Goal: Task Accomplishment & Management: Use online tool/utility

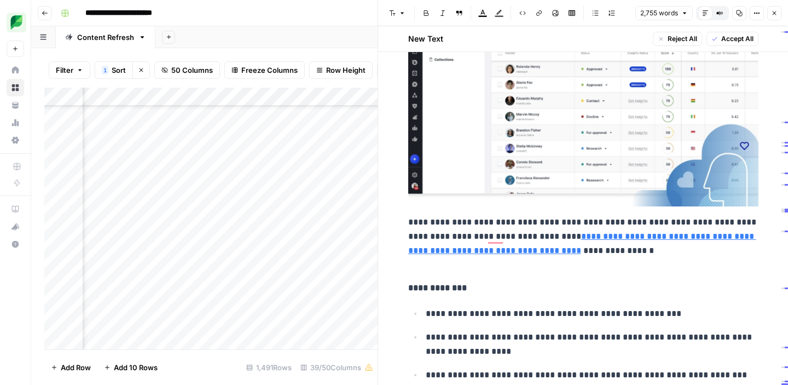
scroll to position [5072, 0]
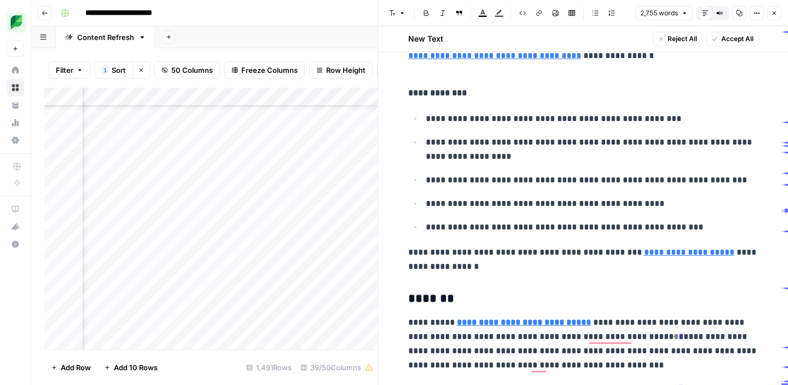
type input "https://grin.co/influencer-marketing-tools/influencer-analysis-tool/"
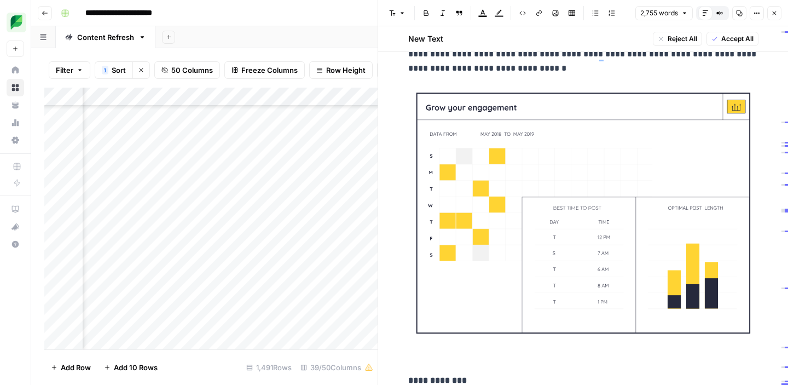
scroll to position [7868, 0]
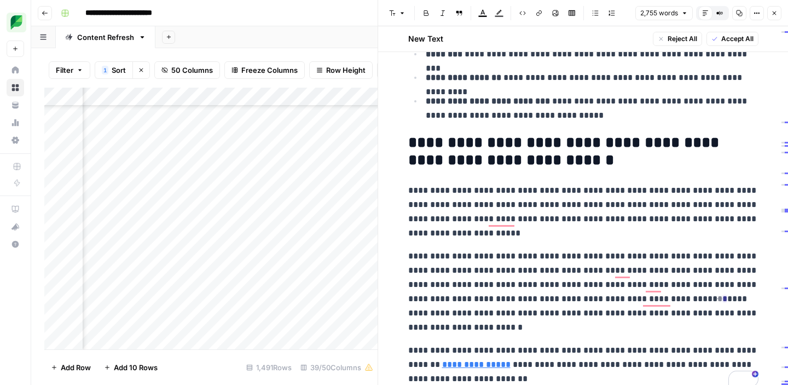
click at [775, 15] on icon "button" at bounding box center [774, 13] width 7 height 7
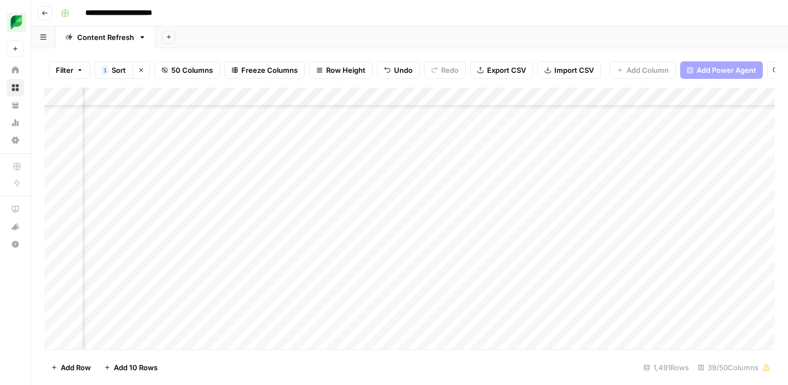
click at [411, 177] on div "Add Column" at bounding box center [409, 219] width 730 height 262
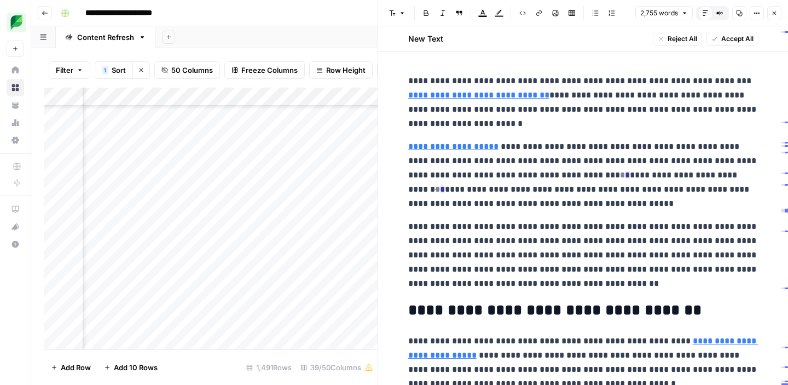
click at [738, 14] on icon "button" at bounding box center [739, 13] width 6 height 6
click at [731, 40] on span "Accept All" at bounding box center [737, 39] width 32 height 10
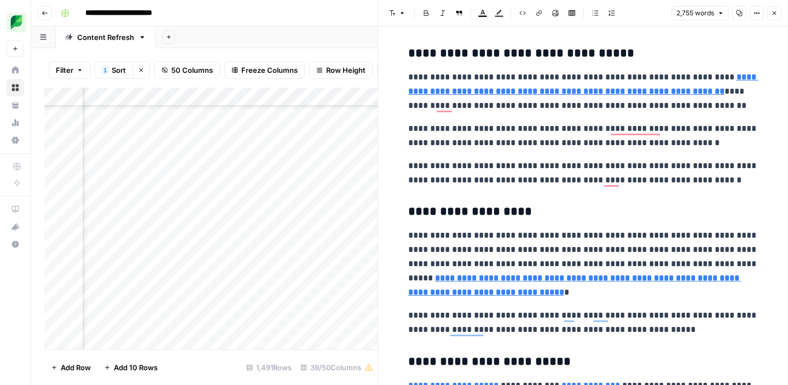
scroll to position [1933, 0]
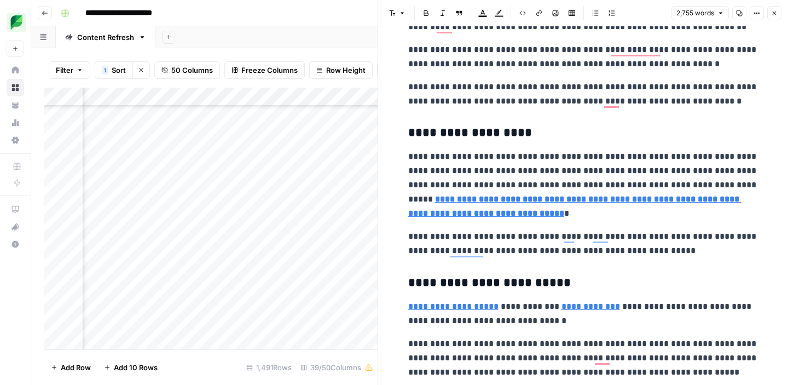
type input "https://sproutsocial.com/insights/social-media-competitive-analysis/"
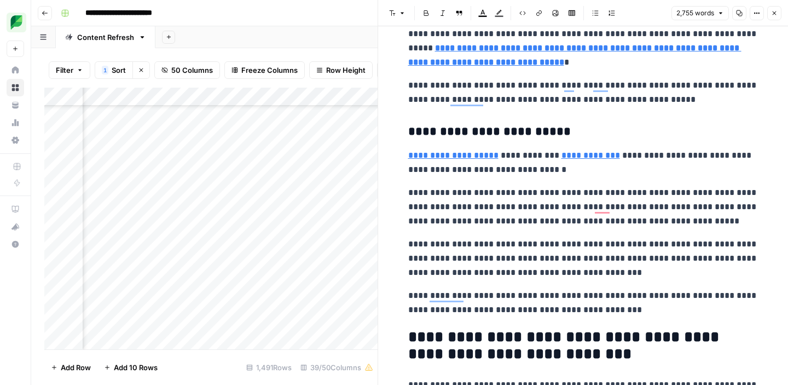
scroll to position [2107, 0]
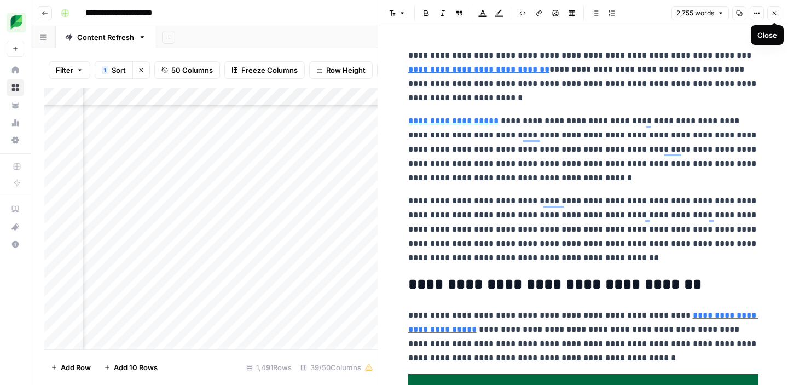
click at [776, 14] on icon "button" at bounding box center [775, 13] width 4 height 4
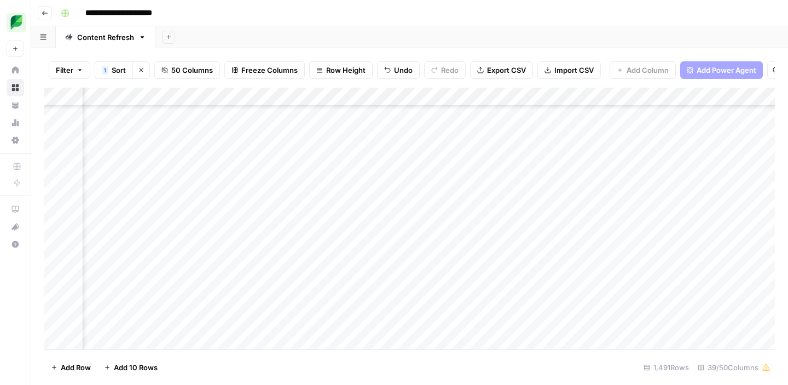
click at [468, 173] on div "Add Column" at bounding box center [409, 219] width 730 height 262
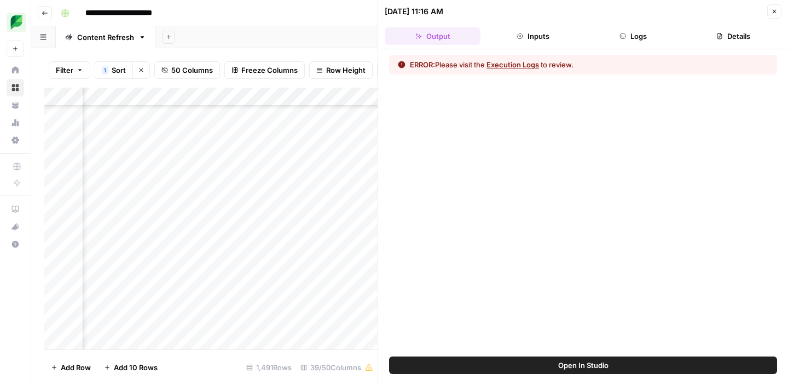
click at [521, 64] on button "Execution Logs" at bounding box center [512, 64] width 53 height 11
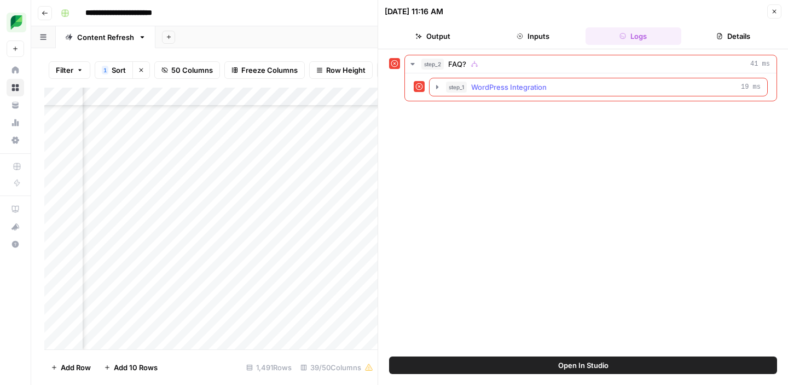
click at [511, 88] on span "WordPress Integration" at bounding box center [509, 87] width 76 height 11
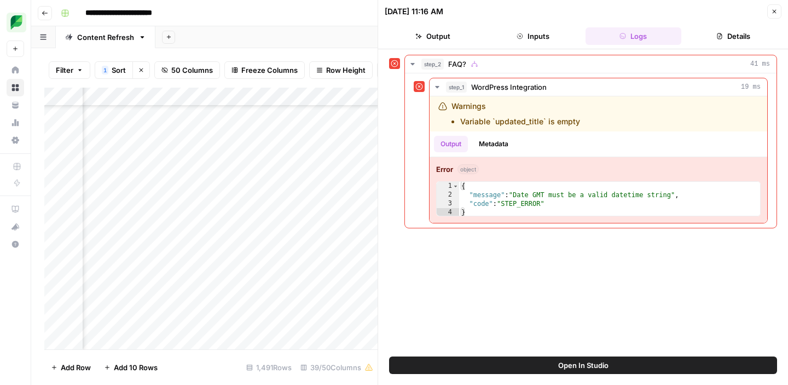
click at [775, 9] on icon "button" at bounding box center [774, 11] width 7 height 7
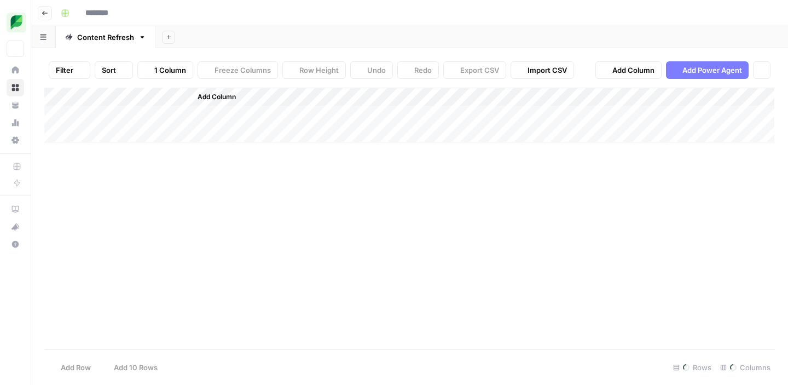
type input "**********"
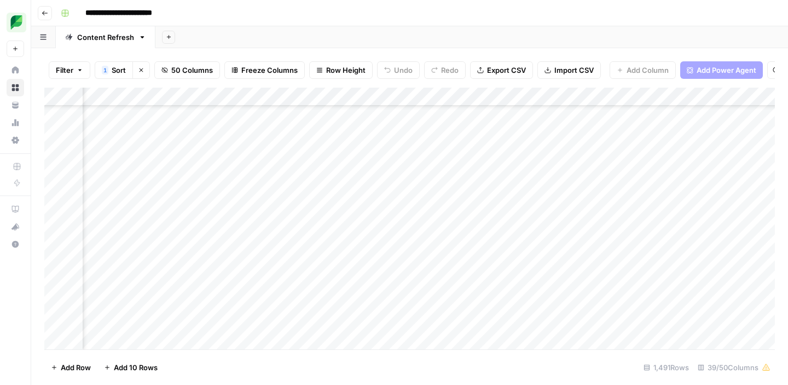
scroll to position [9625, 321]
click at [458, 235] on div "Add Column" at bounding box center [409, 219] width 730 height 262
click at [314, 236] on div "Add Column" at bounding box center [409, 219] width 730 height 262
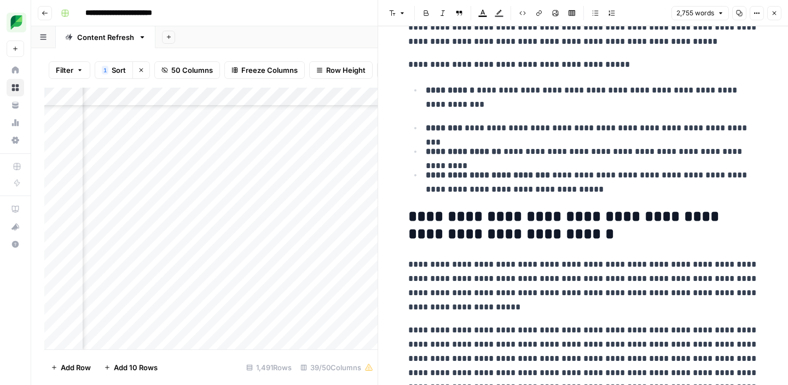
scroll to position [10185, 0]
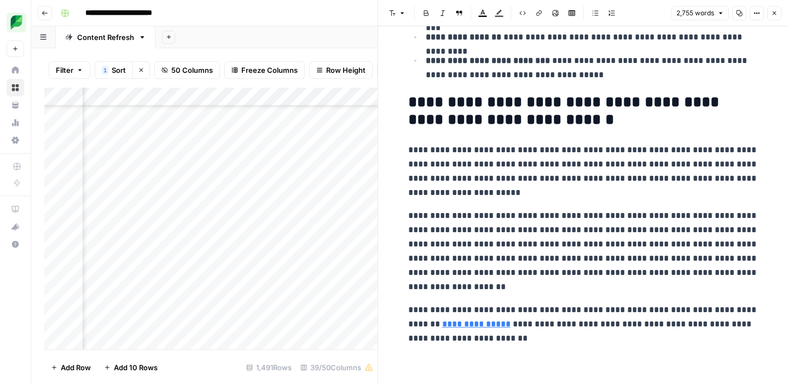
click at [773, 15] on icon "button" at bounding box center [774, 13] width 7 height 7
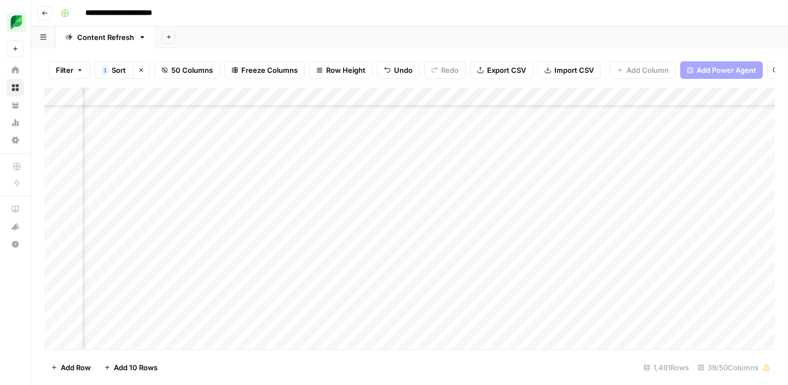
scroll to position [9625, 1657]
click at [589, 236] on div "Add Column" at bounding box center [409, 219] width 730 height 262
click at [670, 236] on div "Add Column" at bounding box center [409, 219] width 730 height 262
click at [316, 238] on div "Add Column" at bounding box center [409, 219] width 730 height 262
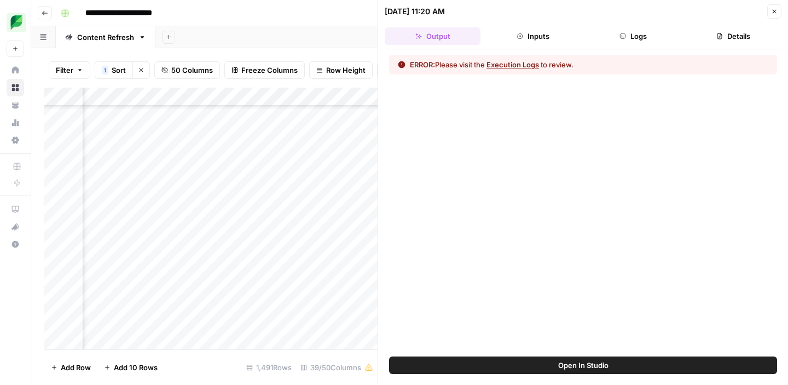
click at [506, 65] on button "Execution Logs" at bounding box center [512, 64] width 53 height 11
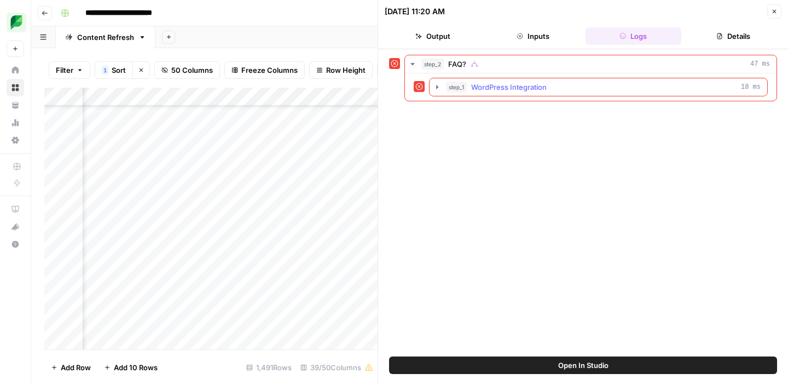
click at [503, 87] on span "WordPress Integration" at bounding box center [509, 87] width 76 height 11
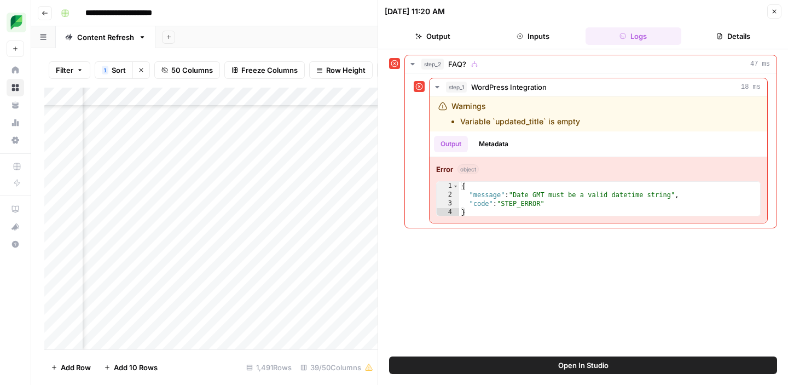
scroll to position [9624, 0]
click at [71, 239] on div "Add Column" at bounding box center [210, 219] width 333 height 262
click at [55, 240] on div "Add Column" at bounding box center [210, 219] width 333 height 262
click at [774, 11] on icon "button" at bounding box center [775, 12] width 4 height 4
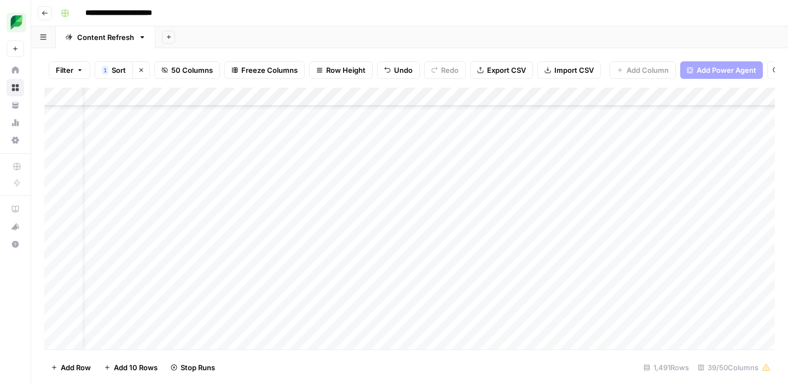
scroll to position [9624, 0]
click at [324, 236] on div "Add Column" at bounding box center [409, 219] width 730 height 262
click at [738, 235] on div "Add Column" at bounding box center [409, 219] width 730 height 262
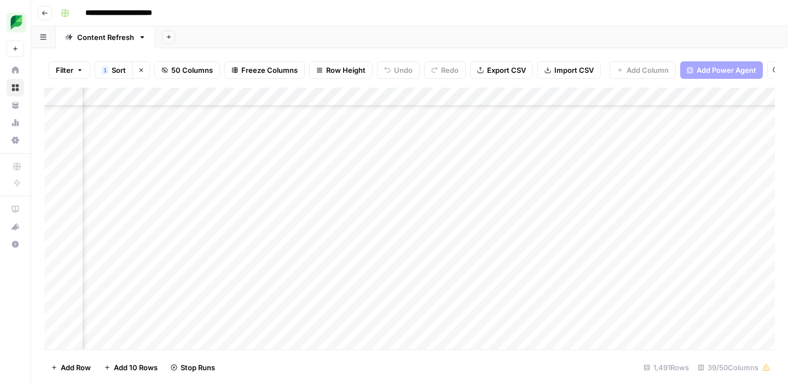
click at [490, 235] on div "Add Column" at bounding box center [409, 219] width 730 height 262
click at [479, 233] on div "Add Column" at bounding box center [409, 219] width 730 height 262
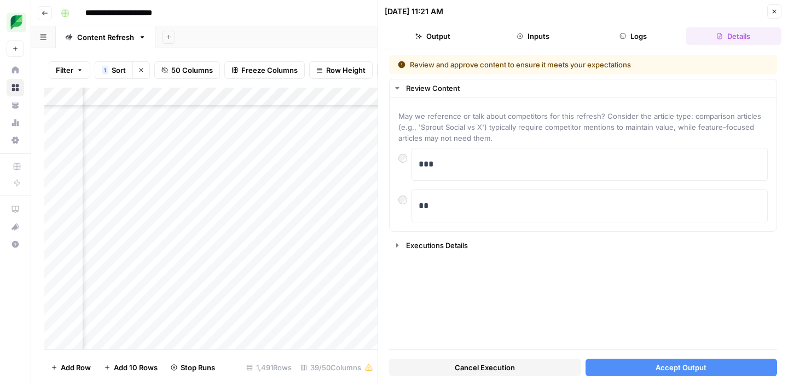
click at [641, 364] on button "Accept Output" at bounding box center [681, 367] width 192 height 18
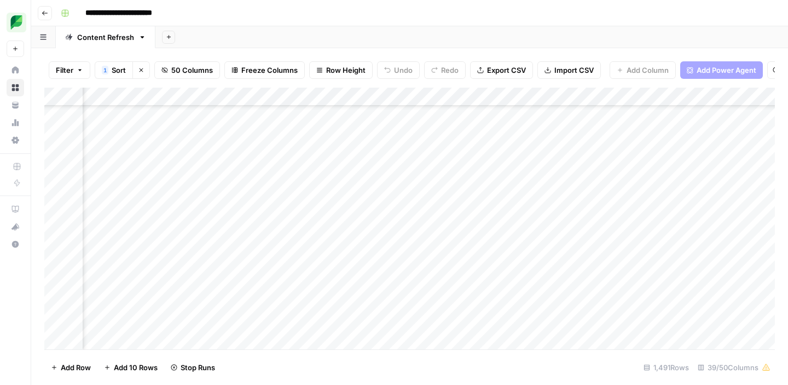
scroll to position [9627, 1901]
click at [422, 235] on div "Add Column" at bounding box center [409, 219] width 730 height 262
click at [349, 236] on div "Add Column" at bounding box center [409, 219] width 730 height 262
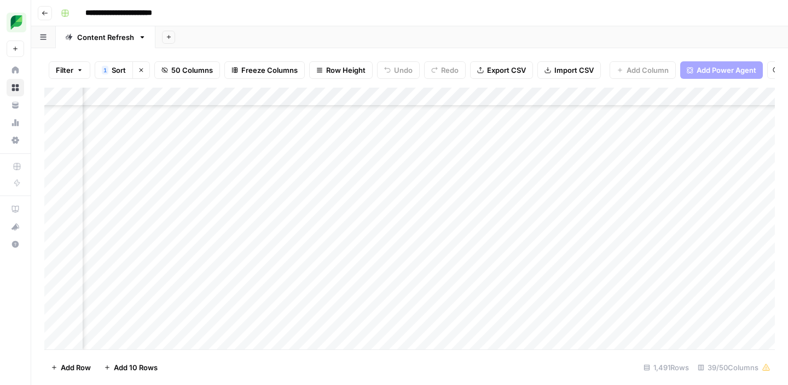
click at [238, 235] on div "Add Column" at bounding box center [409, 219] width 730 height 262
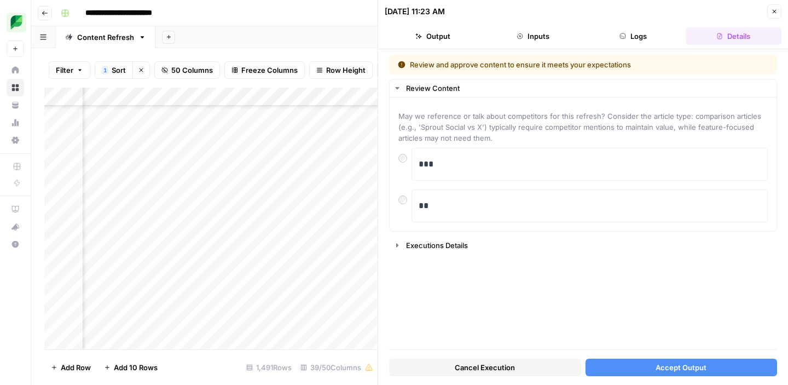
click at [642, 368] on button "Accept Output" at bounding box center [681, 367] width 192 height 18
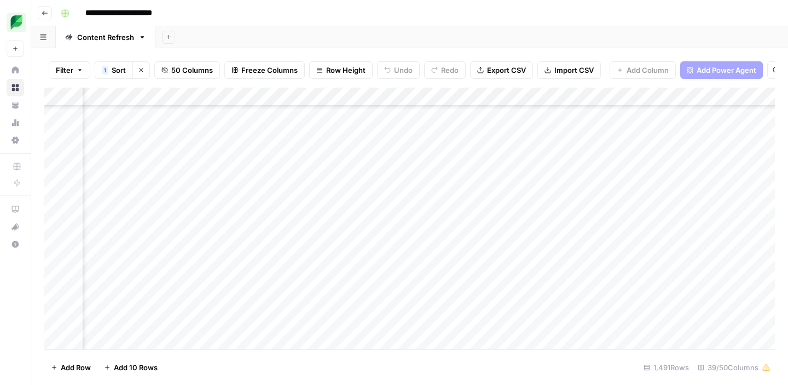
scroll to position [9627, 1289]
click at [274, 234] on div "Add Column" at bounding box center [409, 219] width 730 height 262
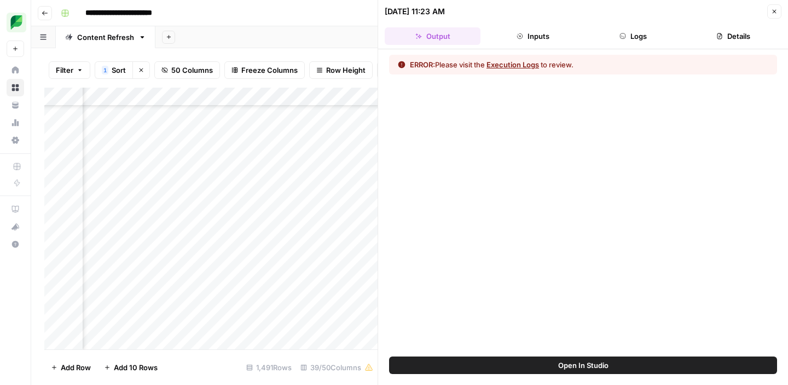
click at [205, 188] on div "Add Column" at bounding box center [210, 219] width 333 height 262
click at [773, 11] on icon "button" at bounding box center [774, 11] width 7 height 7
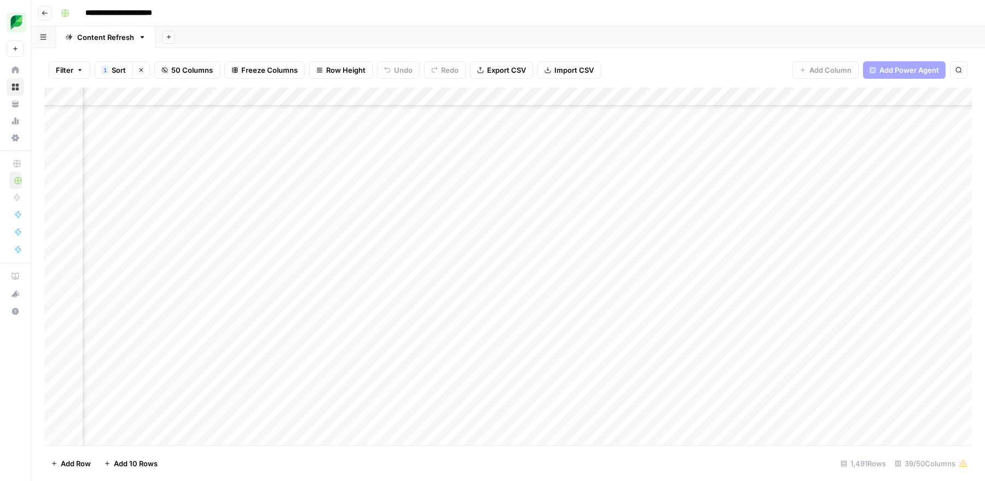
scroll to position [9617, 1403]
click at [111, 245] on div "Add Column" at bounding box center [507, 267] width 927 height 358
click at [196, 247] on div "Add Column" at bounding box center [507, 267] width 927 height 358
click at [216, 248] on div "Add Column" at bounding box center [507, 267] width 927 height 358
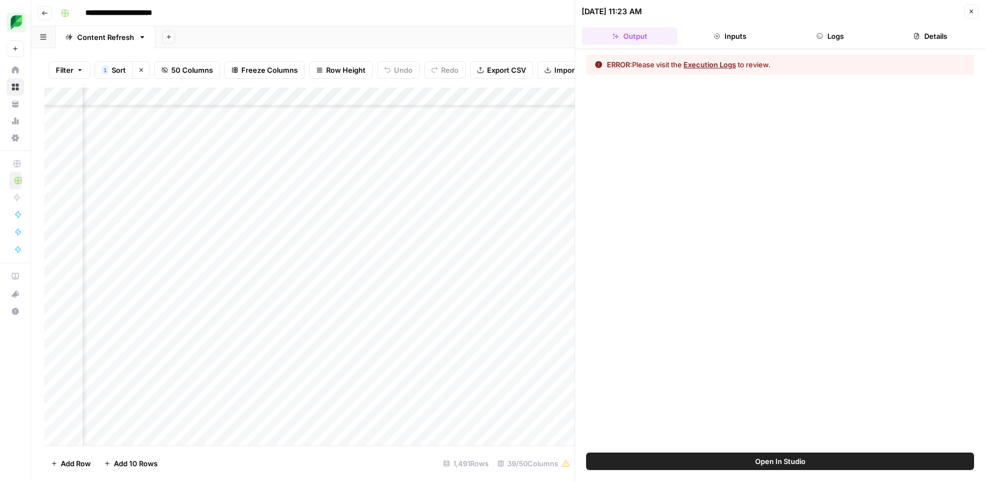
click at [713, 67] on button "Execution Logs" at bounding box center [709, 64] width 53 height 11
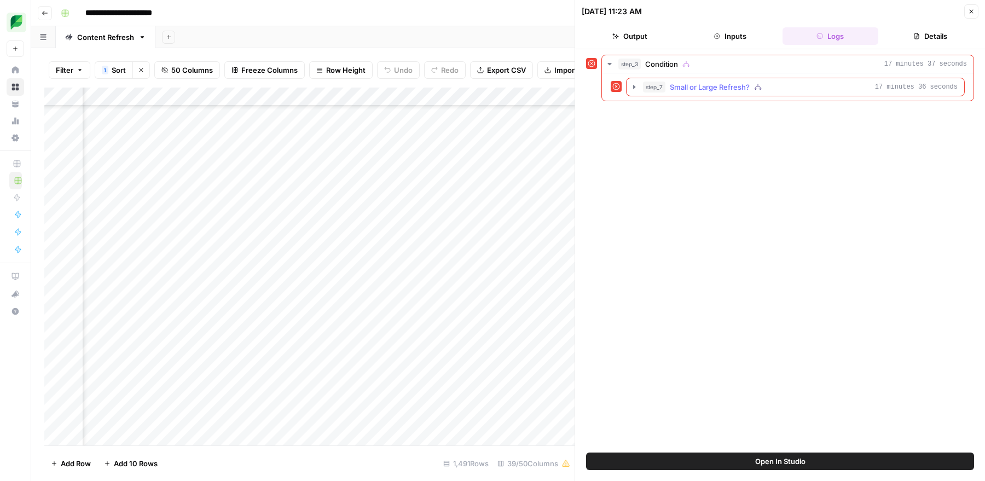
click at [713, 88] on span "Small or Large Refresh?" at bounding box center [710, 87] width 80 height 11
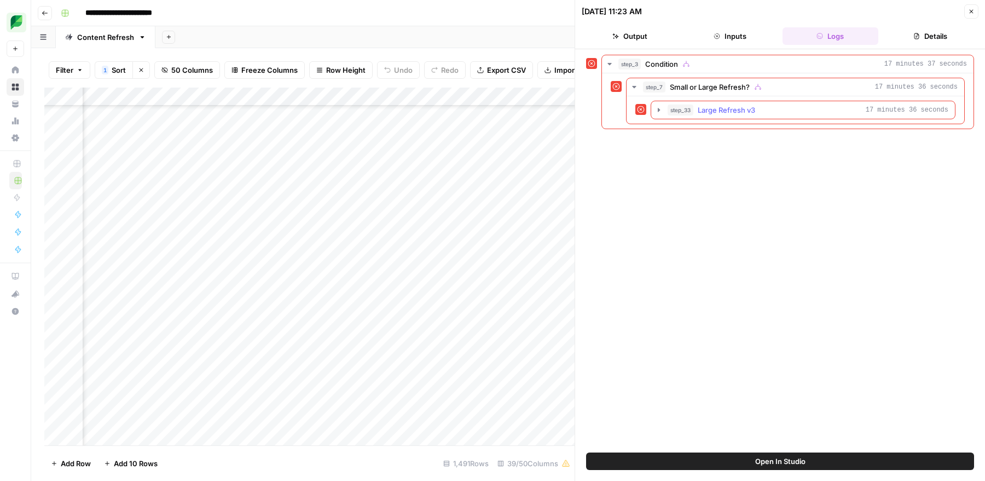
click at [711, 109] on span "Large Refresh v3" at bounding box center [726, 109] width 57 height 11
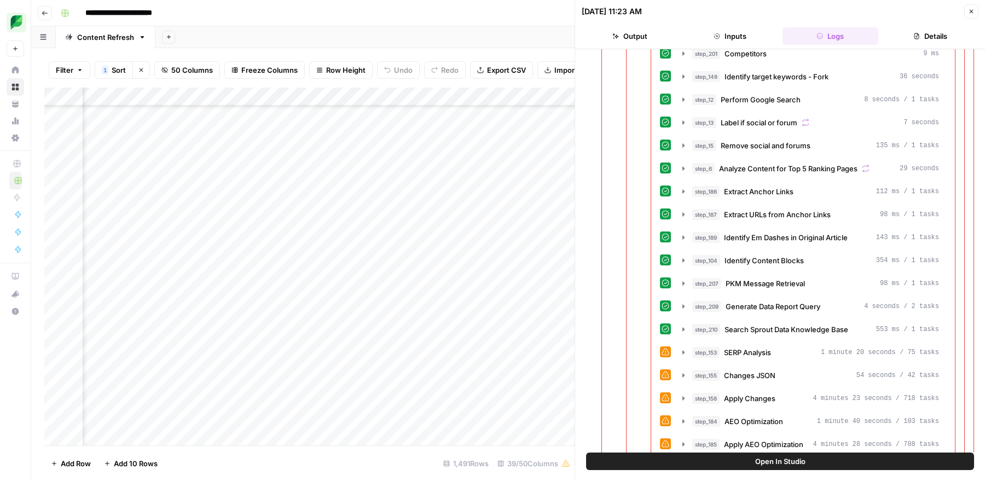
scroll to position [136, 0]
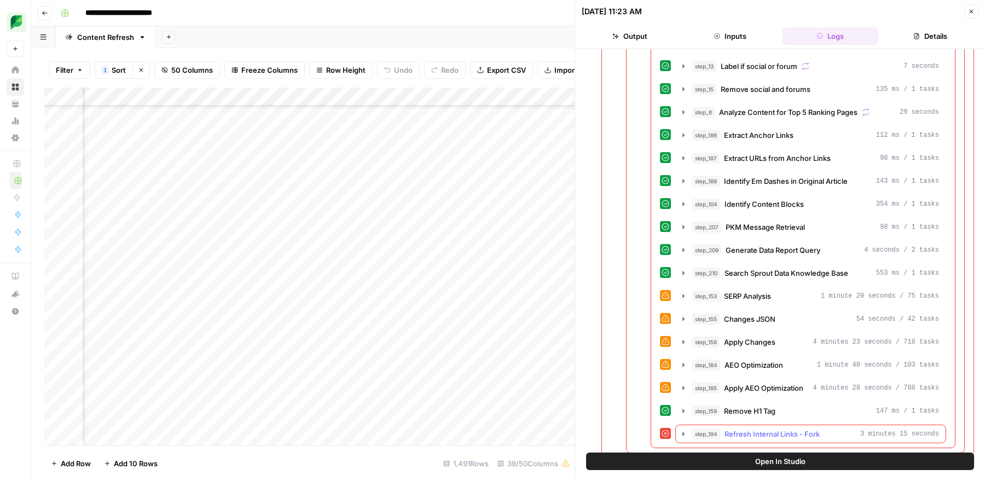
click at [757, 384] on span "Refresh Internal Links - Fork" at bounding box center [771, 433] width 95 height 11
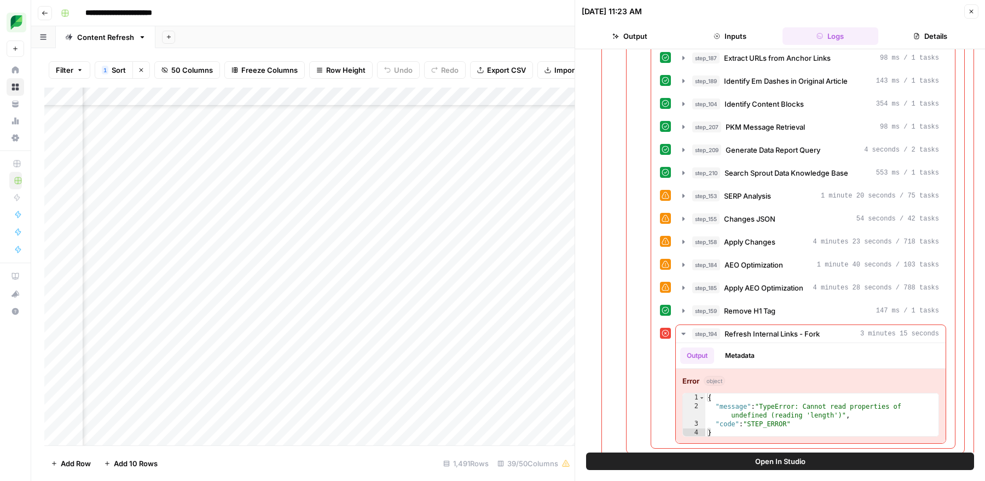
scroll to position [9617, 1362]
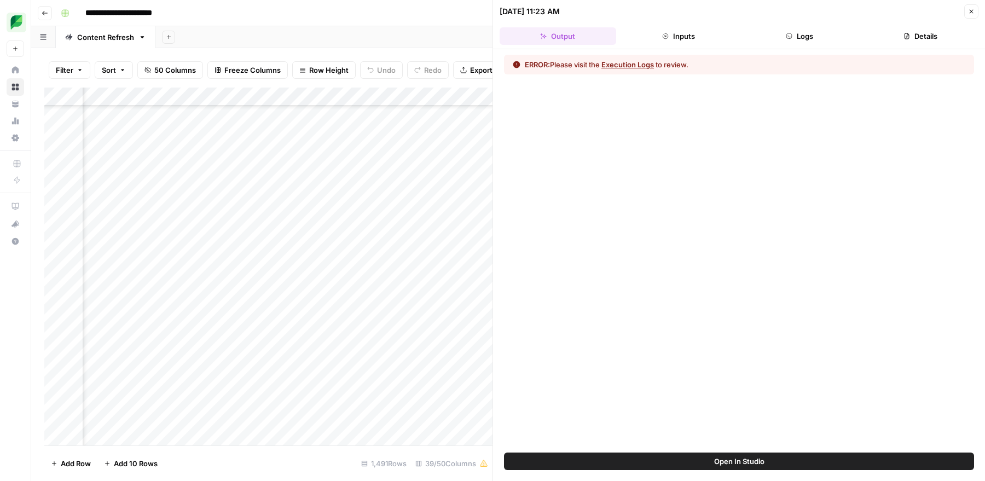
click at [973, 13] on icon "button" at bounding box center [971, 12] width 4 height 4
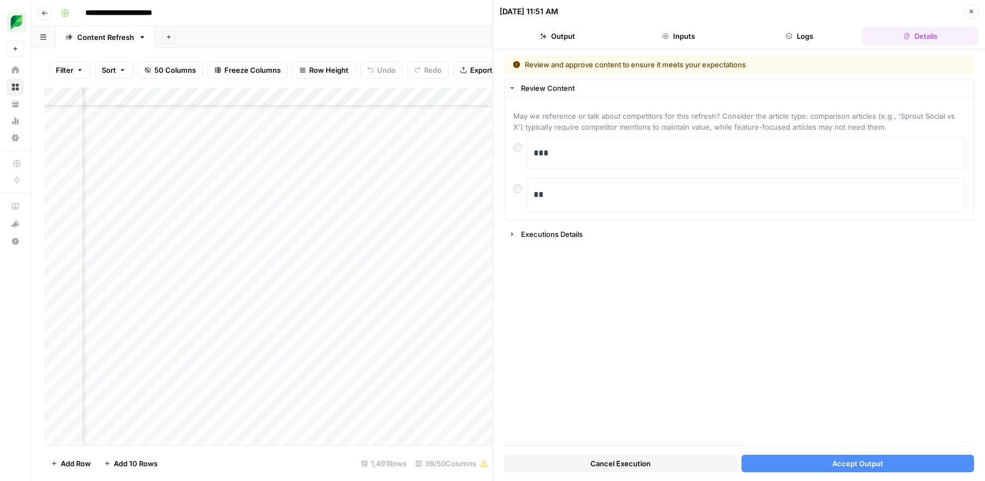
scroll to position [2629, 1192]
click at [788, 462] on button "Accept Output" at bounding box center [857, 464] width 233 height 18
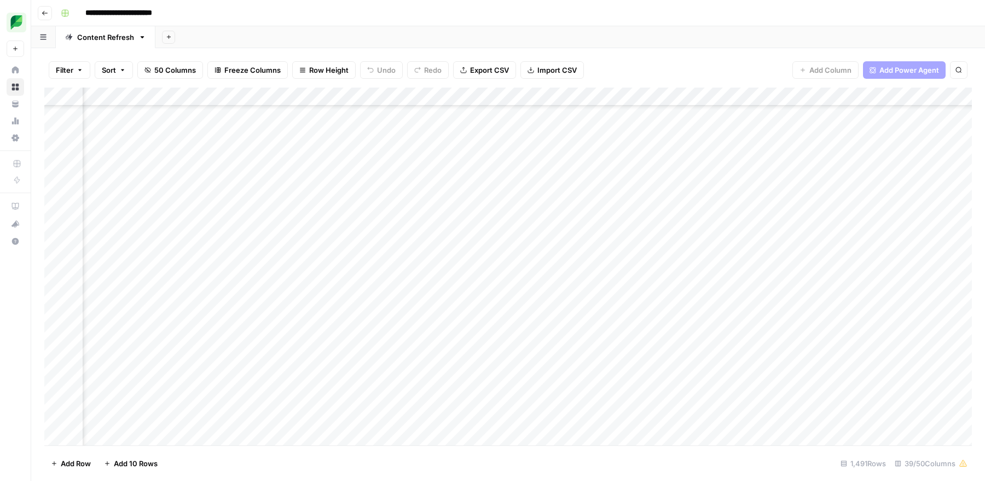
scroll to position [2629, 1378]
click at [646, 98] on div "Add Column" at bounding box center [507, 267] width 927 height 358
click at [683, 97] on div at bounding box center [732, 99] width 251 height 22
click at [645, 174] on span "Sort Ascending" at bounding box center [676, 173] width 96 height 11
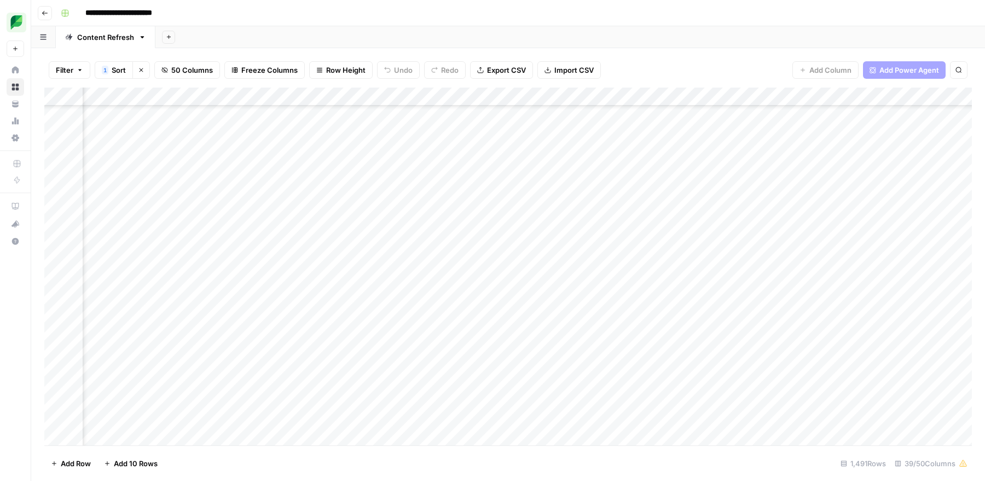
scroll to position [9630, 1452]
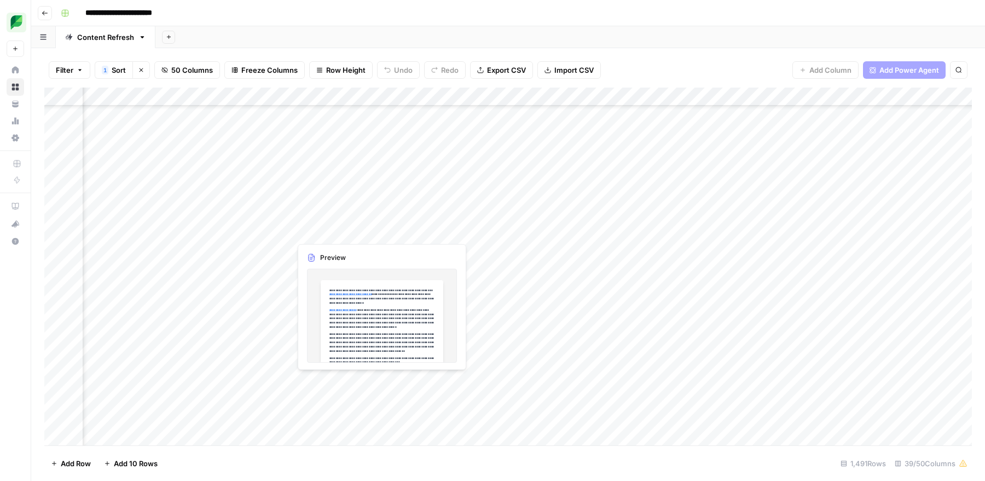
click at [336, 234] on div "Add Column" at bounding box center [507, 267] width 927 height 358
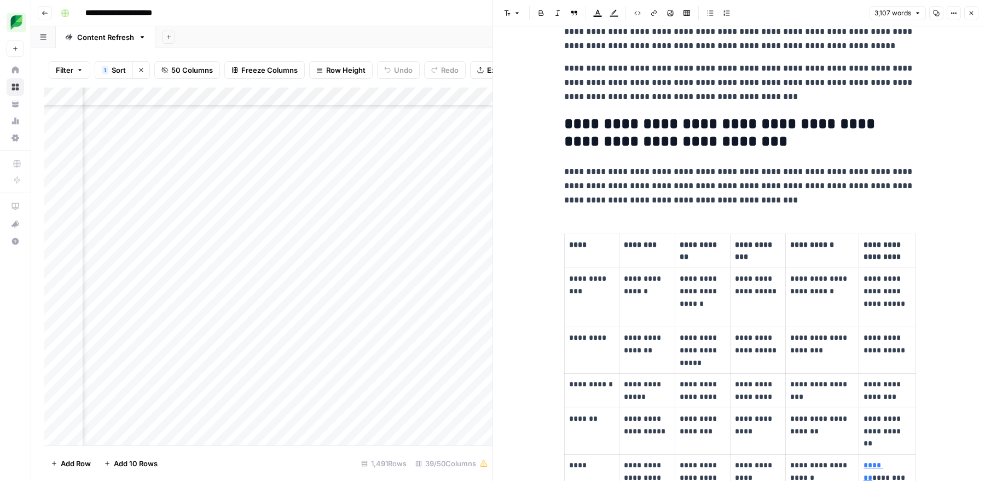
scroll to position [2209, 0]
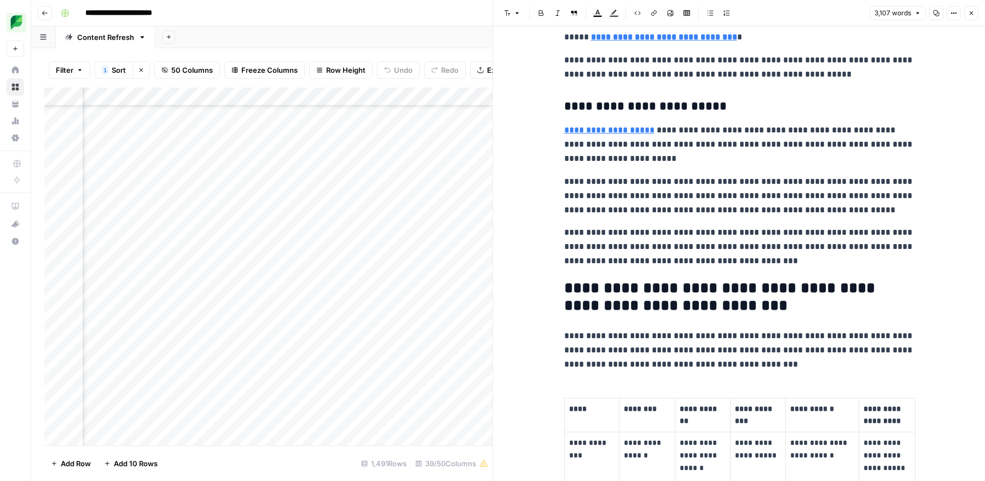
click at [638, 214] on p "**********" at bounding box center [739, 196] width 350 height 43
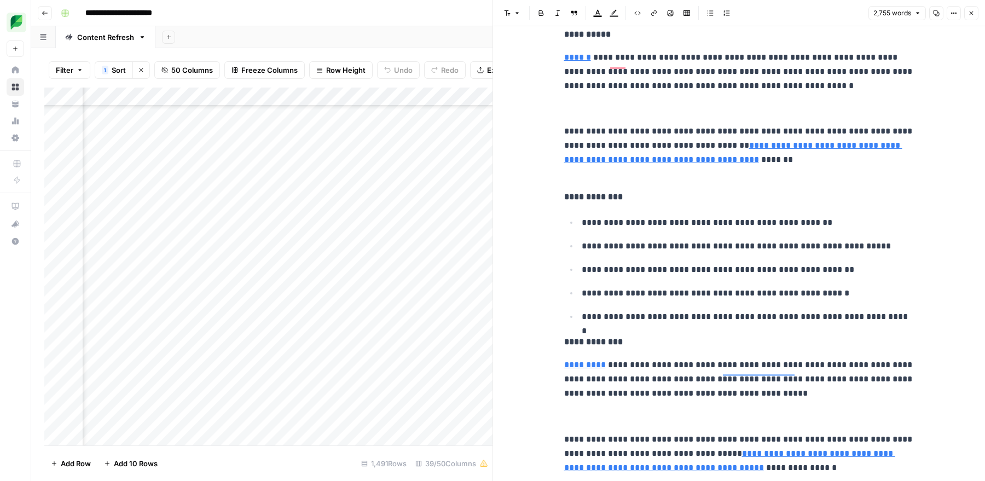
scroll to position [5752, 0]
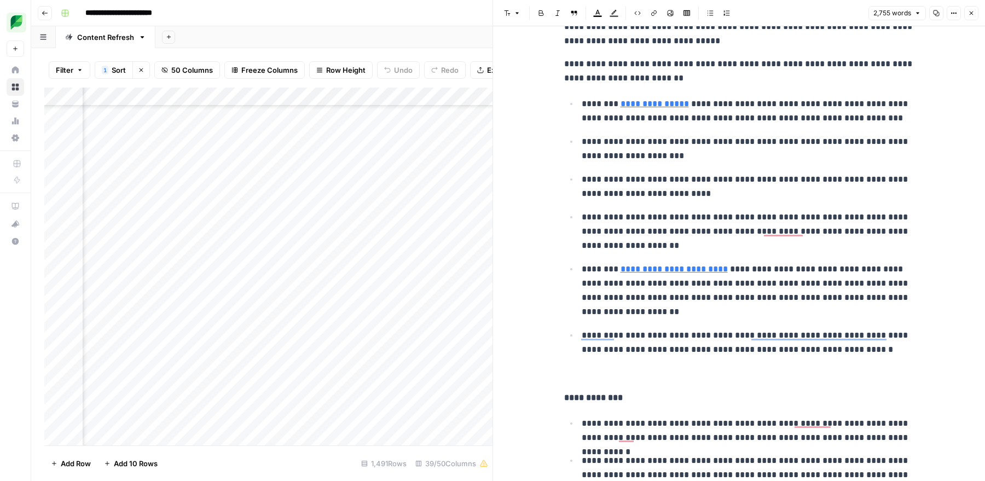
click at [382, 233] on div "Add Column" at bounding box center [268, 267] width 448 height 358
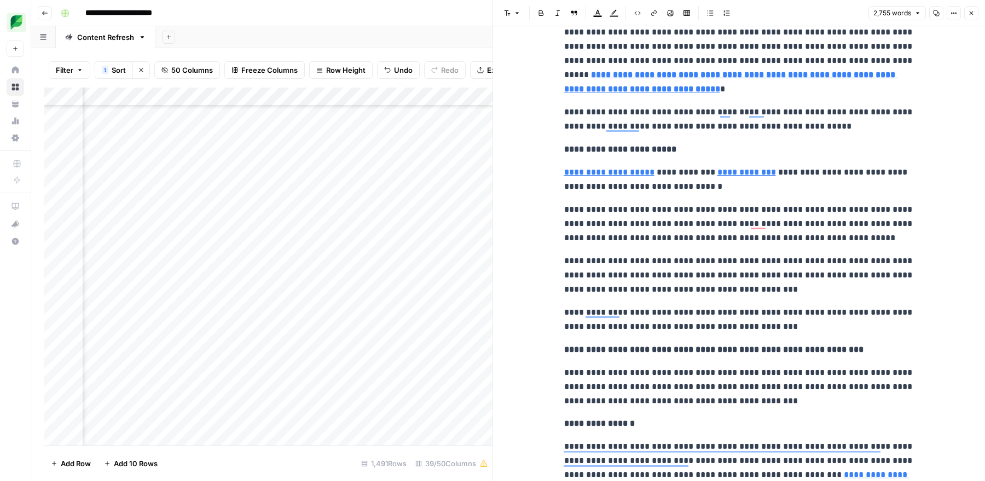
click at [968, 13] on icon "button" at bounding box center [971, 13] width 7 height 7
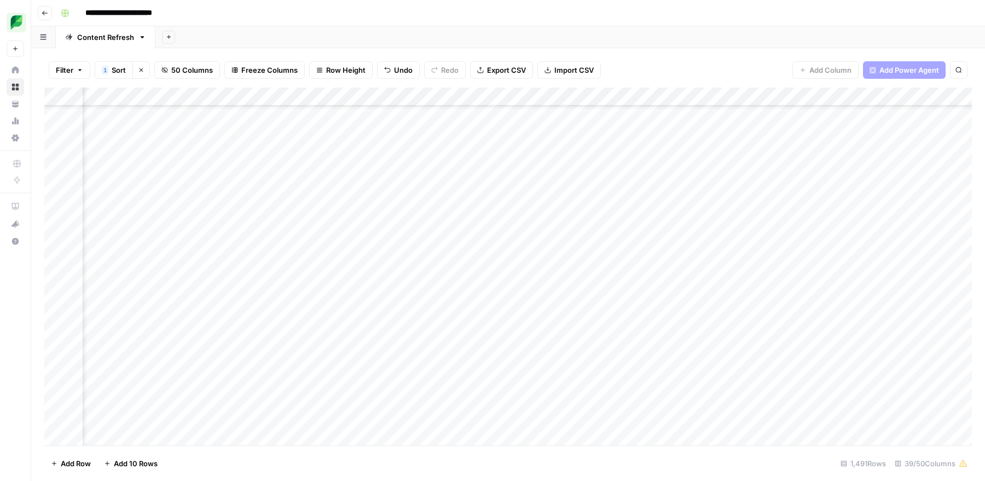
click at [335, 235] on div "Add Column" at bounding box center [507, 267] width 927 height 358
click at [335, 235] on div at bounding box center [341, 231] width 100 height 20
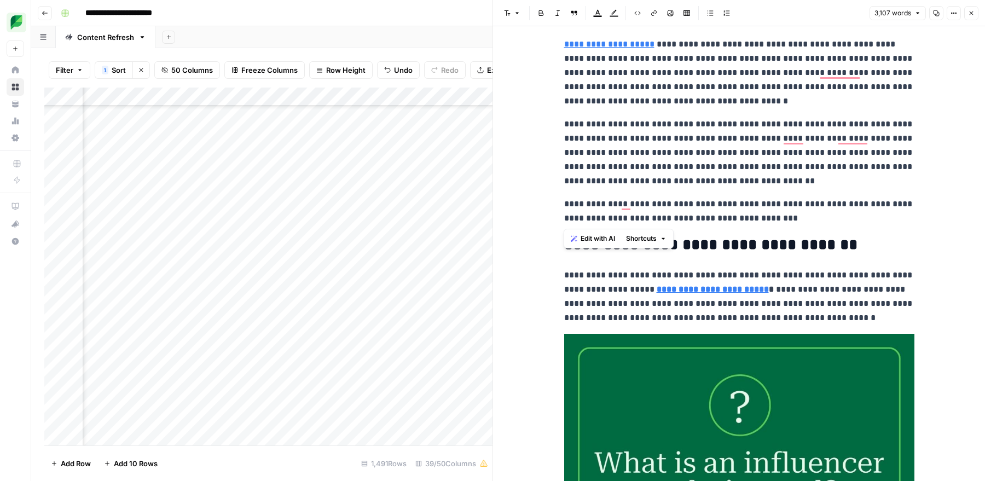
drag, startPoint x: 800, startPoint y: 217, endPoint x: 559, endPoint y: 207, distance: 240.9
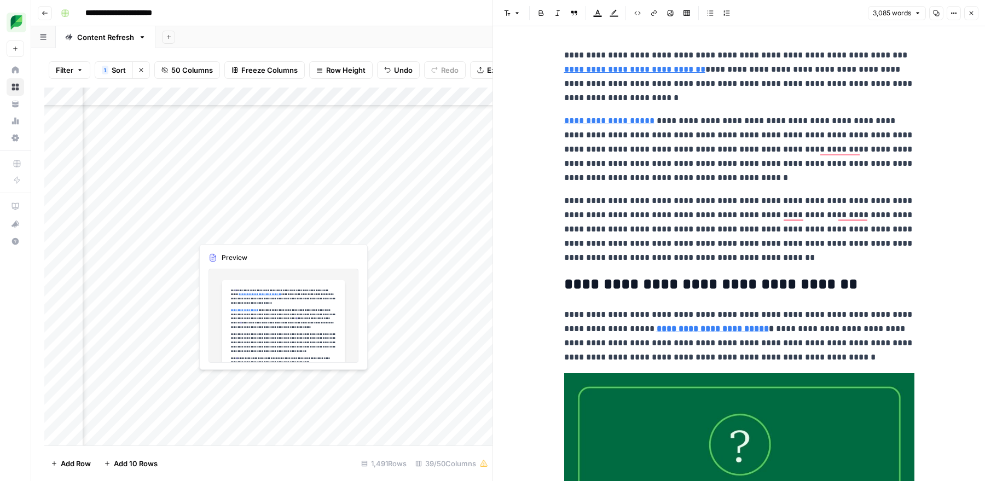
click at [238, 233] on div "Add Column" at bounding box center [268, 267] width 448 height 358
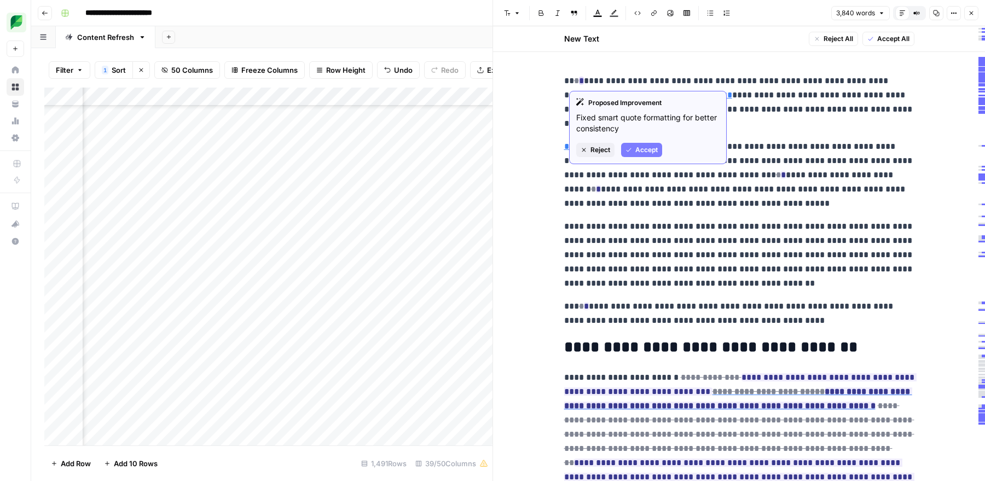
click at [629, 147] on icon "button" at bounding box center [628, 150] width 7 height 7
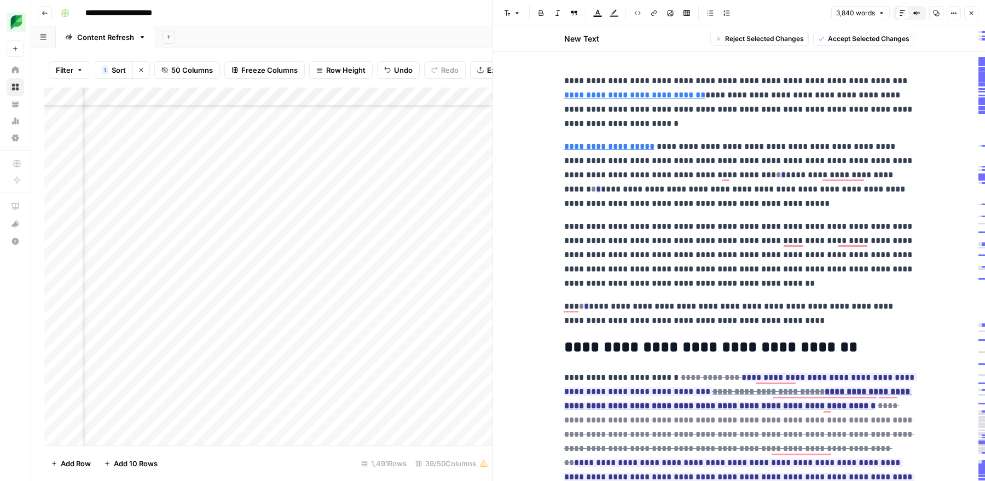
drag, startPoint x: 798, startPoint y: 324, endPoint x: 567, endPoint y: 297, distance: 232.6
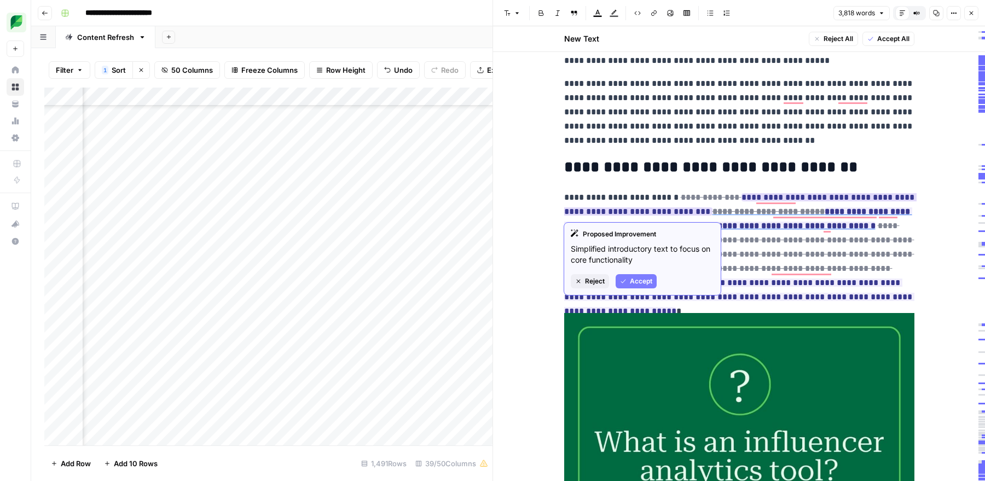
click at [626, 278] on button "Accept" at bounding box center [636, 281] width 41 height 14
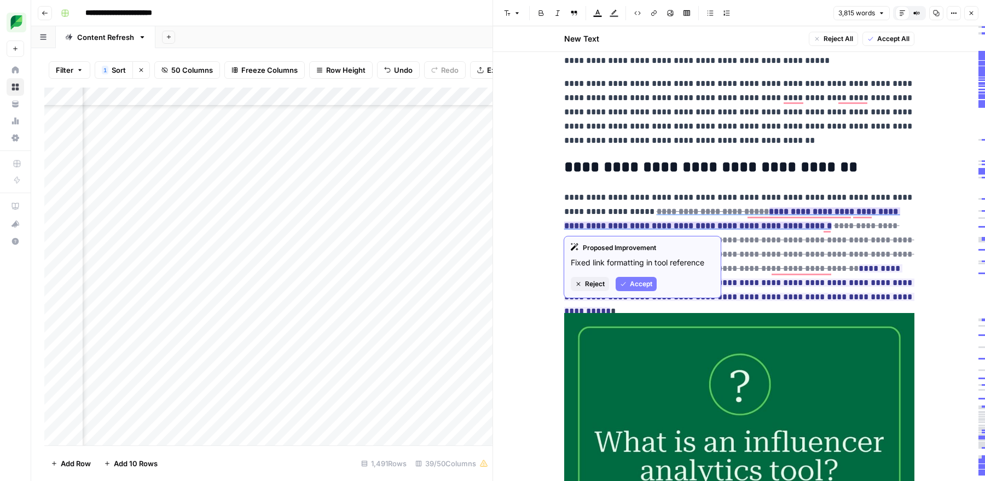
click at [638, 281] on span "Accept" at bounding box center [641, 284] width 22 height 10
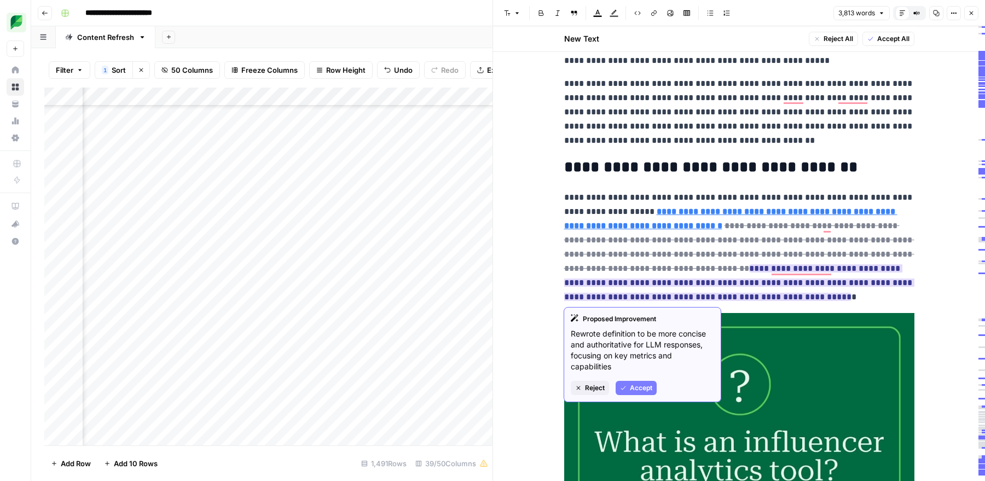
click at [632, 387] on span "Accept" at bounding box center [641, 388] width 22 height 10
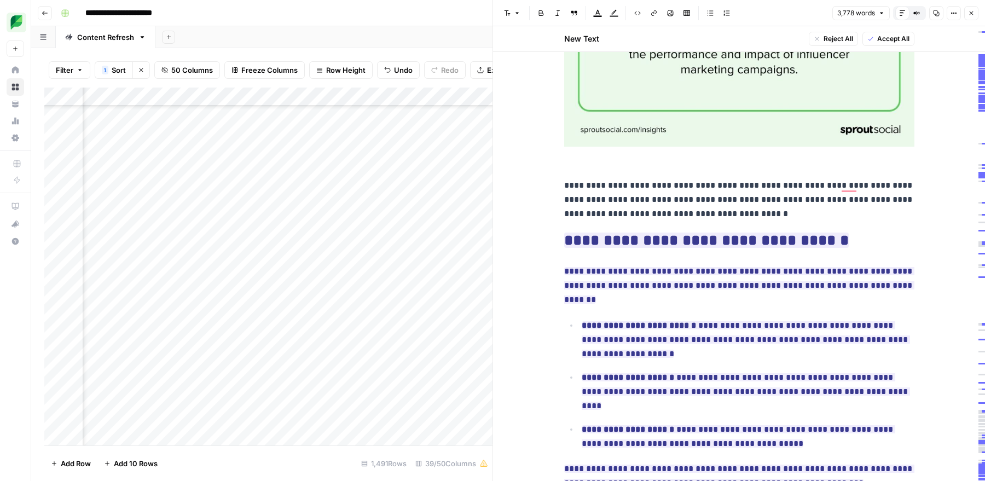
scroll to position [628, 0]
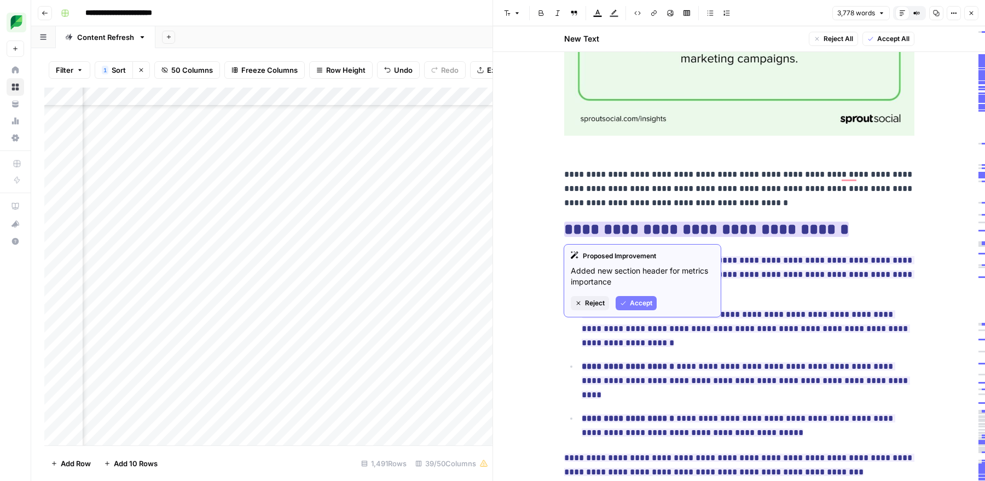
click at [634, 301] on span "Accept" at bounding box center [641, 303] width 22 height 10
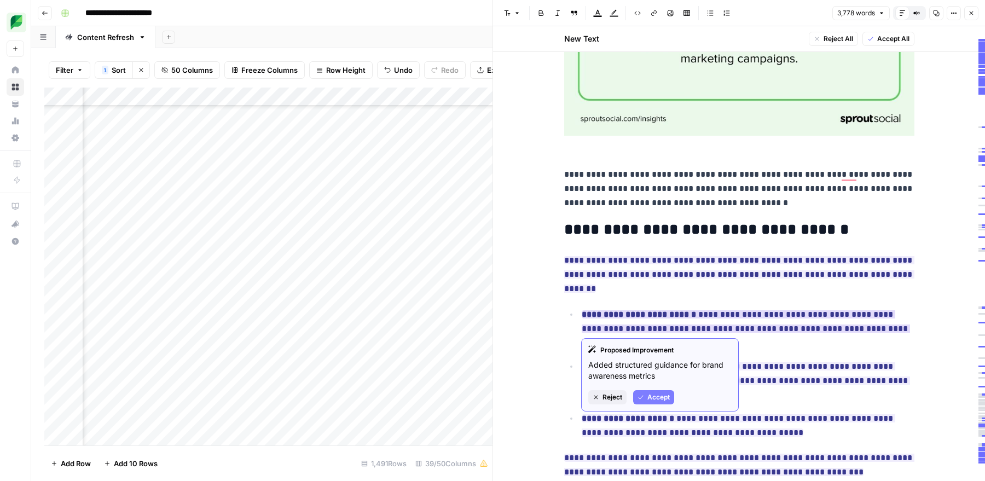
click at [646, 397] on button "Accept" at bounding box center [653, 397] width 41 height 14
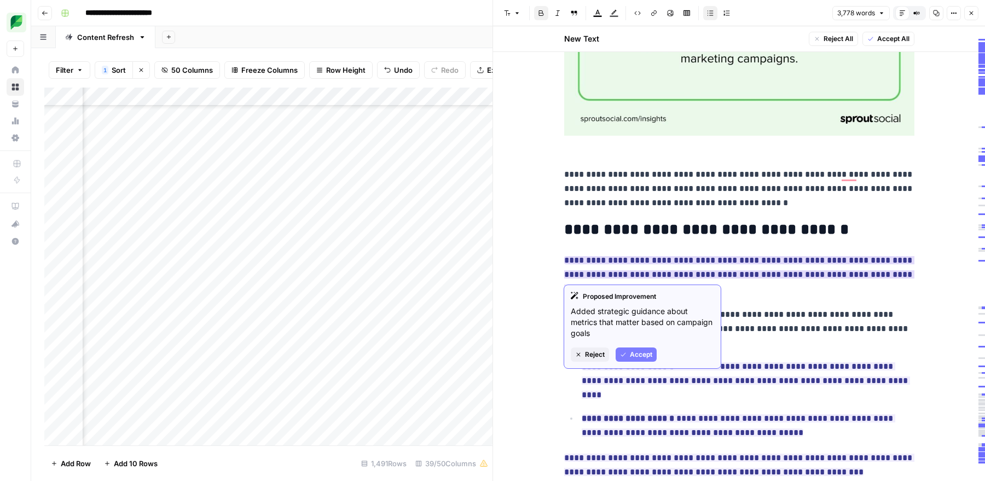
click at [641, 354] on span "Accept" at bounding box center [641, 355] width 22 height 10
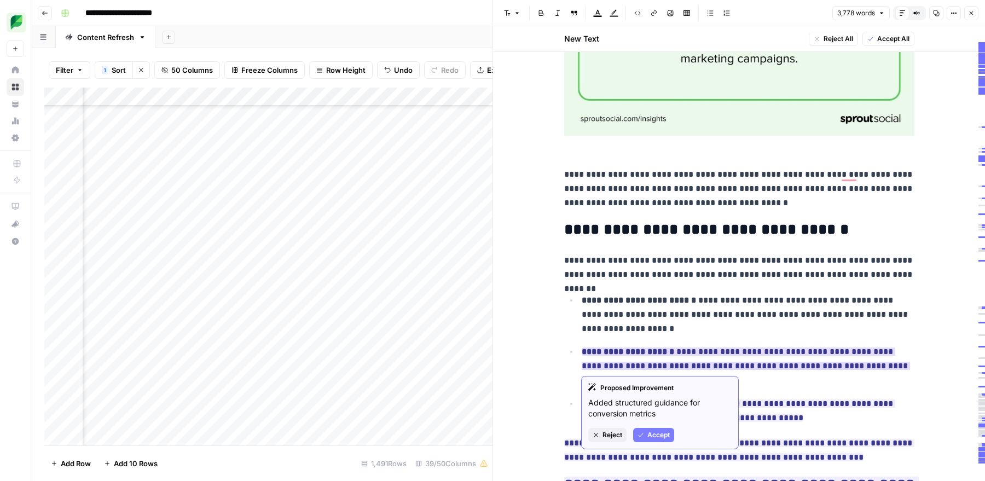
click at [647, 431] on span "Accept" at bounding box center [658, 435] width 22 height 10
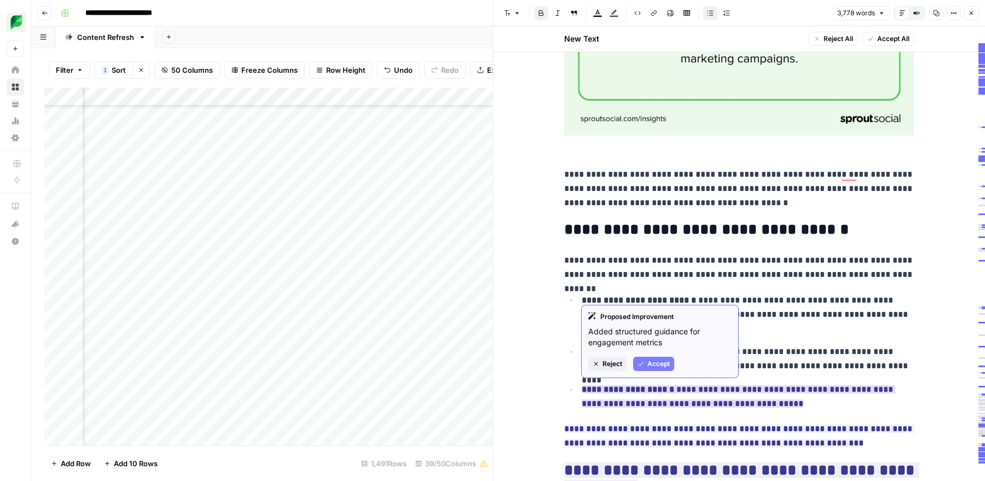
click at [653, 368] on span "Accept" at bounding box center [658, 364] width 22 height 10
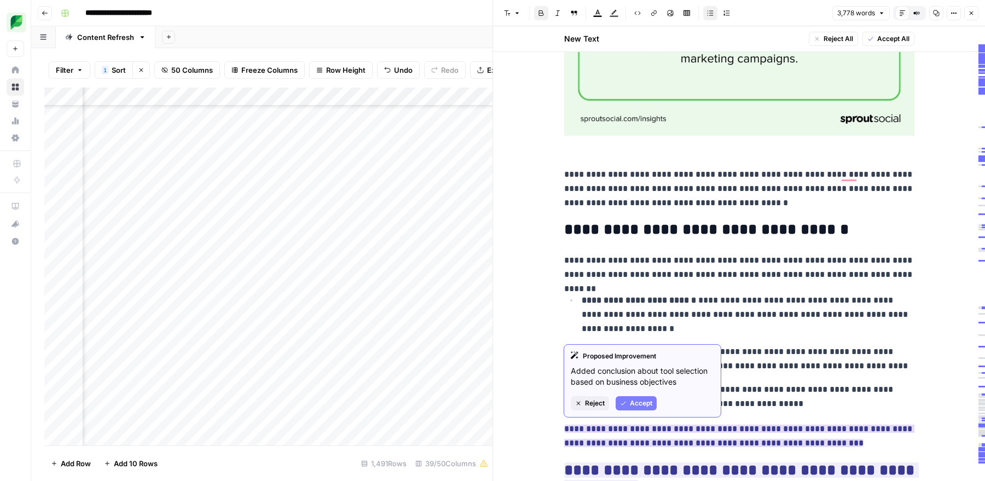
click at [649, 398] on span "Accept" at bounding box center [641, 403] width 22 height 10
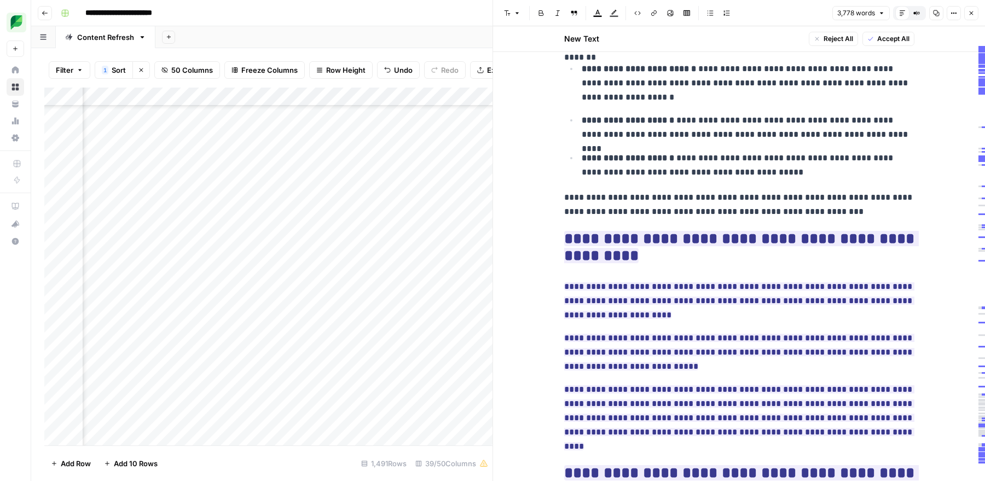
scroll to position [939, 0]
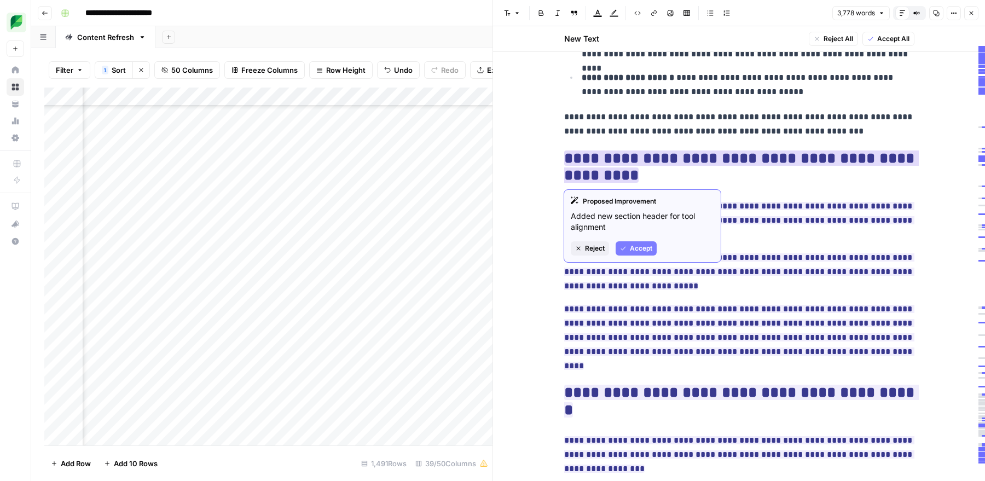
click at [641, 256] on div "Proposed Improvement Added new section header for tool alignment Reject Accept" at bounding box center [643, 225] width 158 height 73
click at [641, 249] on span "Accept" at bounding box center [641, 248] width 22 height 10
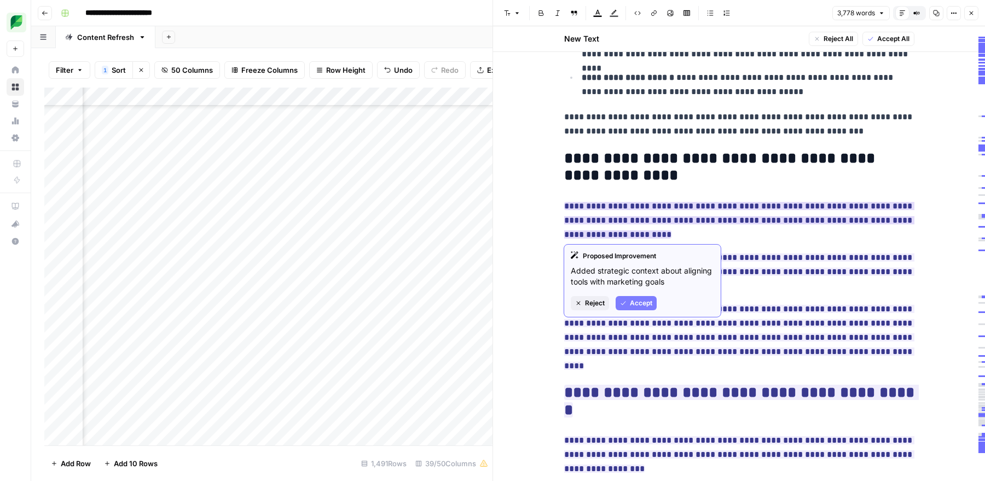
click at [633, 309] on button "Accept" at bounding box center [636, 303] width 41 height 14
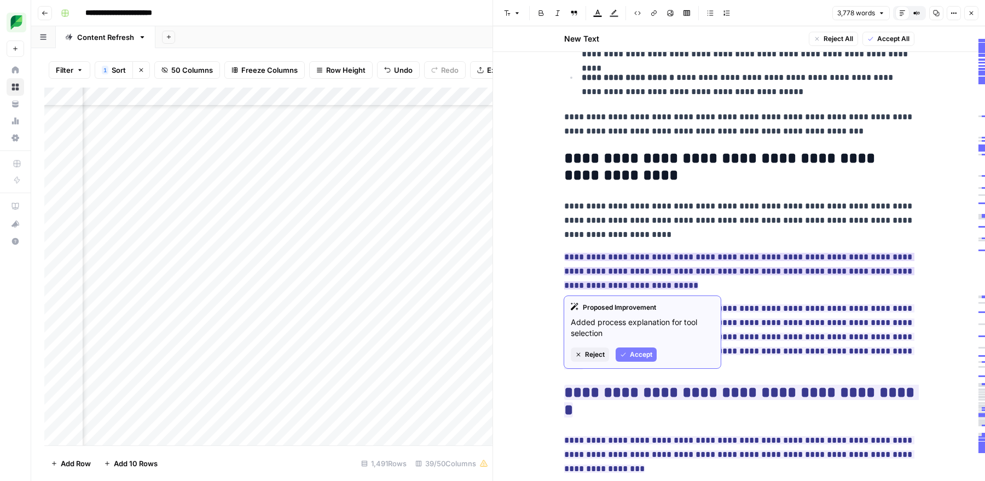
click at [637, 355] on span "Accept" at bounding box center [641, 355] width 22 height 10
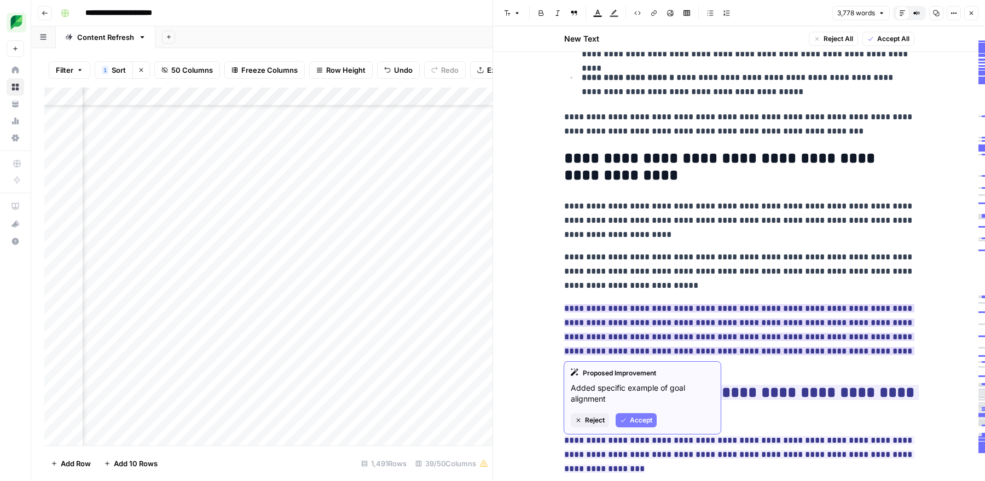
click at [633, 414] on button "Accept" at bounding box center [636, 420] width 41 height 14
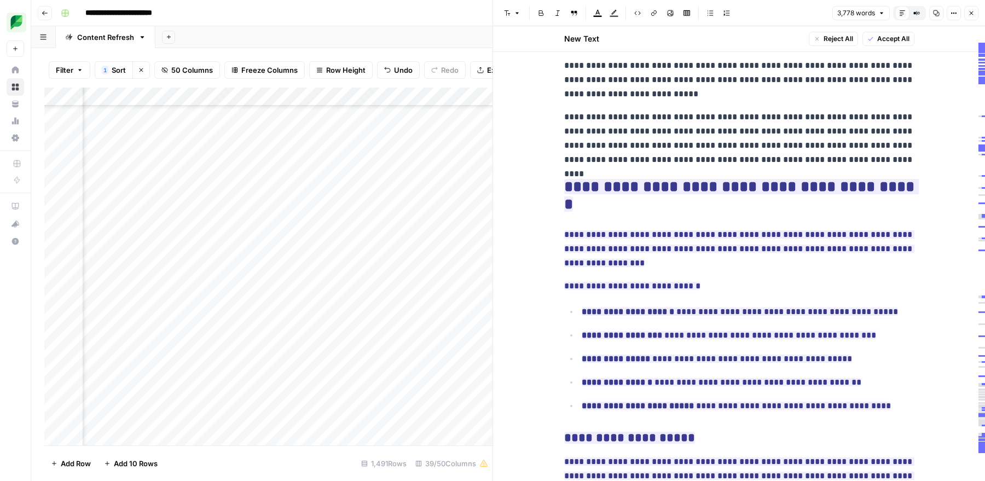
scroll to position [1219, 0]
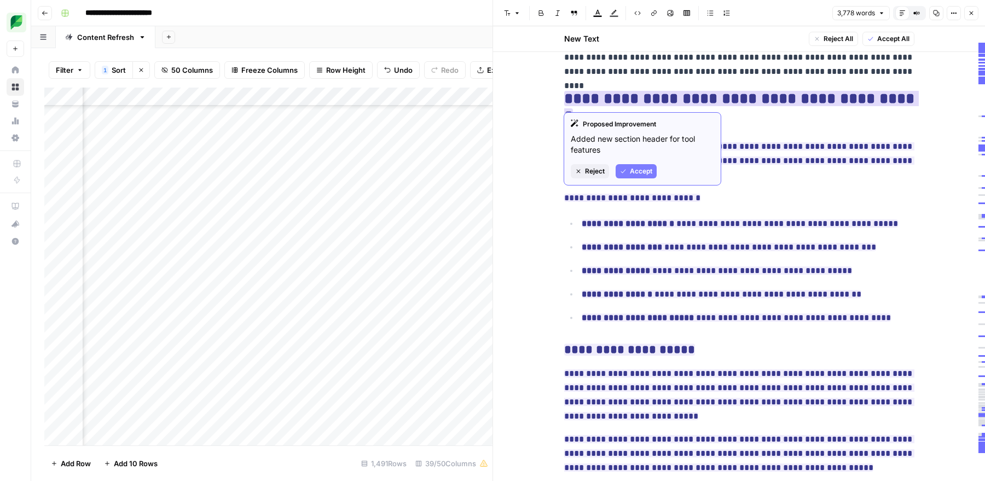
click at [635, 169] on span "Accept" at bounding box center [641, 171] width 22 height 10
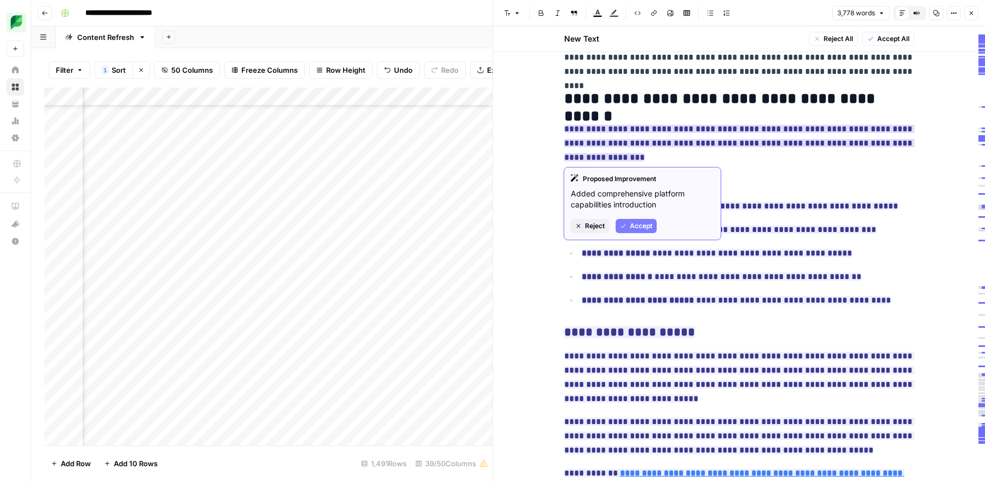
click at [638, 229] on span "Accept" at bounding box center [641, 226] width 22 height 10
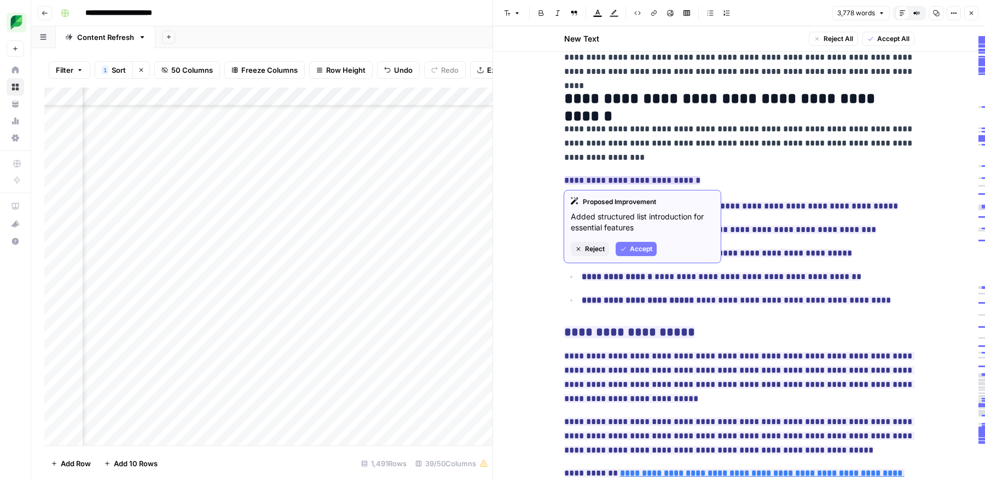
click at [642, 252] on span "Accept" at bounding box center [641, 249] width 22 height 10
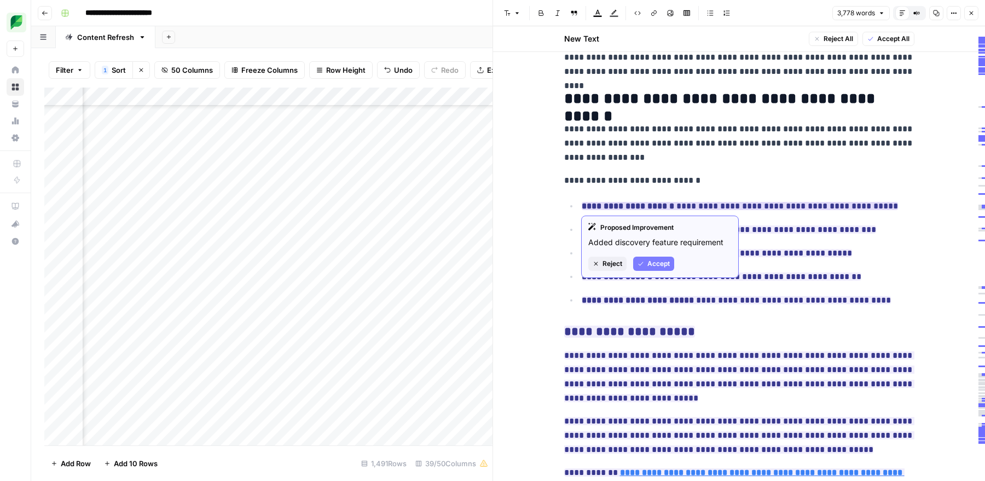
click at [645, 266] on button "Accept" at bounding box center [653, 264] width 41 height 14
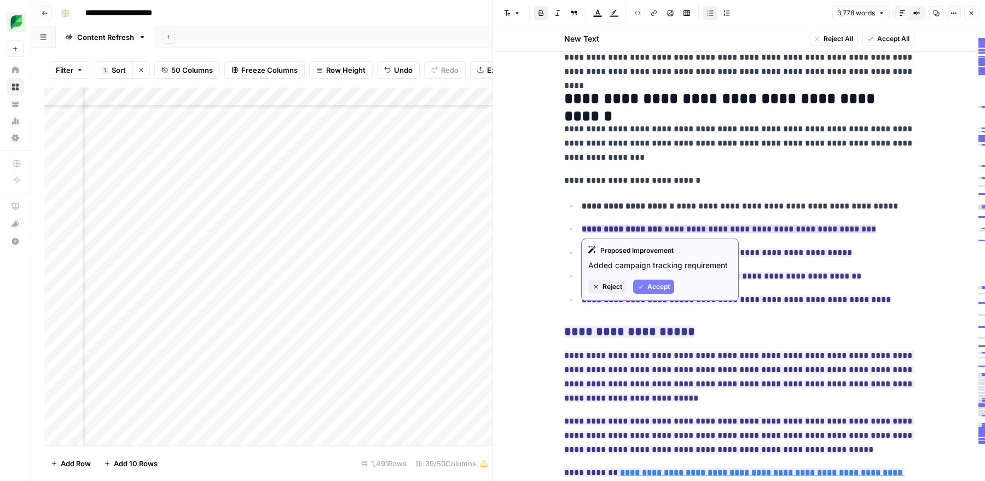
click at [647, 283] on span "Accept" at bounding box center [658, 287] width 22 height 10
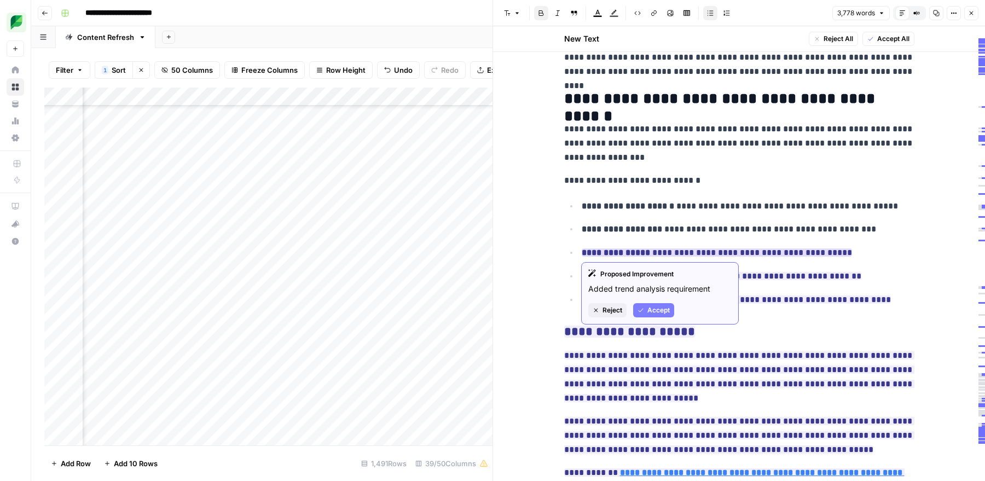
click at [643, 312] on icon "button" at bounding box center [640, 310] width 7 height 7
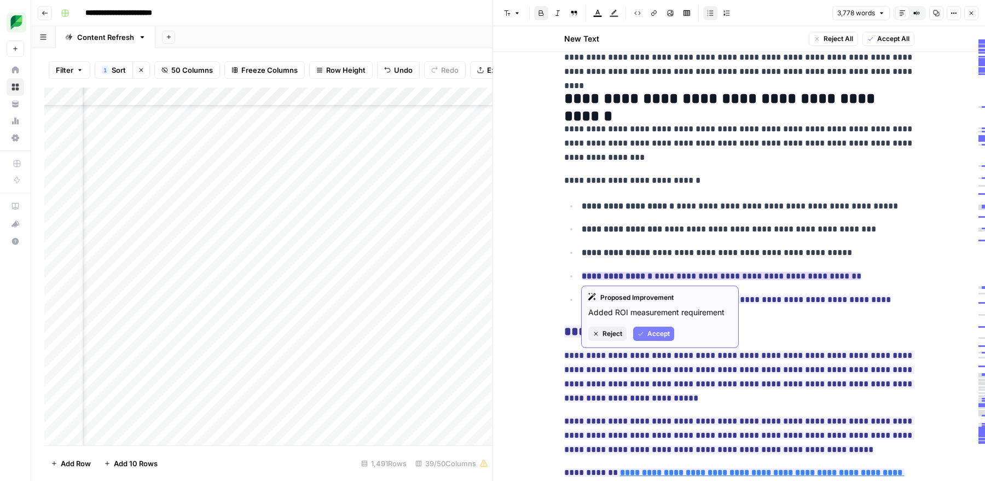
click at [651, 336] on span "Accept" at bounding box center [658, 334] width 22 height 10
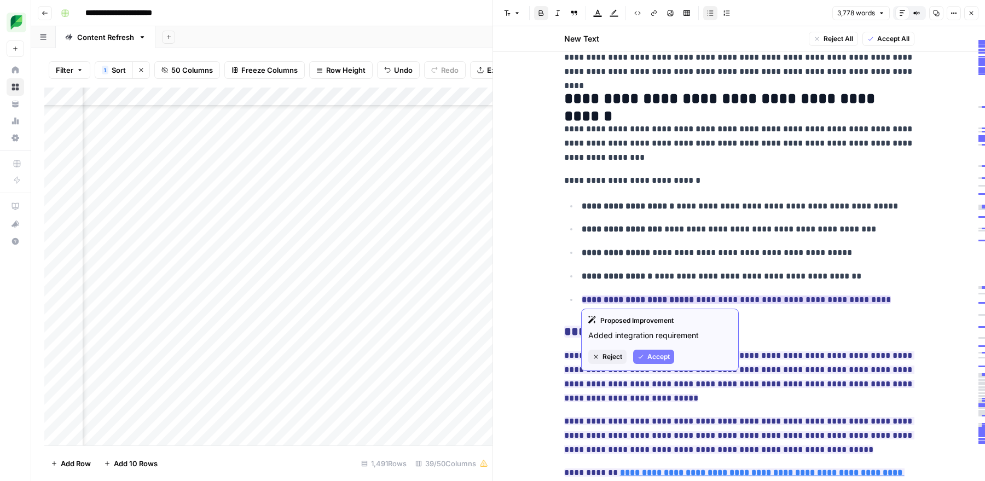
click at [650, 355] on span "Accept" at bounding box center [658, 357] width 22 height 10
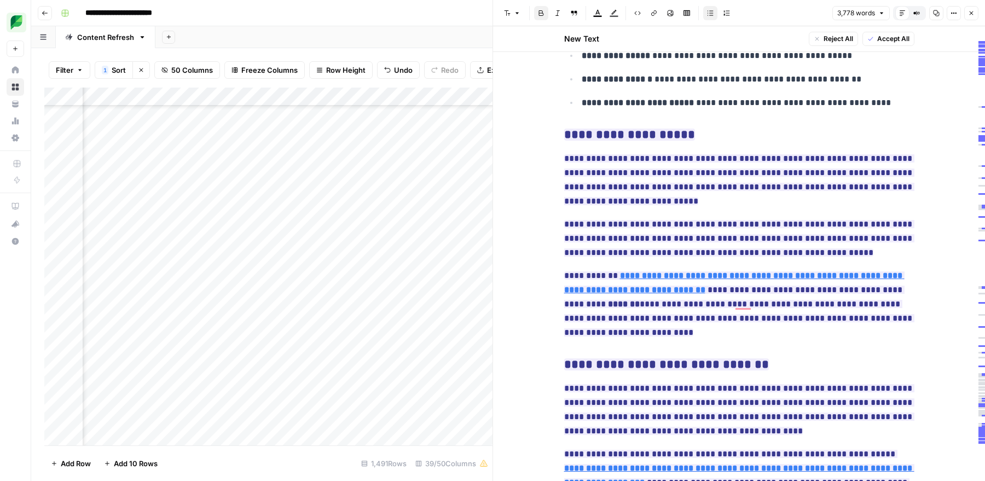
scroll to position [1464, 0]
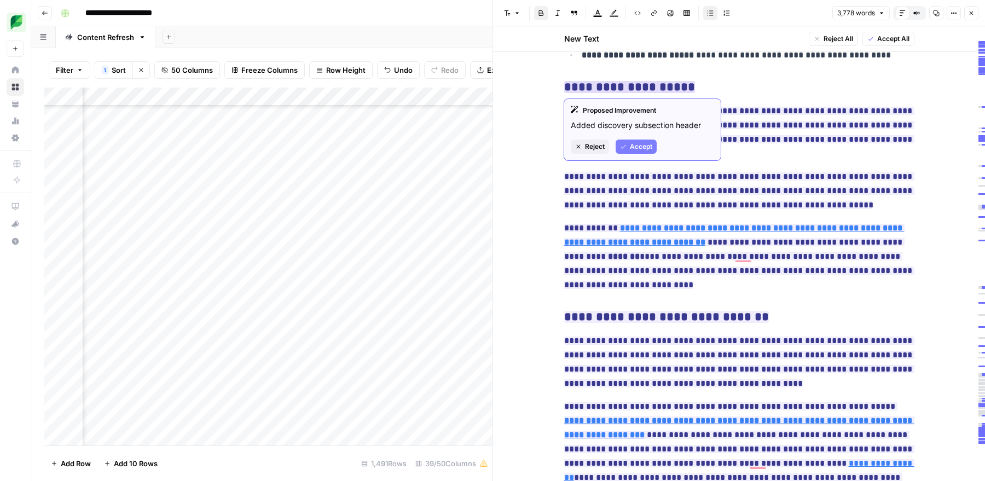
click at [630, 147] on span "Accept" at bounding box center [641, 147] width 22 height 10
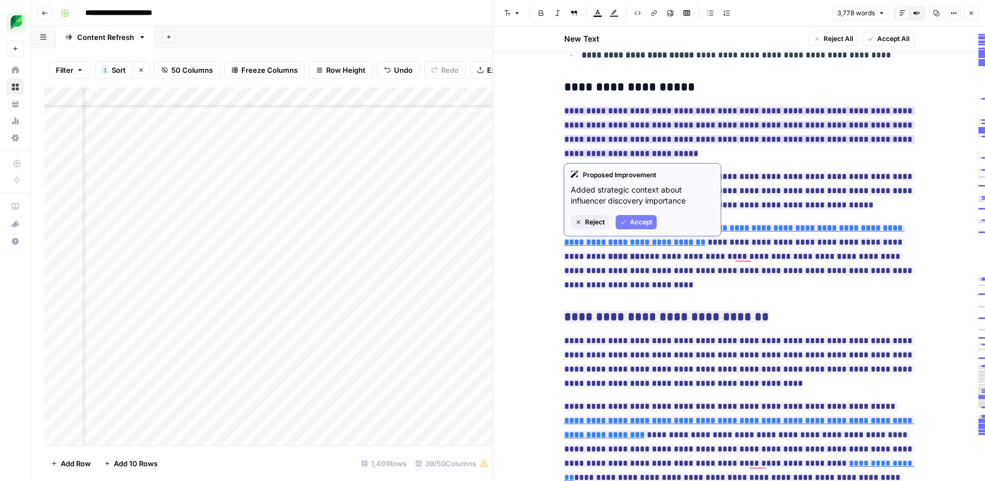
click at [632, 218] on span "Accept" at bounding box center [641, 222] width 22 height 10
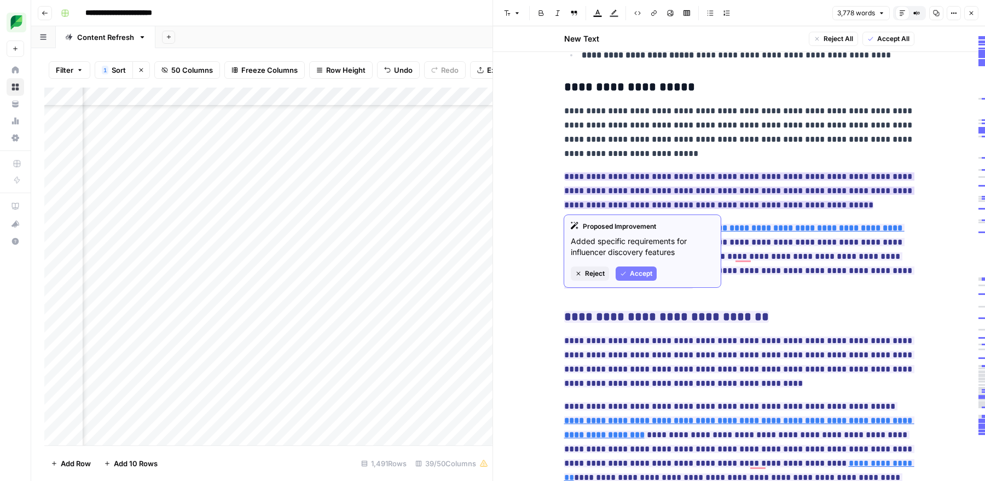
click at [640, 270] on span "Accept" at bounding box center [641, 274] width 22 height 10
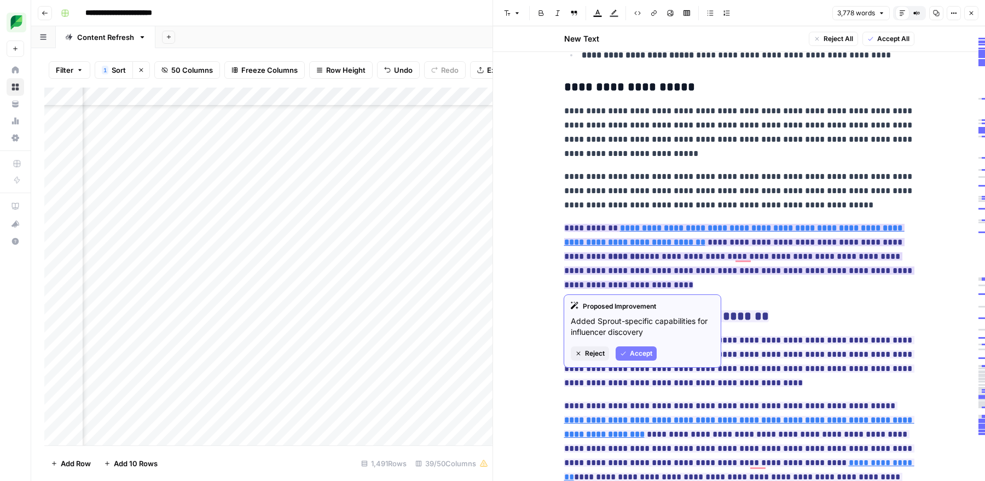
drag, startPoint x: 640, startPoint y: 364, endPoint x: 642, endPoint y: 346, distance: 17.7
click at [642, 346] on div "Proposed Improvement Added Sprout-specific capabilities for influencer discover…" at bounding box center [643, 330] width 158 height 73
click at [642, 346] on button "Accept" at bounding box center [636, 353] width 41 height 14
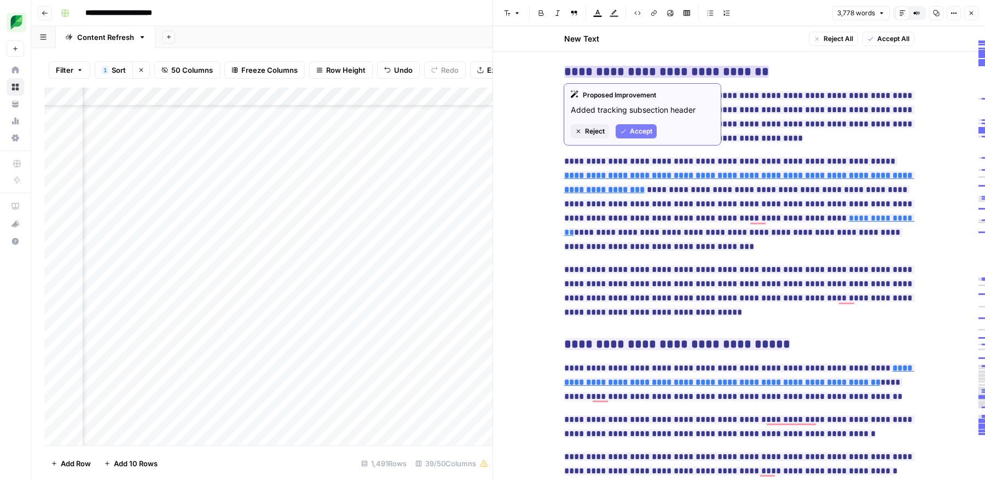
click at [634, 132] on span "Accept" at bounding box center [641, 131] width 22 height 10
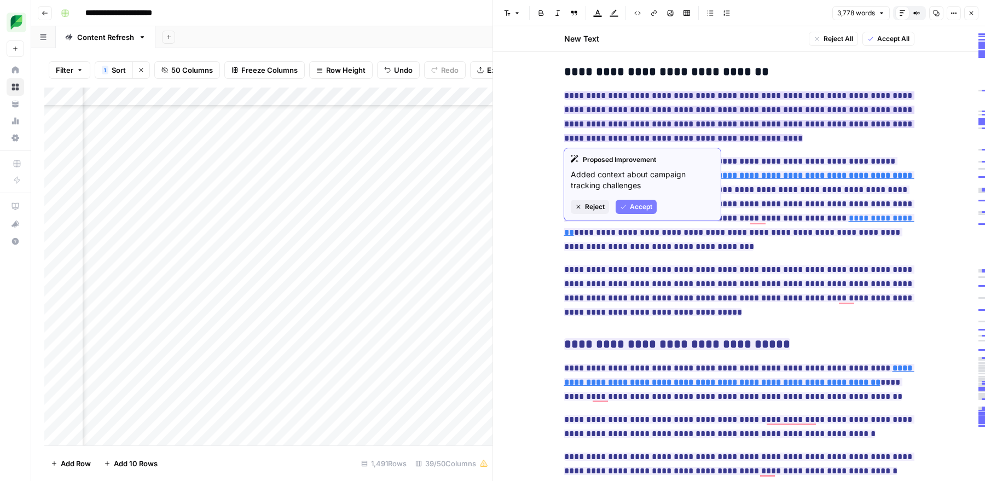
click at [636, 207] on span "Accept" at bounding box center [641, 207] width 22 height 10
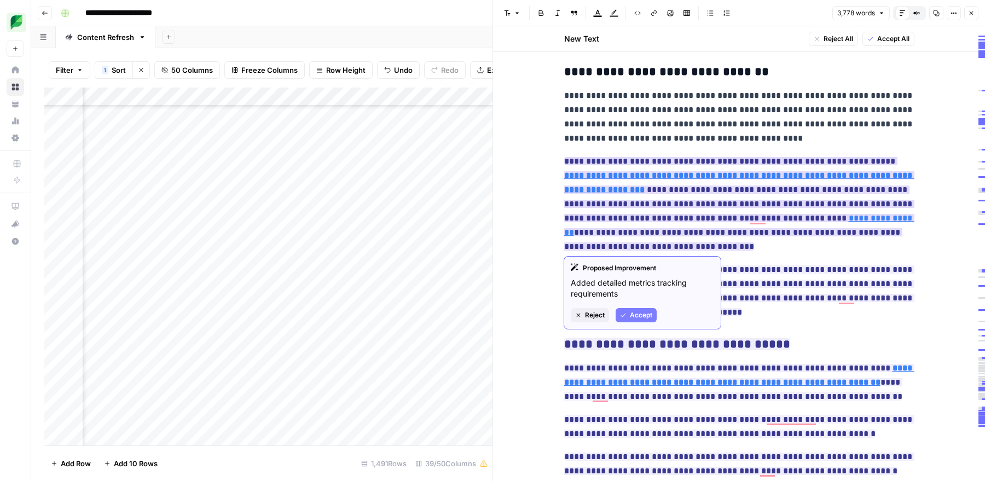
click at [638, 315] on span "Accept" at bounding box center [641, 315] width 22 height 10
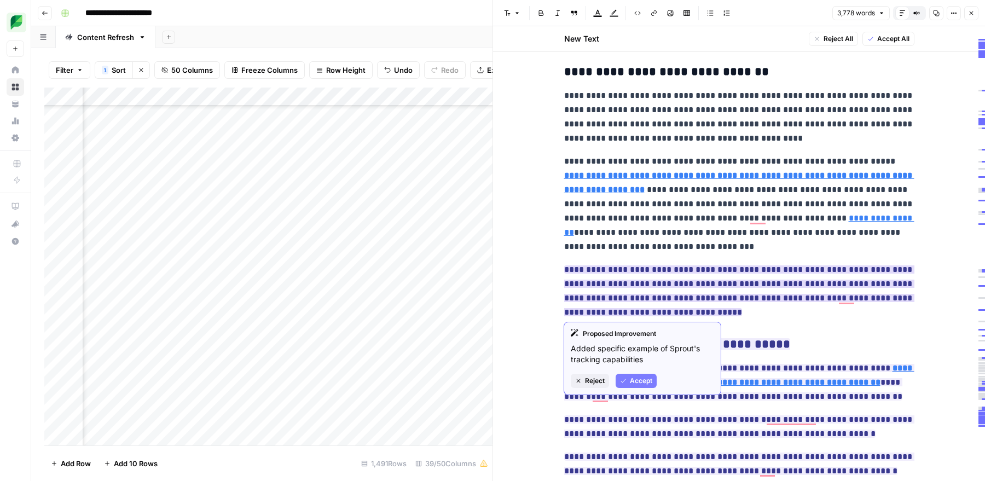
click at [639, 384] on span "Accept" at bounding box center [641, 381] width 22 height 10
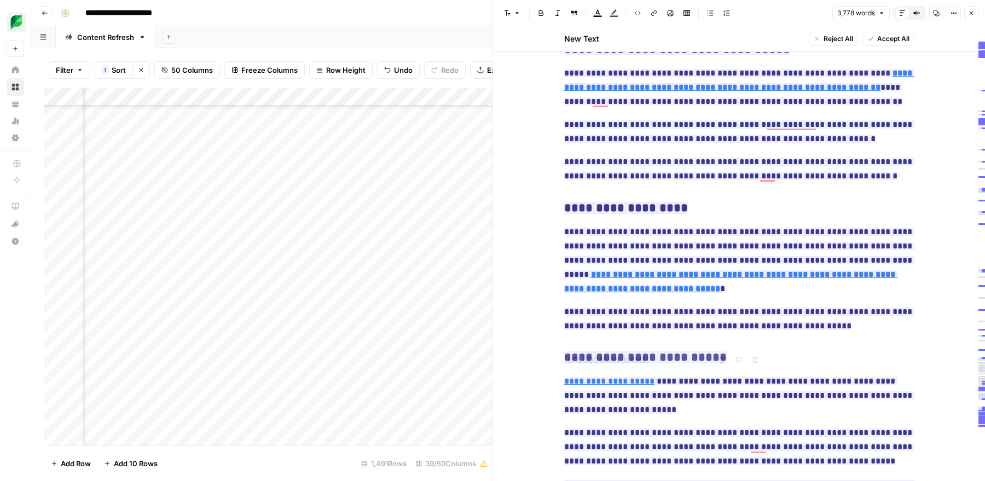
type input "https://sproutsocial.com/insights/influencer-marketing/"
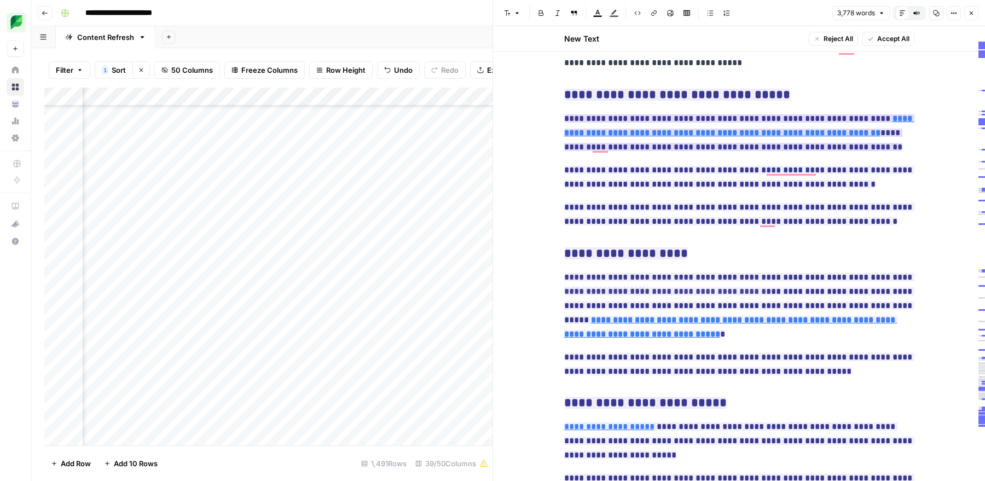
type input "https://sproutsocial.com/insights/social-media-trends/"
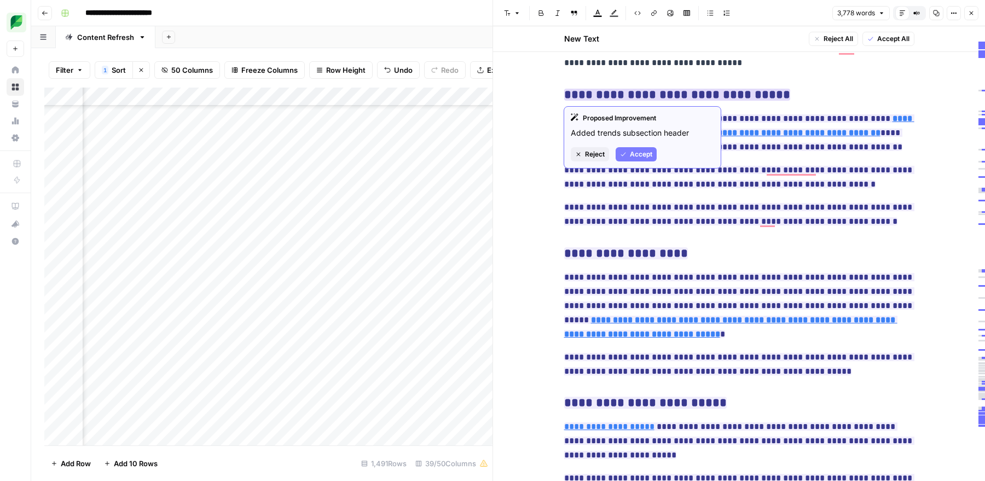
click at [642, 158] on span "Accept" at bounding box center [641, 154] width 22 height 10
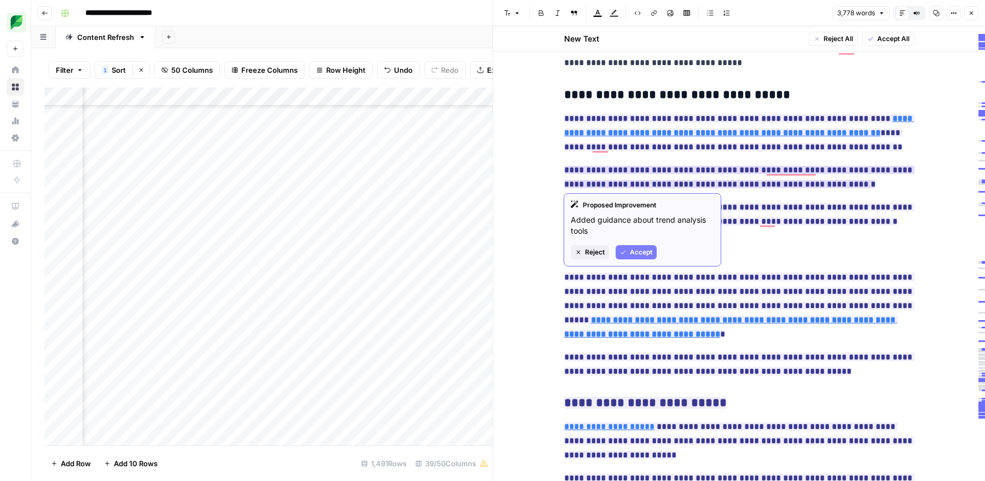
click at [645, 254] on span "Accept" at bounding box center [641, 252] width 22 height 10
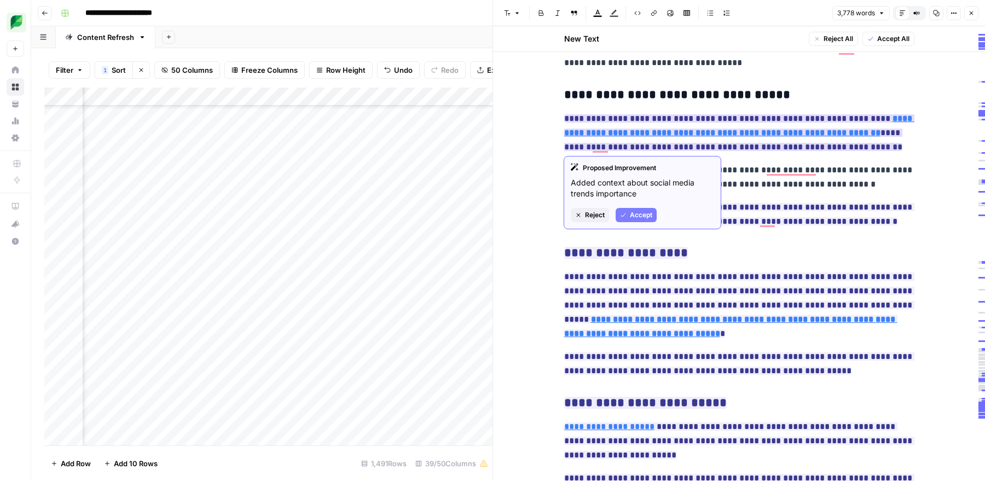
click at [641, 213] on span "Accept" at bounding box center [641, 215] width 22 height 10
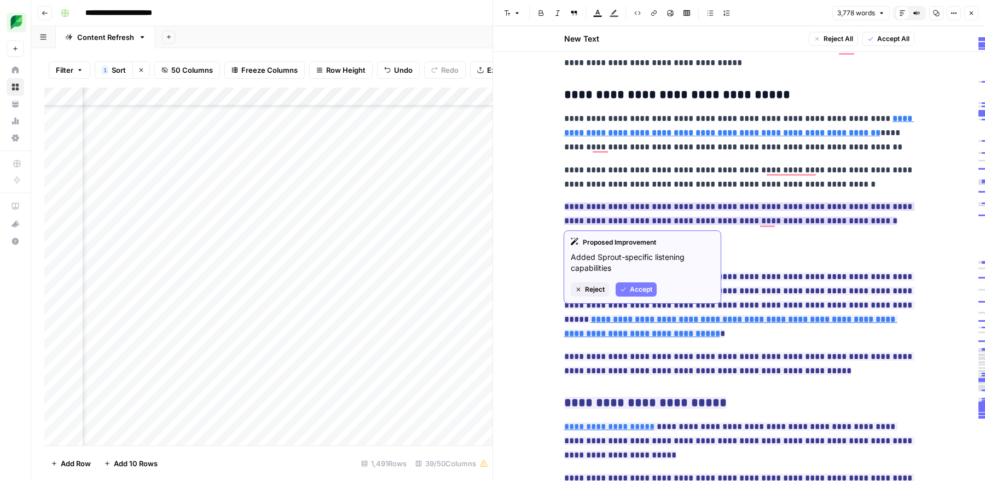
click at [641, 287] on span "Accept" at bounding box center [641, 290] width 22 height 10
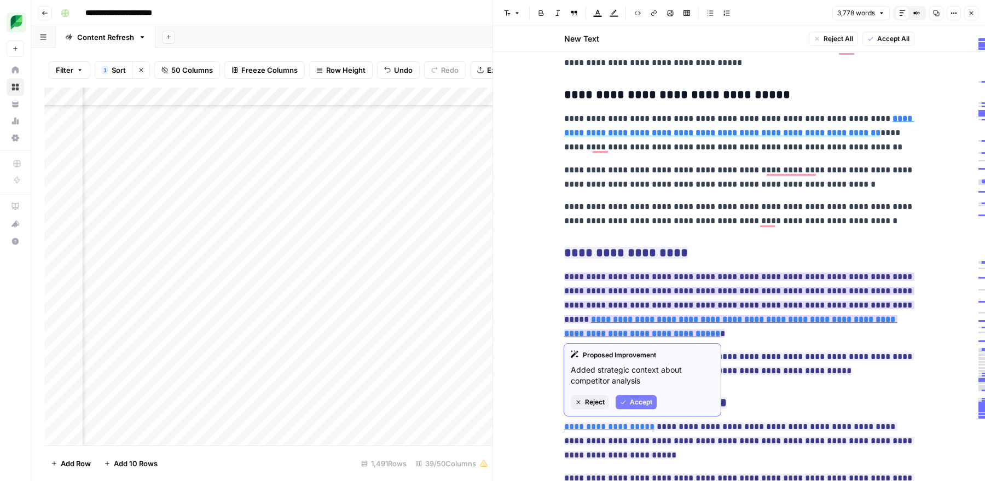
click at [637, 405] on span "Accept" at bounding box center [641, 402] width 22 height 10
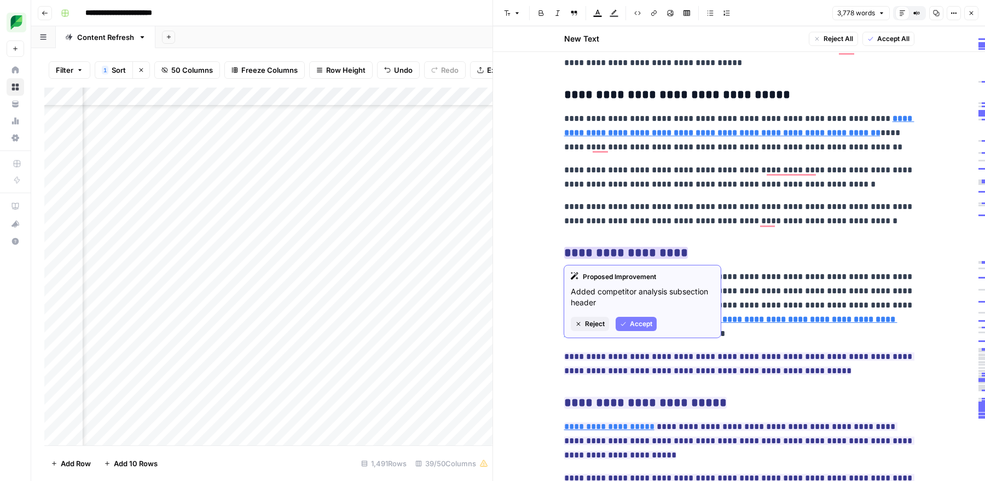
click at [641, 317] on button "Accept" at bounding box center [636, 324] width 41 height 14
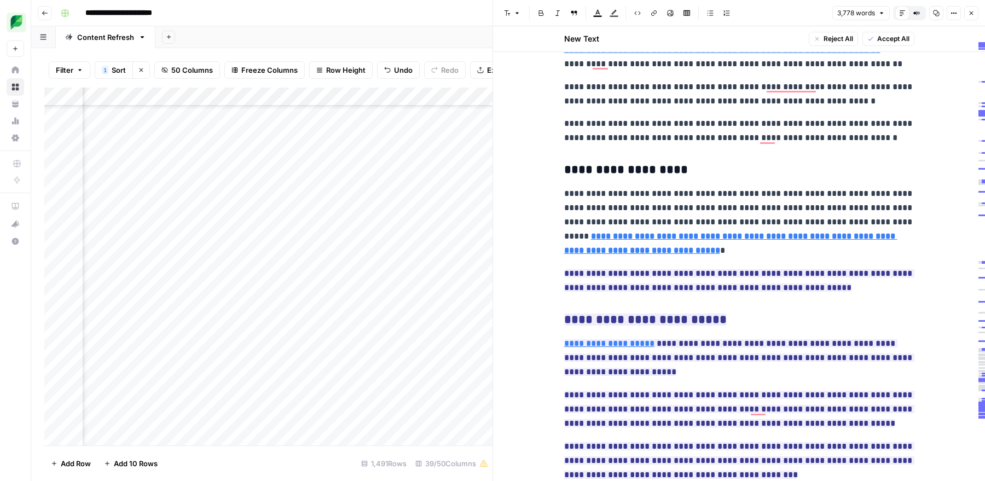
type input "https://sproutsocial.com/insights/influencer-marketing/"
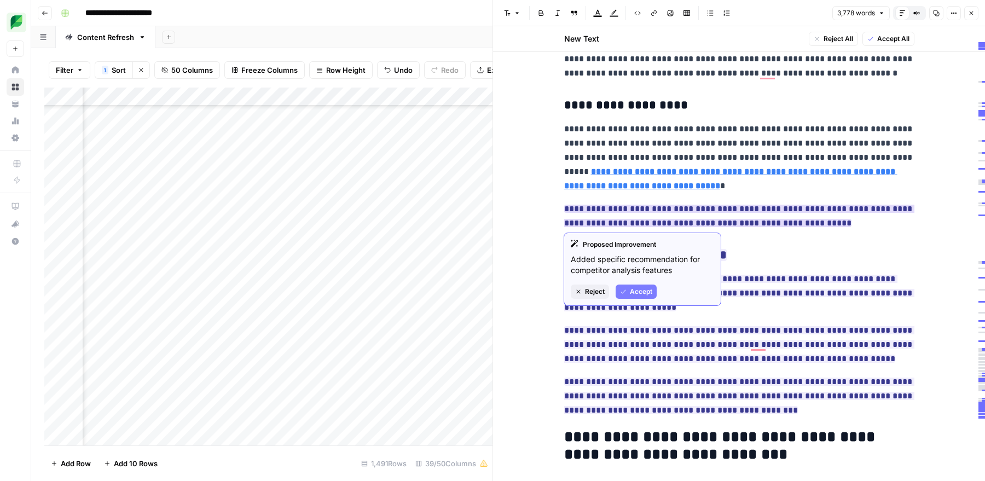
click at [639, 292] on span "Accept" at bounding box center [641, 292] width 22 height 10
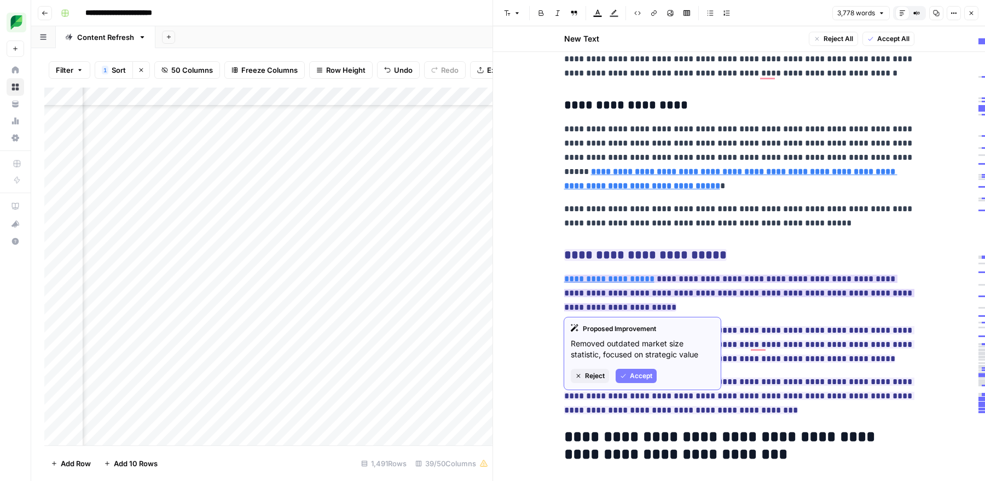
click at [639, 375] on span "Accept" at bounding box center [641, 376] width 22 height 10
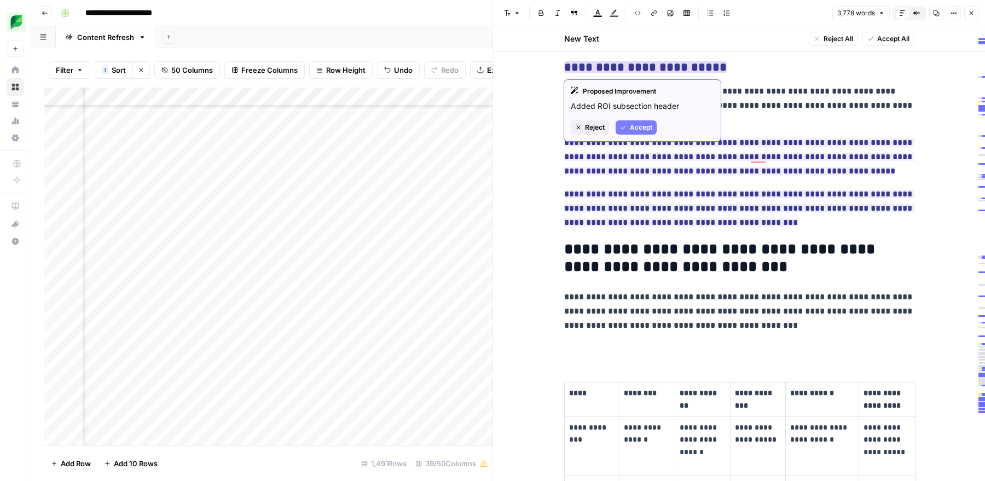
click at [642, 124] on span "Accept" at bounding box center [641, 128] width 22 height 10
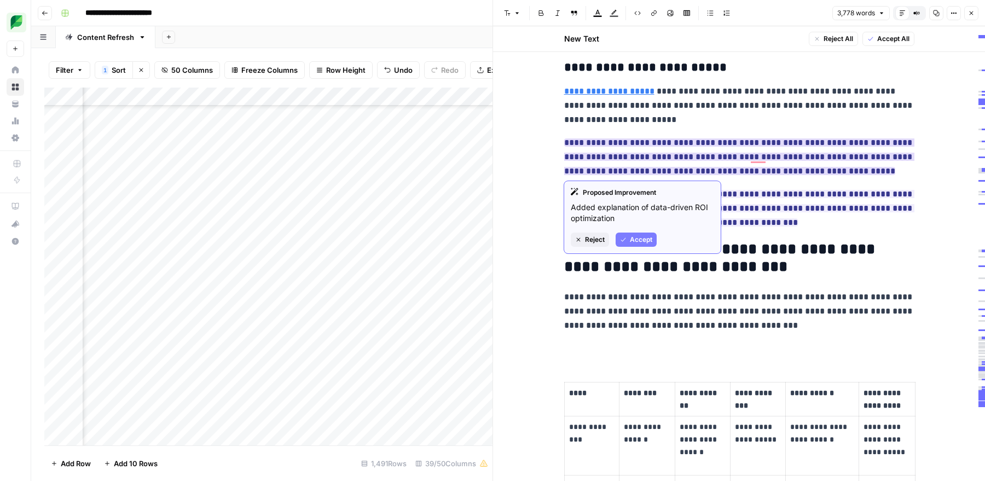
click at [631, 241] on span "Accept" at bounding box center [641, 240] width 22 height 10
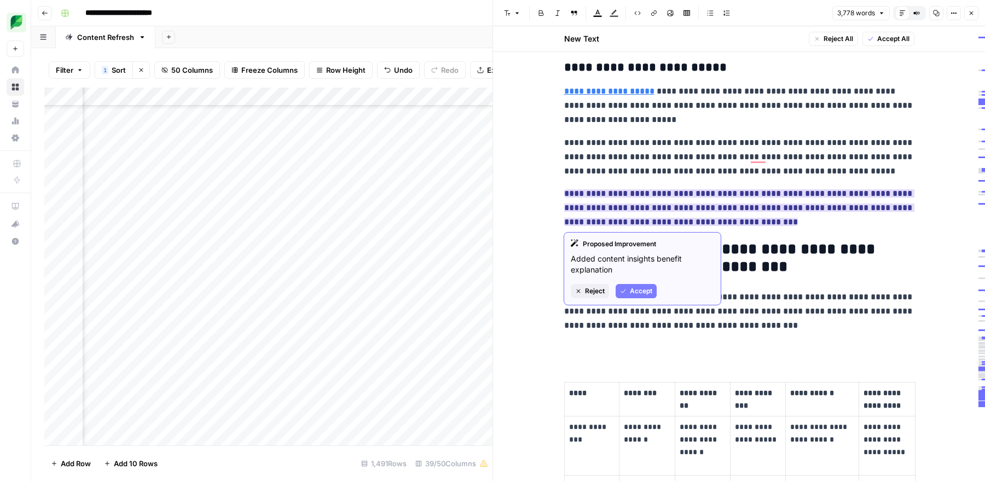
click at [640, 286] on span "Accept" at bounding box center [641, 291] width 22 height 10
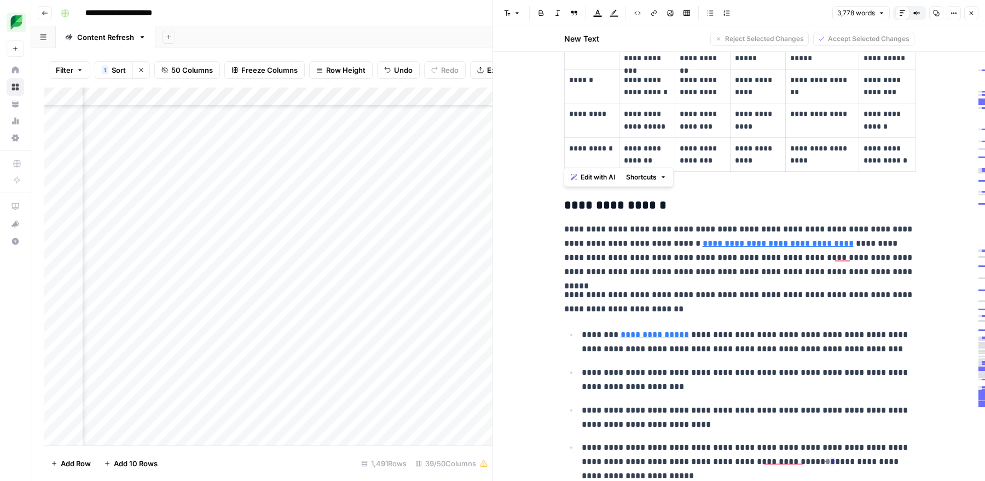
drag, startPoint x: 562, startPoint y: 215, endPoint x: 907, endPoint y: 165, distance: 347.8
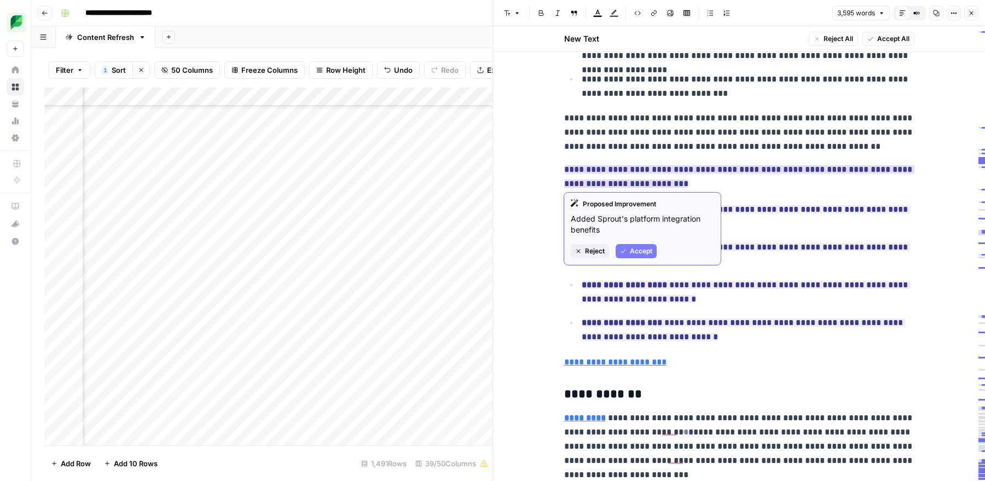
click at [626, 254] on button "Accept" at bounding box center [636, 251] width 41 height 14
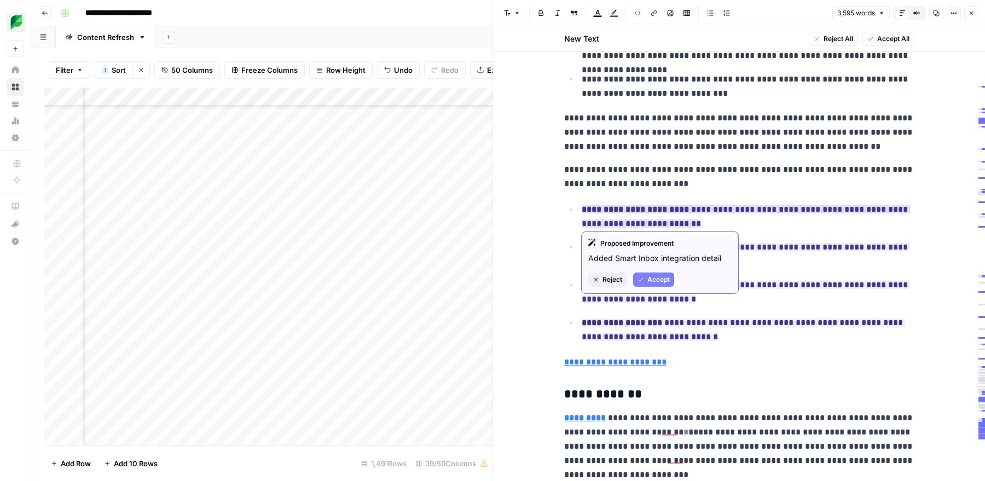
click at [647, 282] on span "Accept" at bounding box center [658, 280] width 22 height 10
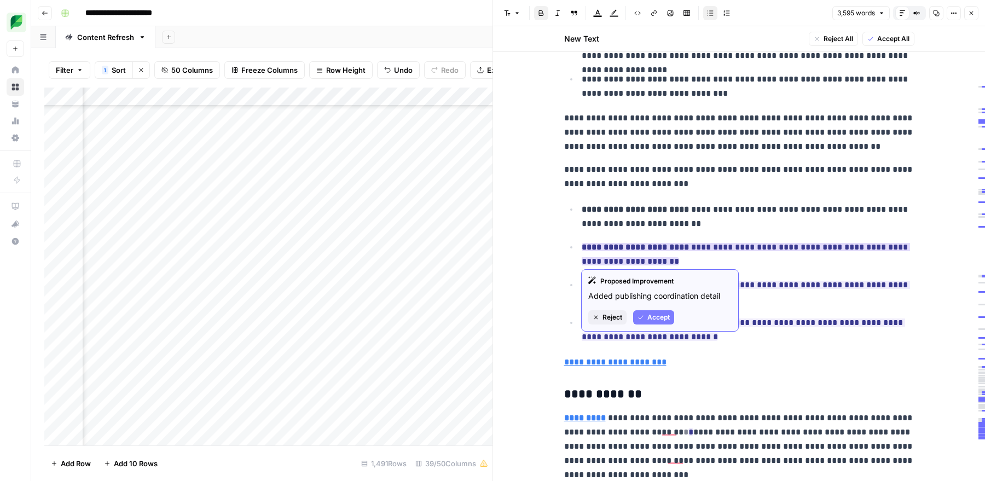
click at [644, 314] on icon "button" at bounding box center [640, 317] width 7 height 7
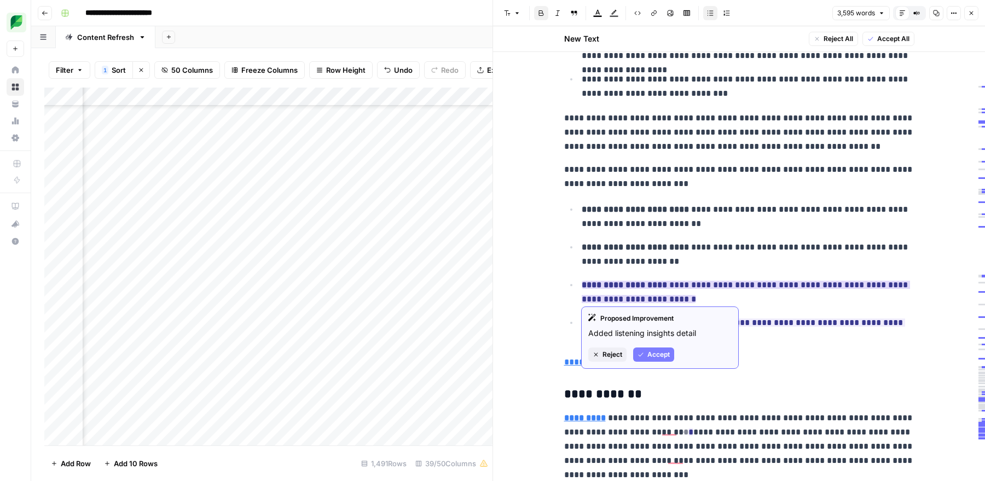
click at [645, 351] on button "Accept" at bounding box center [653, 354] width 41 height 14
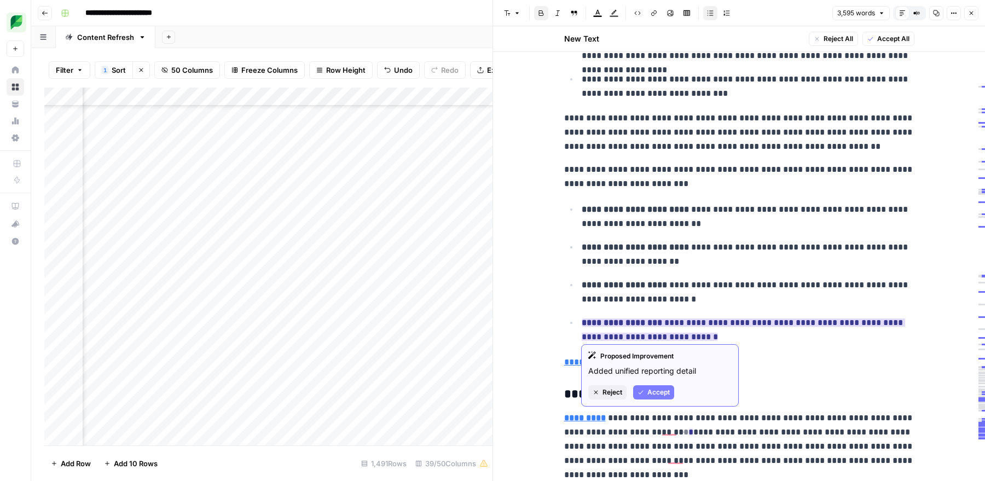
click at [644, 393] on button "Accept" at bounding box center [653, 392] width 41 height 14
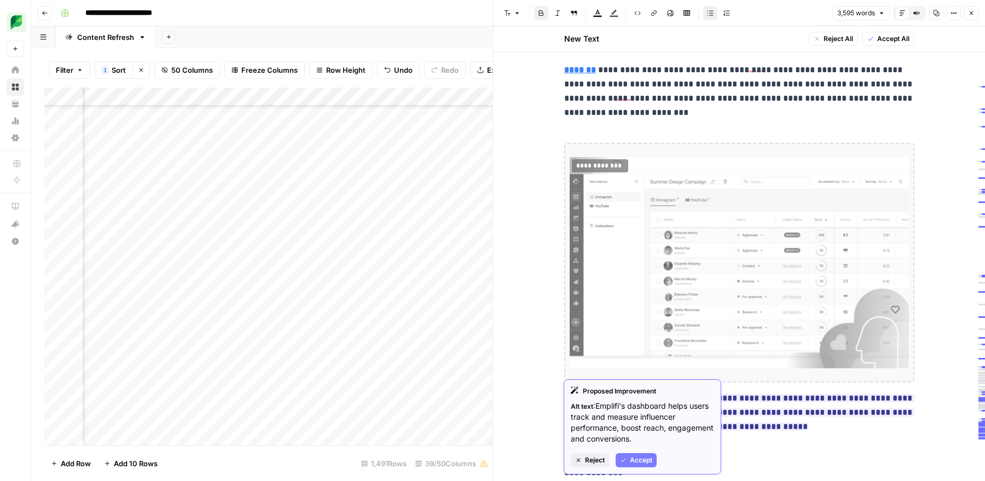
click at [632, 196] on img "To enrich screen reader interactions, please activate Accessibility in Grammarl…" at bounding box center [739, 262] width 339 height 211
click at [591, 462] on span "Reject" at bounding box center [595, 460] width 20 height 10
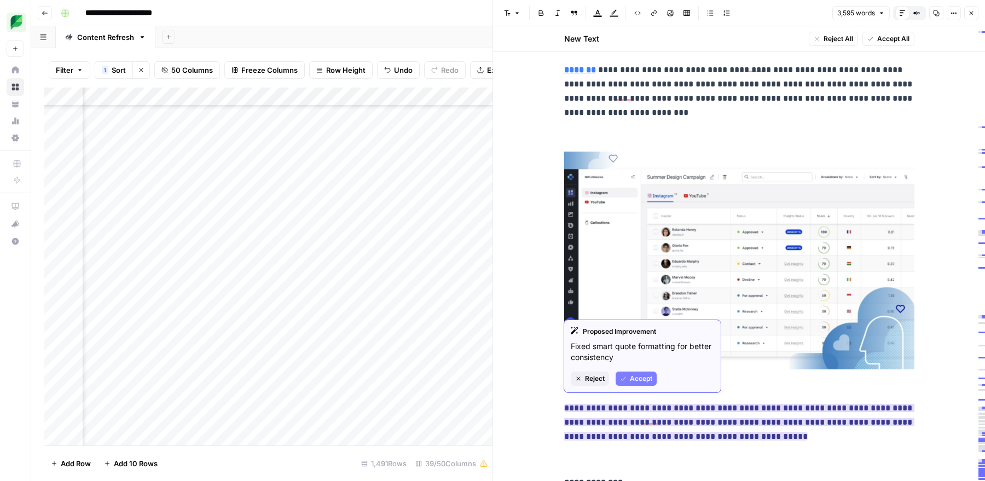
click at [636, 380] on span "Accept" at bounding box center [641, 379] width 22 height 10
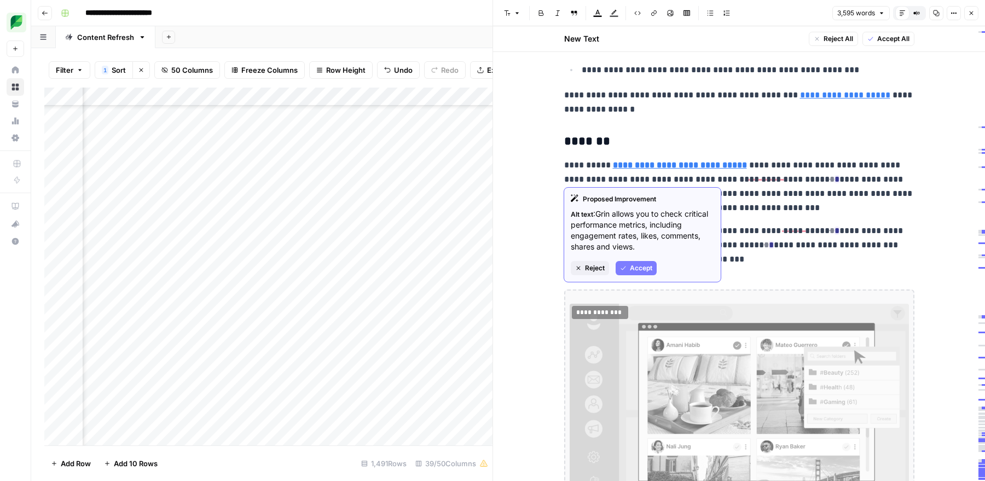
click at [590, 270] on span "Reject" at bounding box center [595, 268] width 20 height 10
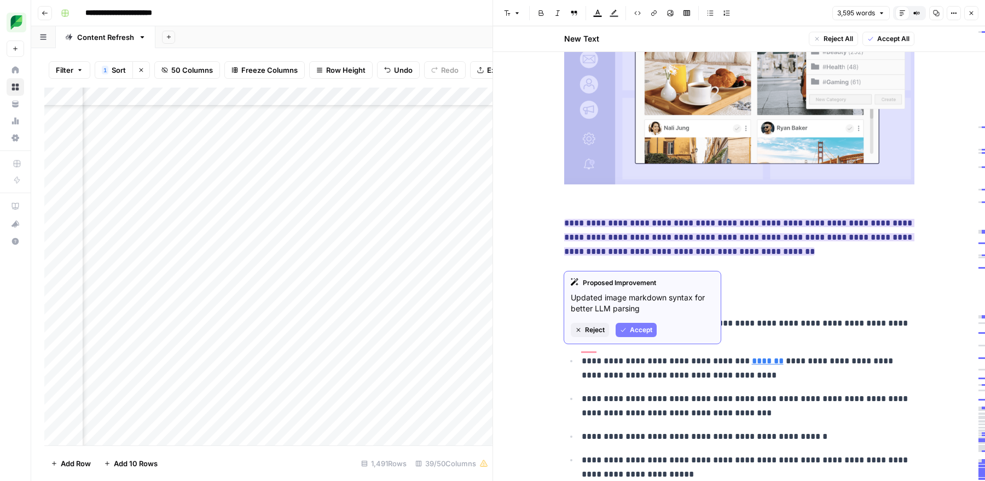
click at [637, 328] on span "Accept" at bounding box center [641, 330] width 22 height 10
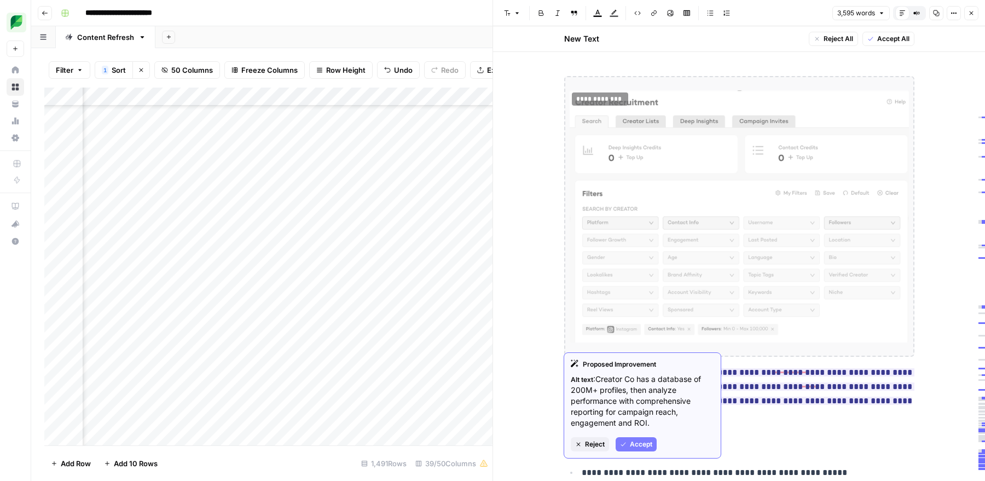
click at [596, 448] on span "Reject" at bounding box center [595, 444] width 20 height 10
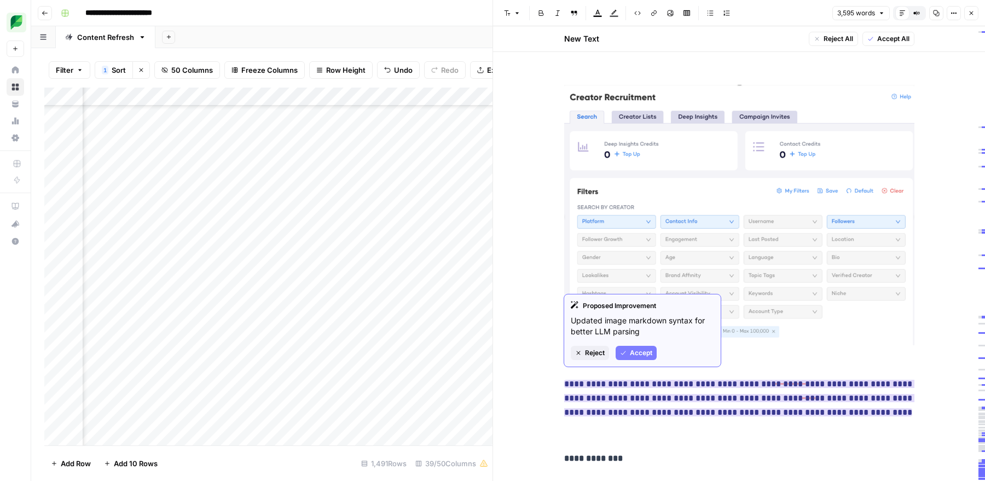
click at [636, 355] on span "Accept" at bounding box center [641, 353] width 22 height 10
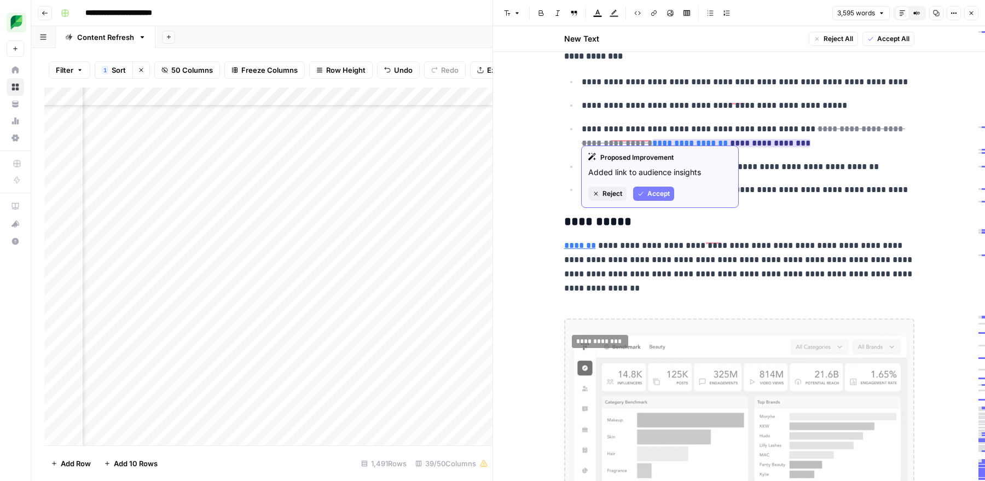
click at [647, 190] on button "Accept" at bounding box center [653, 194] width 41 height 14
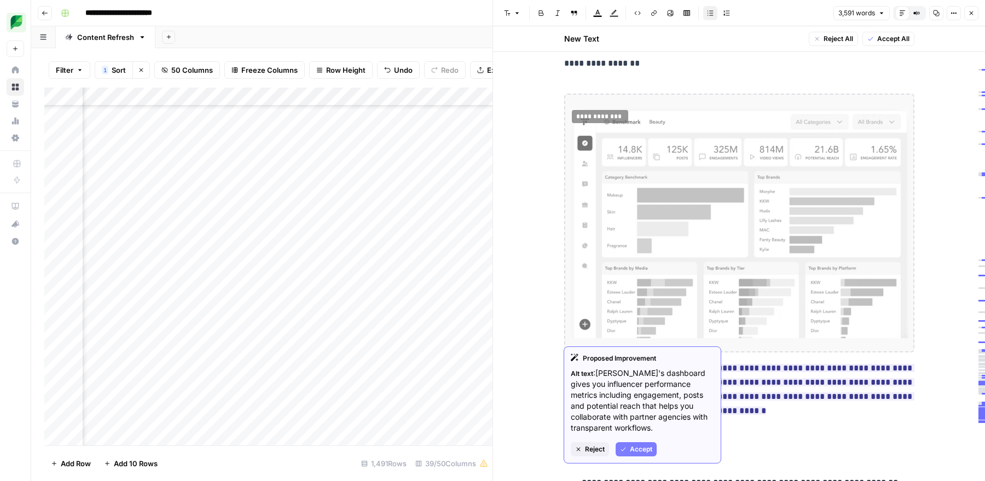
click at [626, 449] on icon "button" at bounding box center [623, 449] width 7 height 7
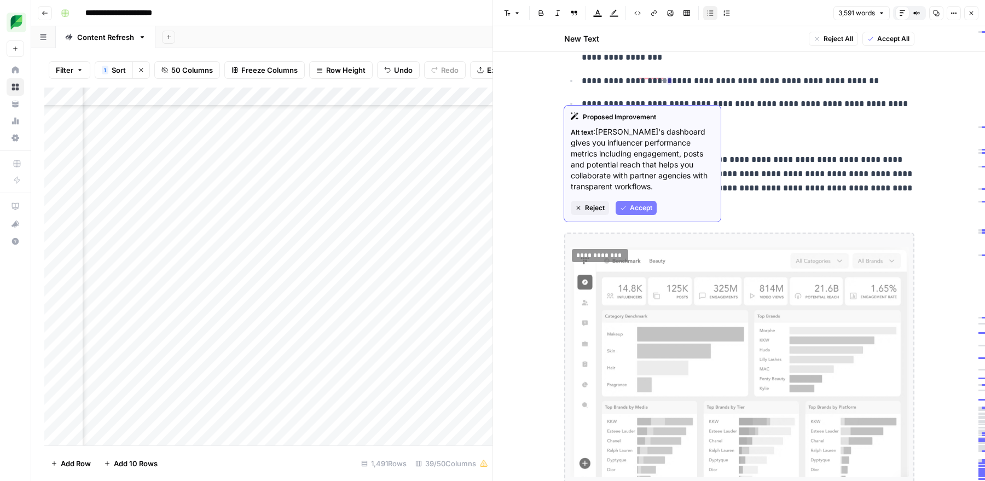
click at [659, 287] on img "To enrich screen reader interactions, please activate Accessibility in Grammarl…" at bounding box center [739, 362] width 339 height 230
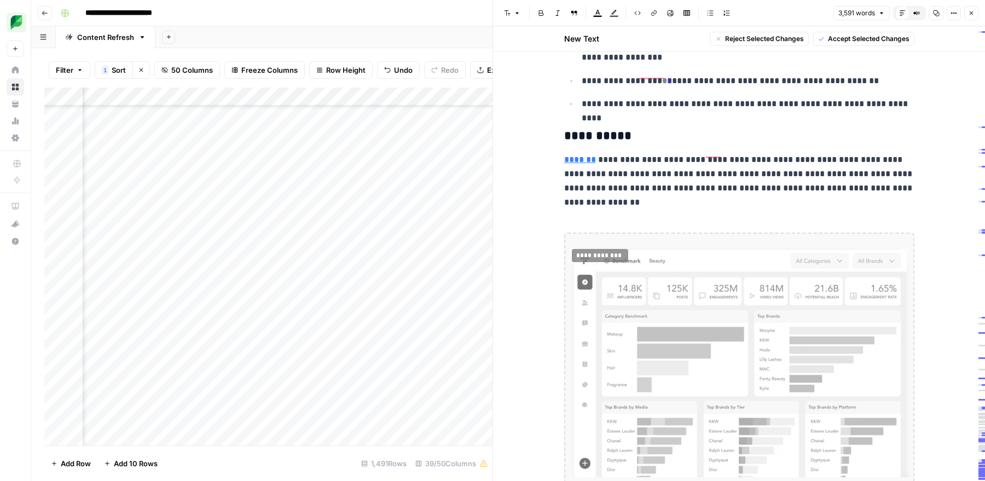
click at [659, 287] on img "To enrich screen reader interactions, please activate Accessibility in Grammarl…" at bounding box center [739, 362] width 339 height 230
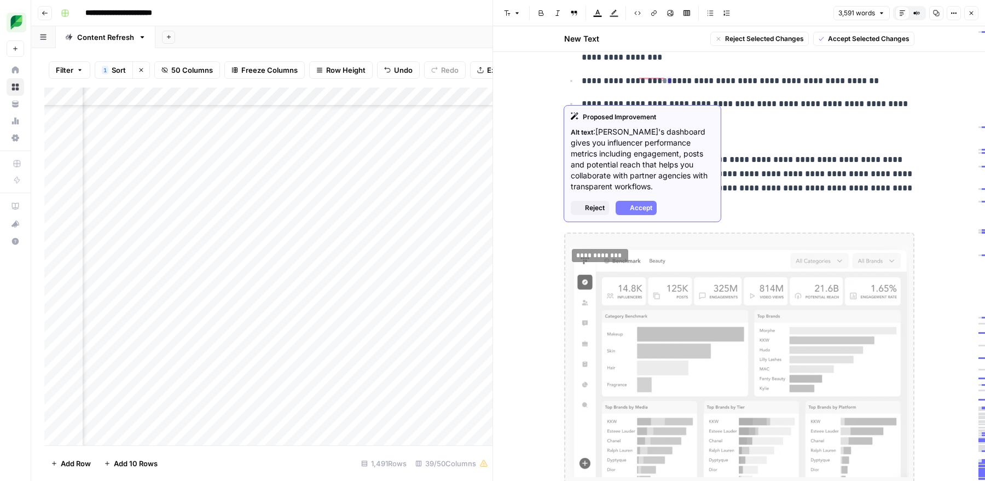
click at [635, 301] on img "To enrich screen reader interactions, please activate Accessibility in Grammarl…" at bounding box center [739, 362] width 339 height 230
click at [591, 207] on span "Reject" at bounding box center [595, 208] width 20 height 10
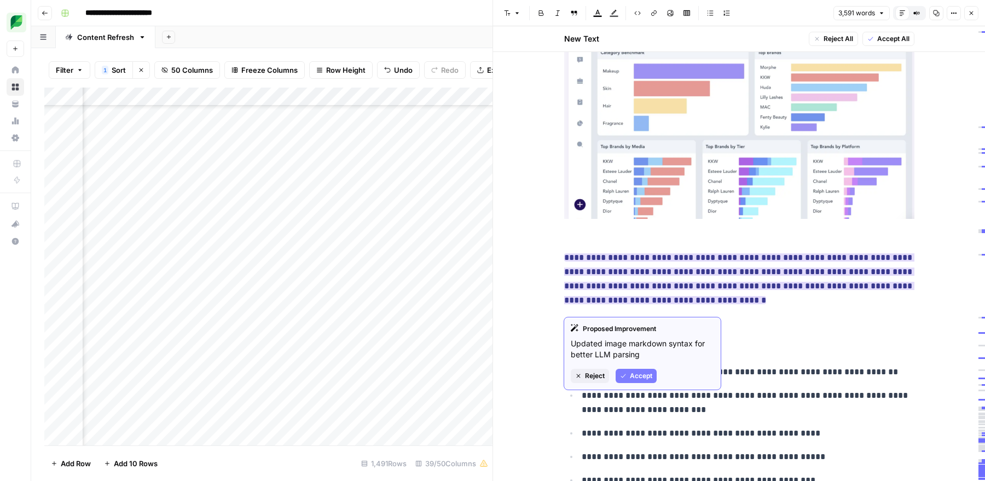
click at [623, 370] on button "Accept" at bounding box center [636, 376] width 41 height 14
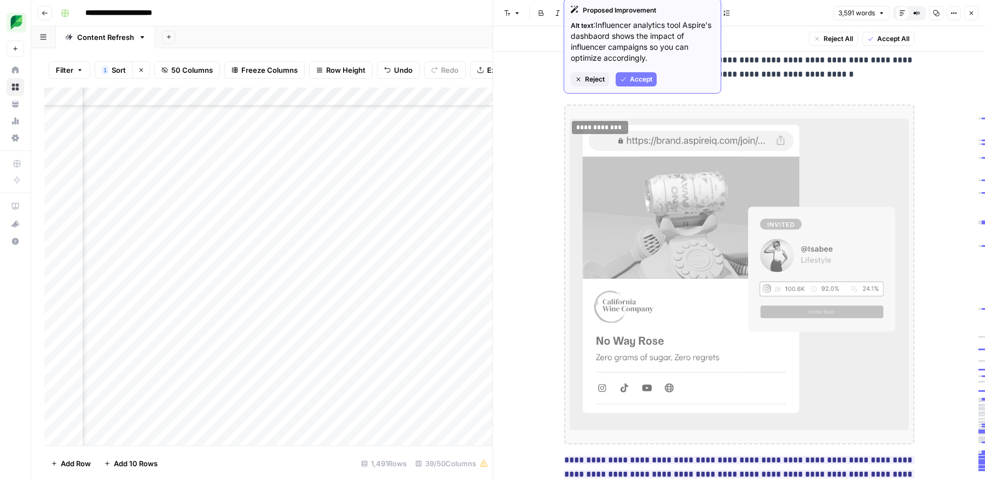
click at [589, 79] on span "Reject" at bounding box center [595, 79] width 20 height 10
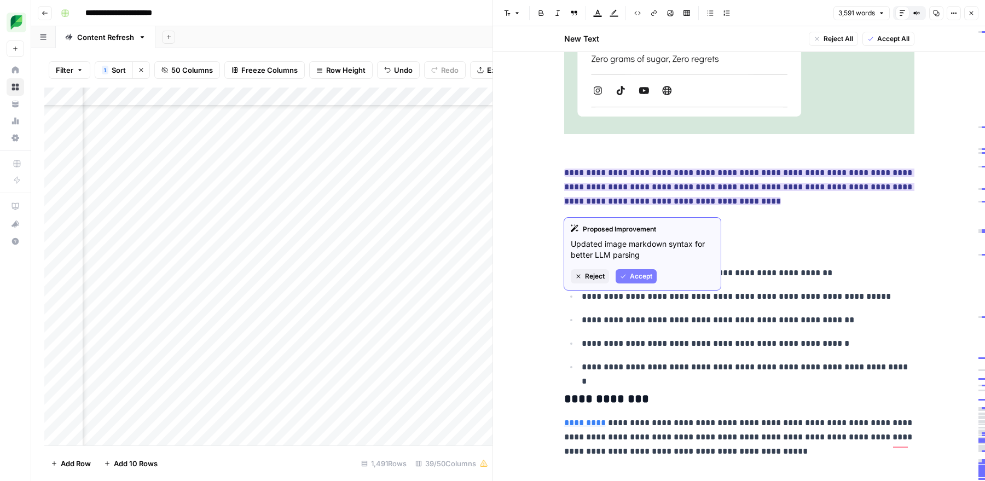
click at [636, 278] on span "Accept" at bounding box center [641, 276] width 22 height 10
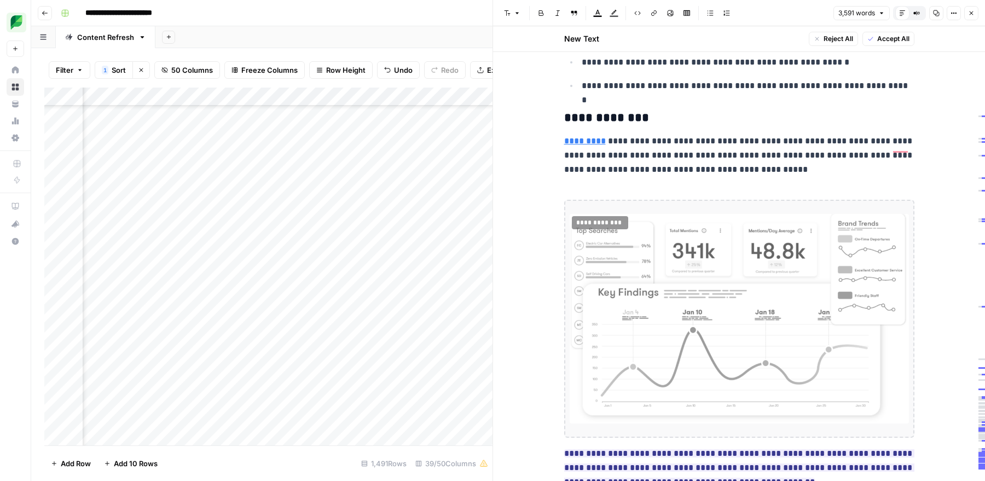
click at [636, 278] on img "To enrich screen reader interactions, please activate Accessibility in Grammarl…" at bounding box center [739, 319] width 339 height 210
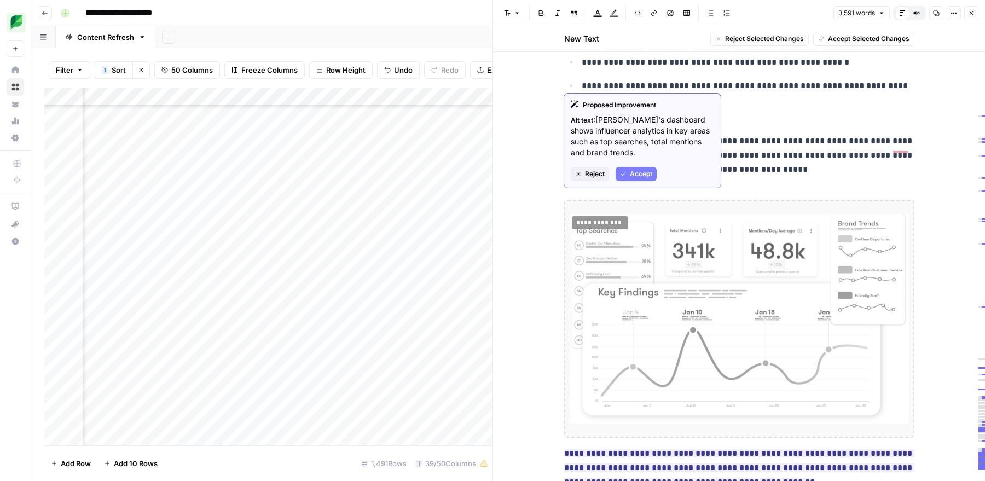
click at [580, 177] on button "Reject" at bounding box center [590, 174] width 38 height 14
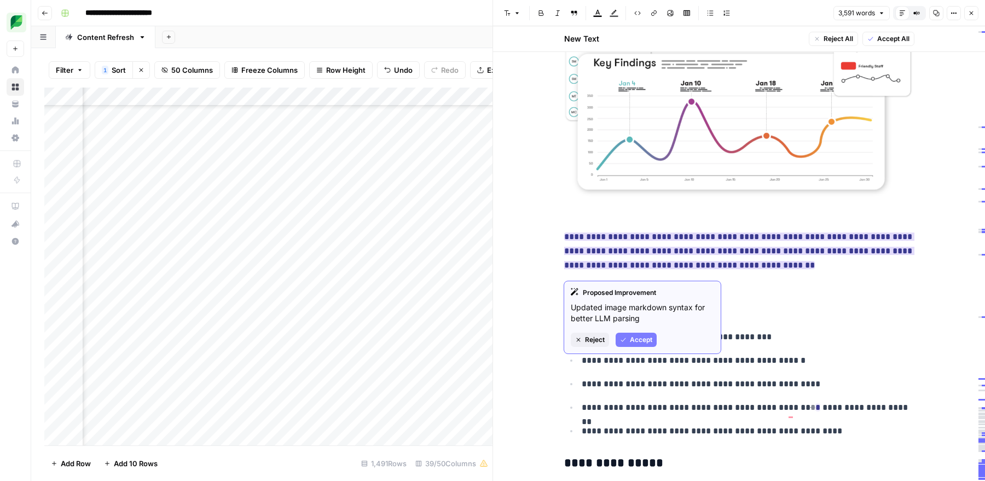
click at [628, 339] on button "Accept" at bounding box center [636, 340] width 41 height 14
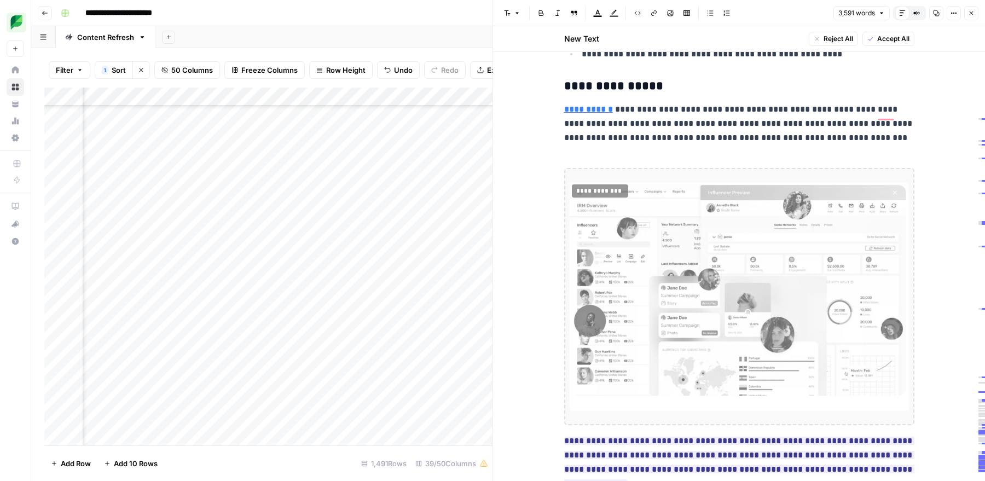
click at [640, 312] on img "To enrich screen reader interactions, please activate Accessibility in Grammarl…" at bounding box center [739, 296] width 339 height 228
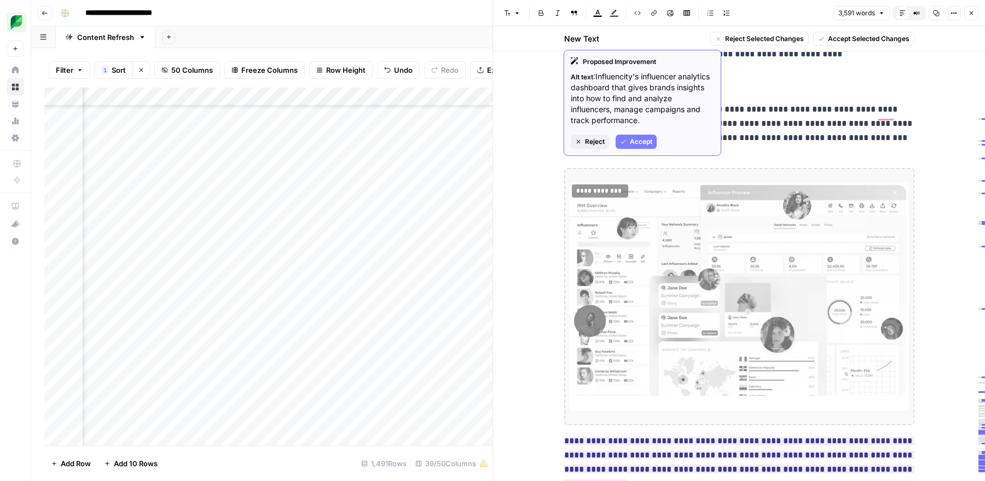
click at [637, 283] on img "To enrich screen reader interactions, please activate Accessibility in Grammarl…" at bounding box center [739, 296] width 339 height 228
click at [588, 142] on span "Reject" at bounding box center [595, 142] width 20 height 10
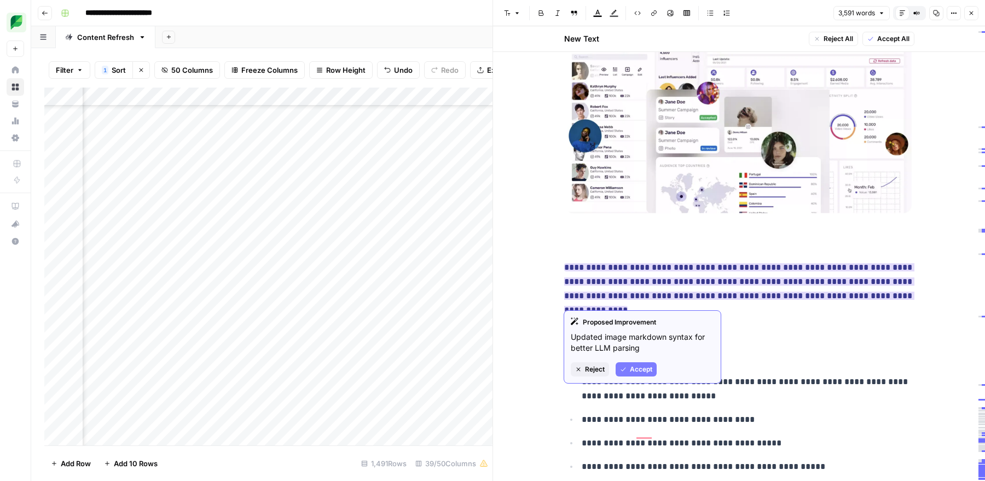
click at [639, 370] on span "Accept" at bounding box center [641, 369] width 22 height 10
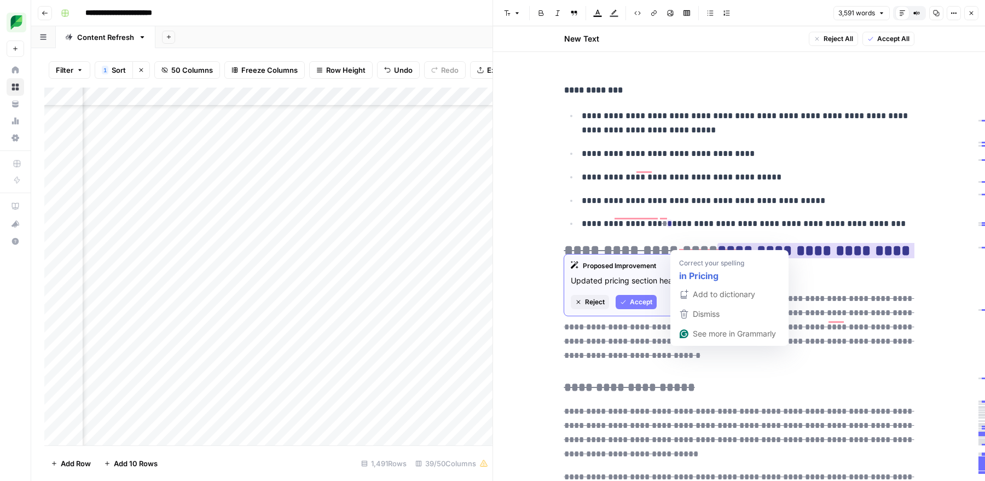
click at [639, 302] on span "Accept" at bounding box center [641, 302] width 22 height 10
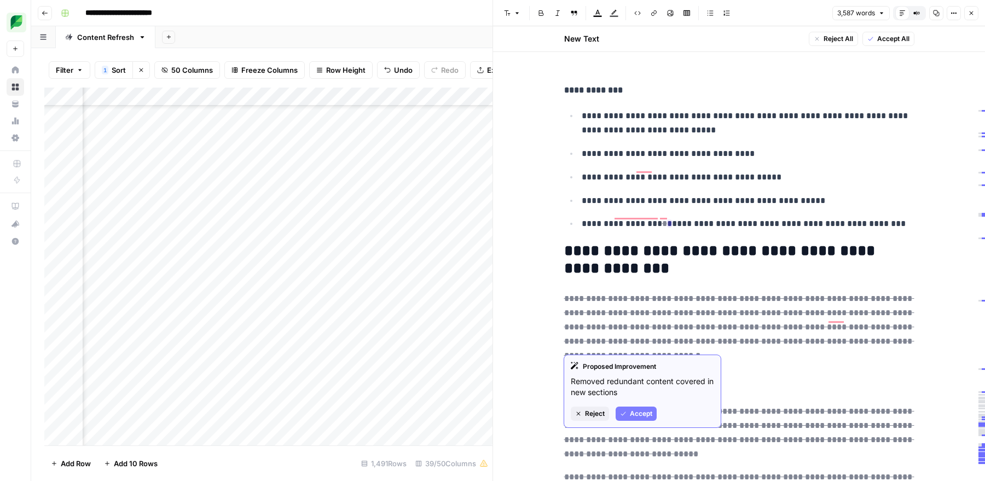
click at [633, 412] on span "Accept" at bounding box center [641, 414] width 22 height 10
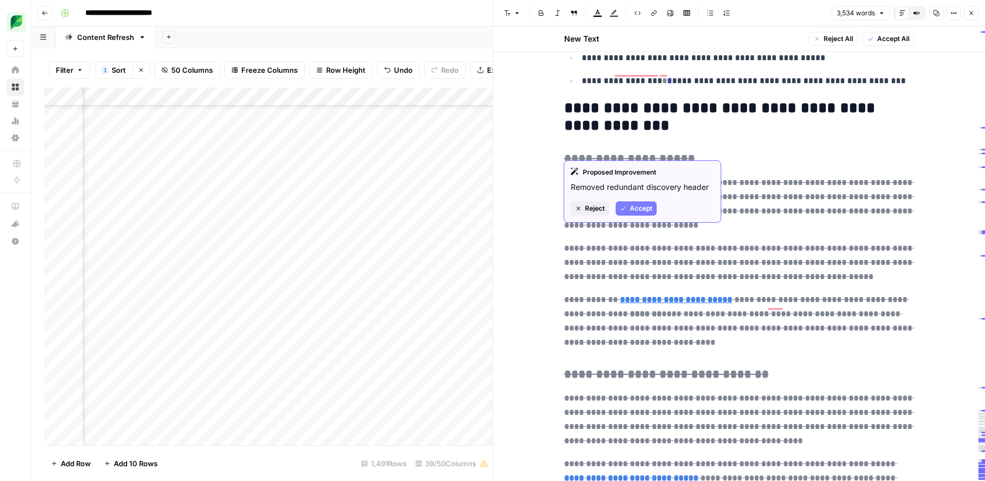
click at [637, 200] on div "Proposed Improvement Removed redundant discovery header Reject Accept" at bounding box center [643, 191] width 158 height 62
click at [634, 212] on span "Accept" at bounding box center [641, 209] width 22 height 10
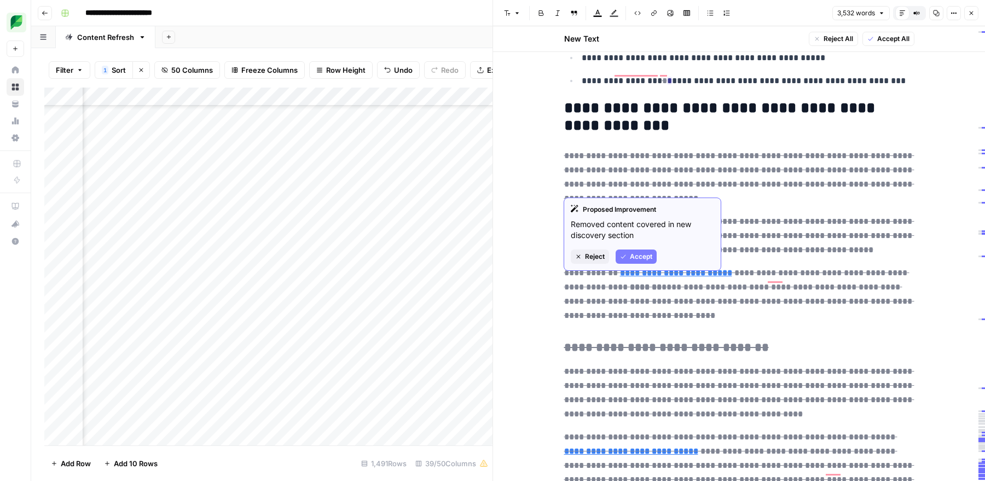
click at [637, 254] on span "Accept" at bounding box center [641, 257] width 22 height 10
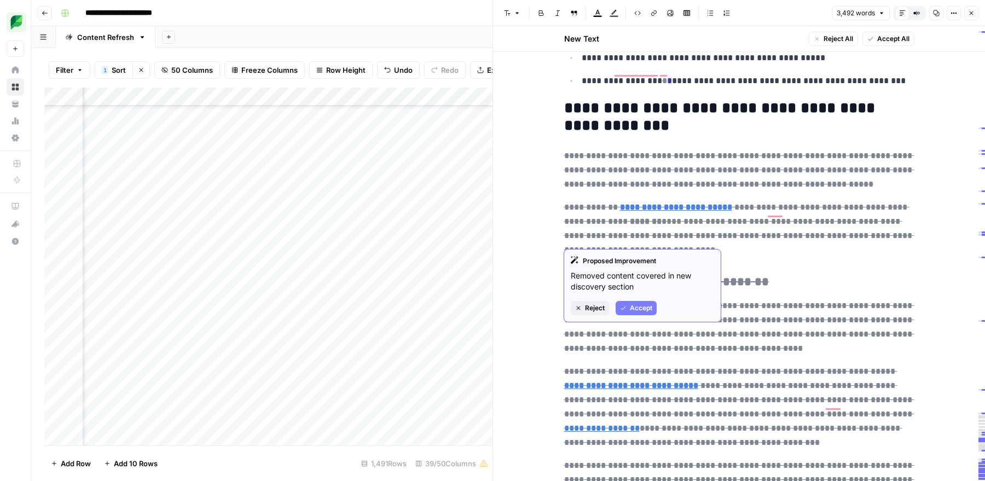
click at [632, 307] on span "Accept" at bounding box center [641, 308] width 22 height 10
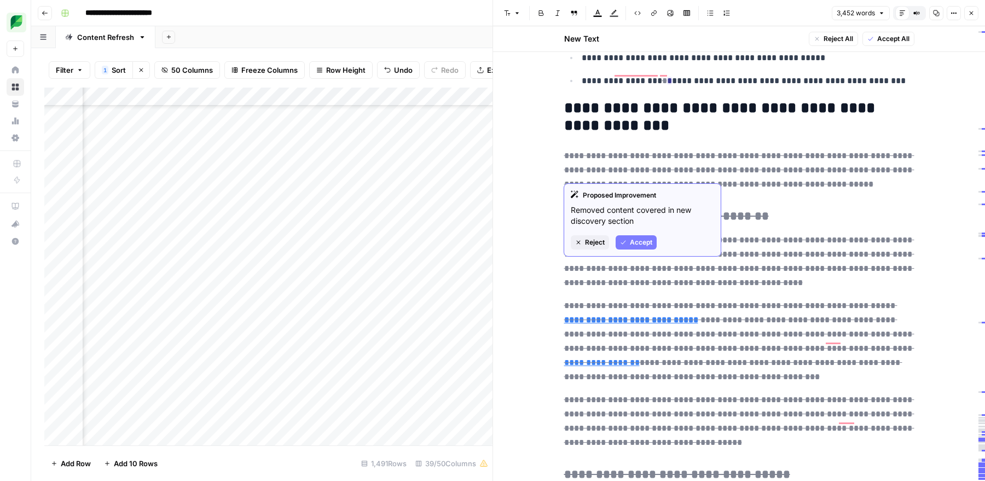
click at [631, 246] on span "Accept" at bounding box center [641, 242] width 22 height 10
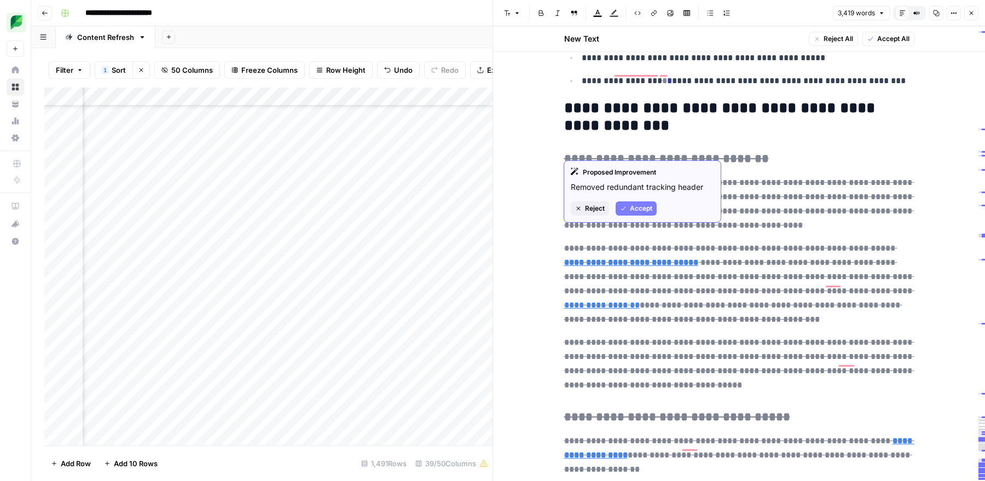
click at [630, 214] on button "Accept" at bounding box center [636, 208] width 41 height 14
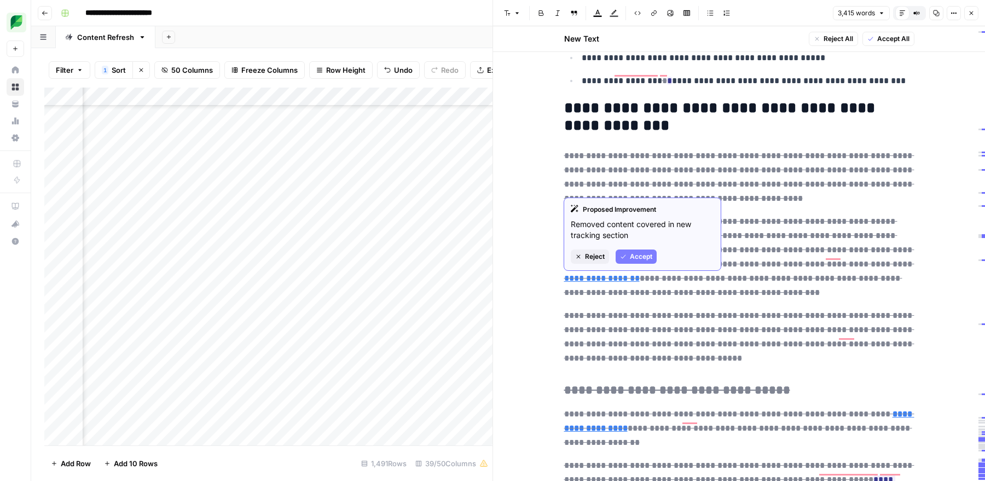
click at [631, 253] on span "Accept" at bounding box center [641, 257] width 22 height 10
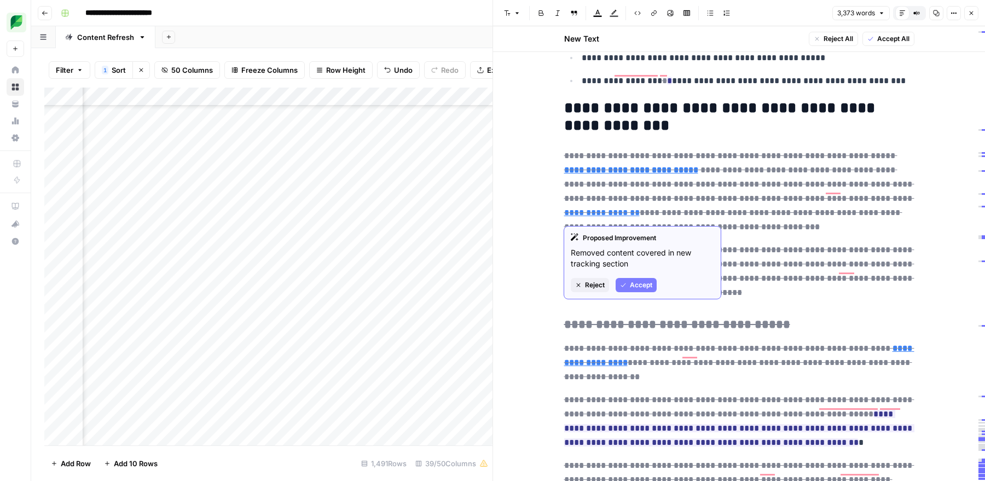
click at [635, 285] on span "Accept" at bounding box center [641, 285] width 22 height 10
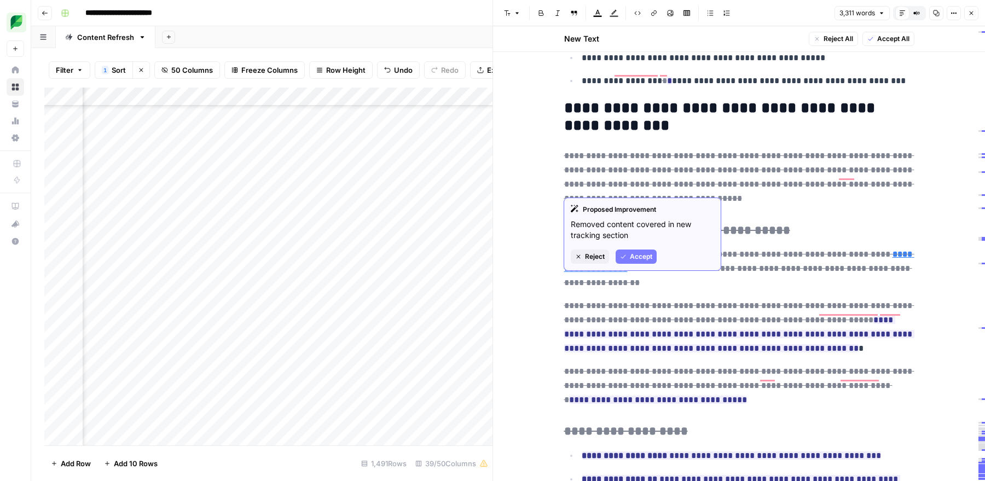
click at [637, 254] on span "Accept" at bounding box center [641, 257] width 22 height 10
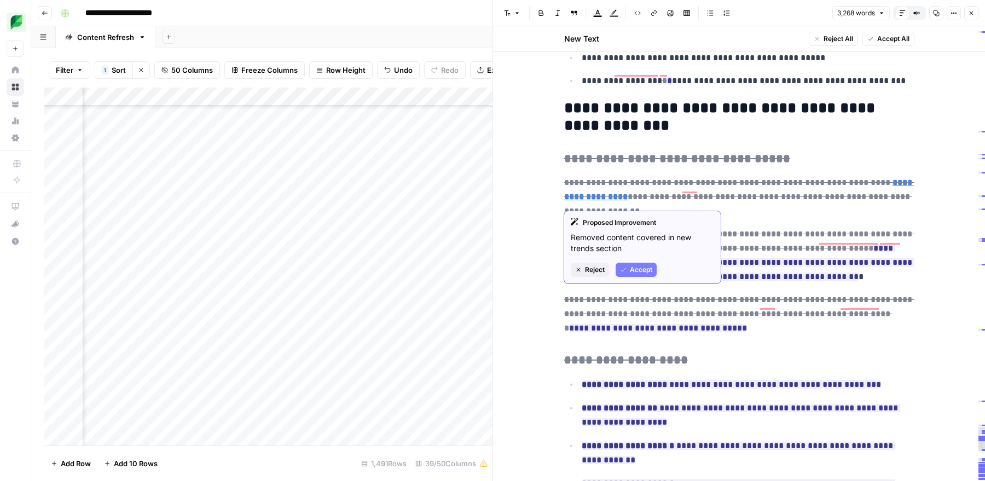
click at [636, 265] on span "Accept" at bounding box center [641, 270] width 22 height 10
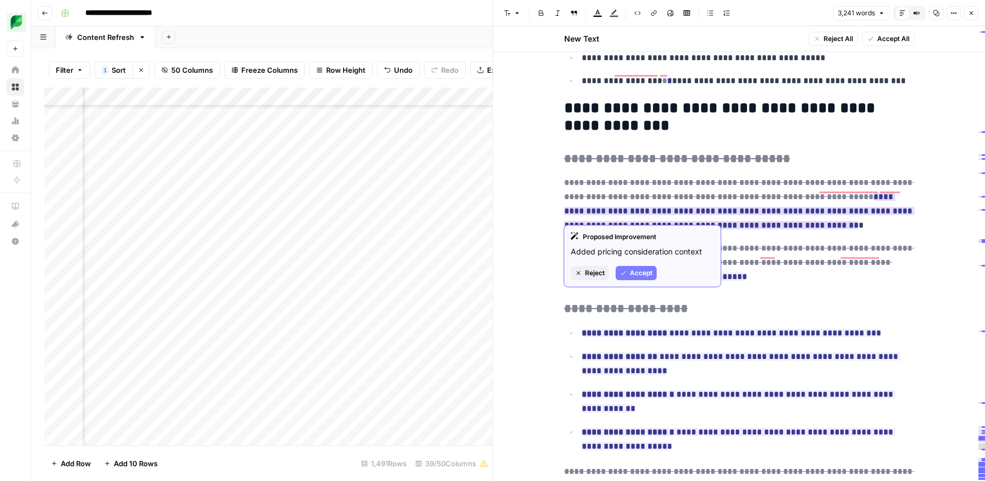
click at [640, 271] on span "Accept" at bounding box center [641, 273] width 22 height 10
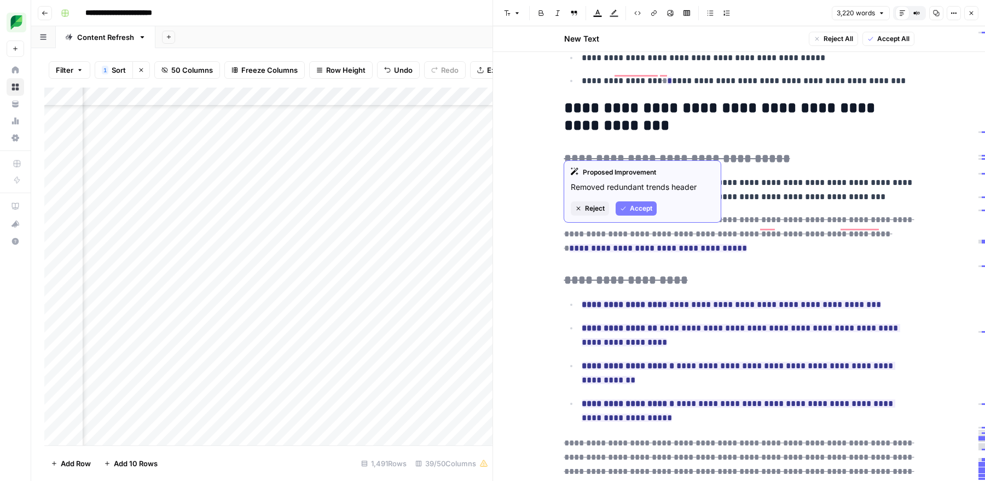
click at [643, 206] on span "Accept" at bounding box center [641, 209] width 22 height 10
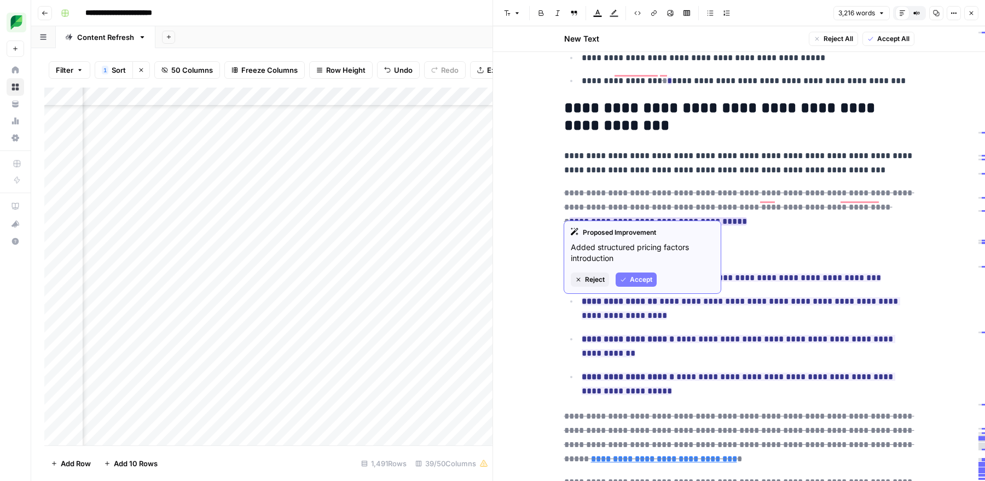
click at [630, 282] on span "Accept" at bounding box center [641, 280] width 22 height 10
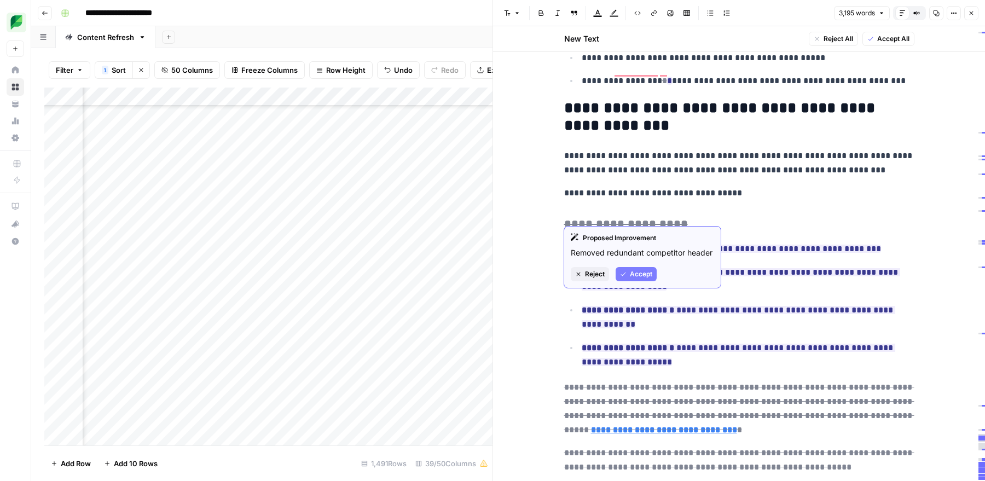
click at [634, 272] on span "Accept" at bounding box center [641, 274] width 22 height 10
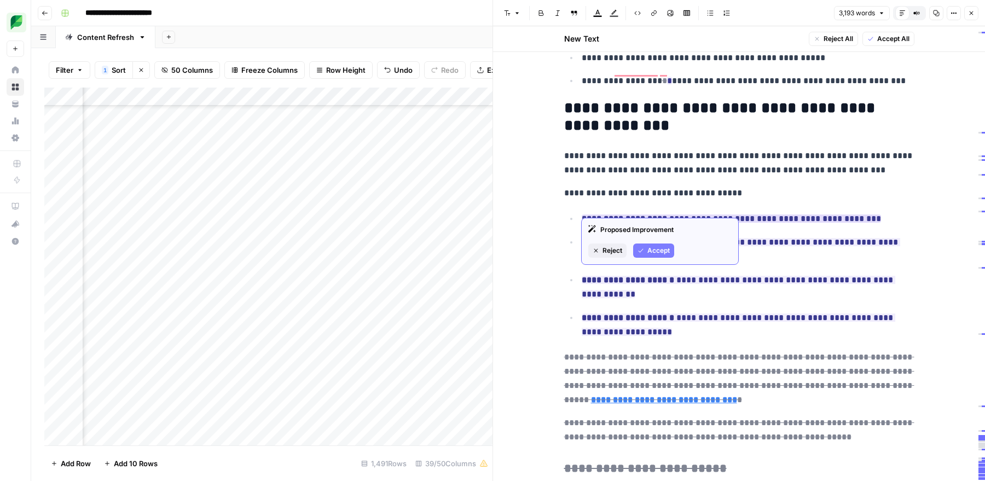
click at [646, 257] on button "Accept" at bounding box center [653, 250] width 41 height 14
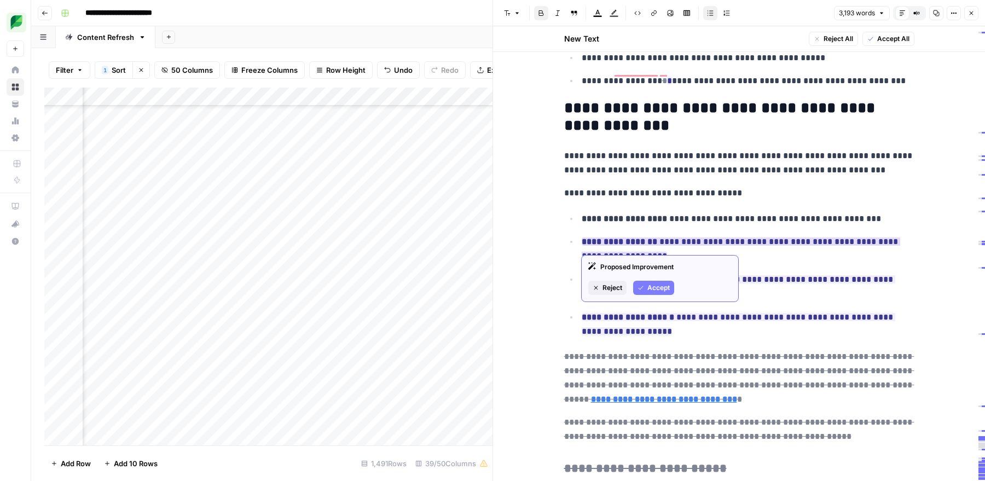
click at [646, 288] on button "Accept" at bounding box center [653, 288] width 41 height 14
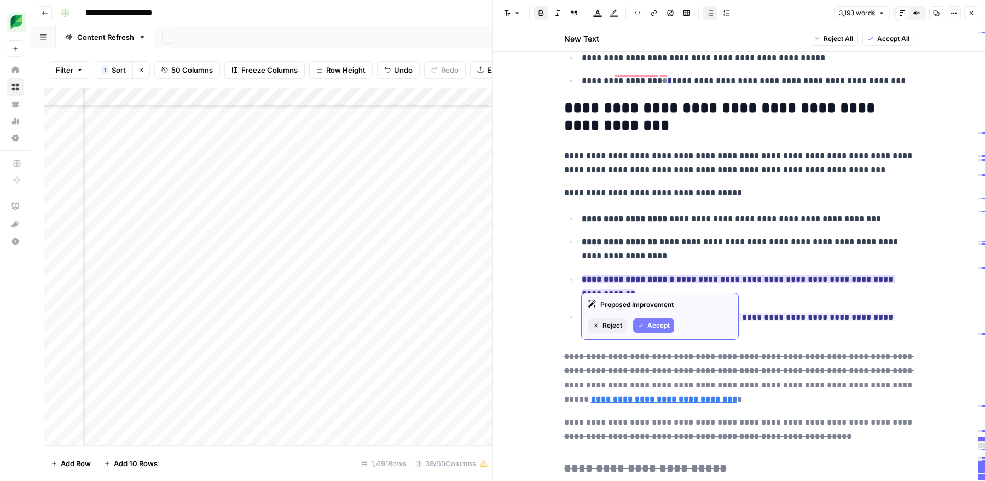
click at [648, 319] on button "Accept" at bounding box center [653, 325] width 41 height 14
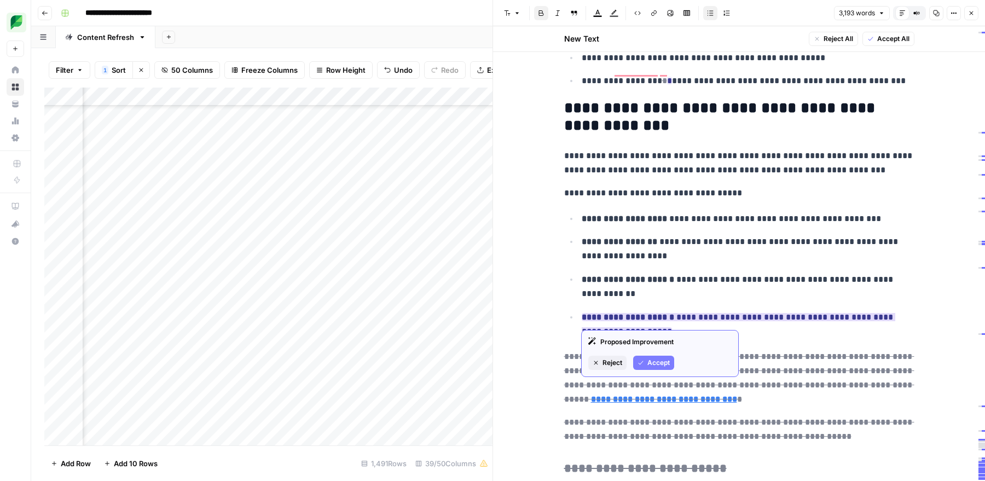
click at [649, 358] on span "Accept" at bounding box center [658, 363] width 22 height 10
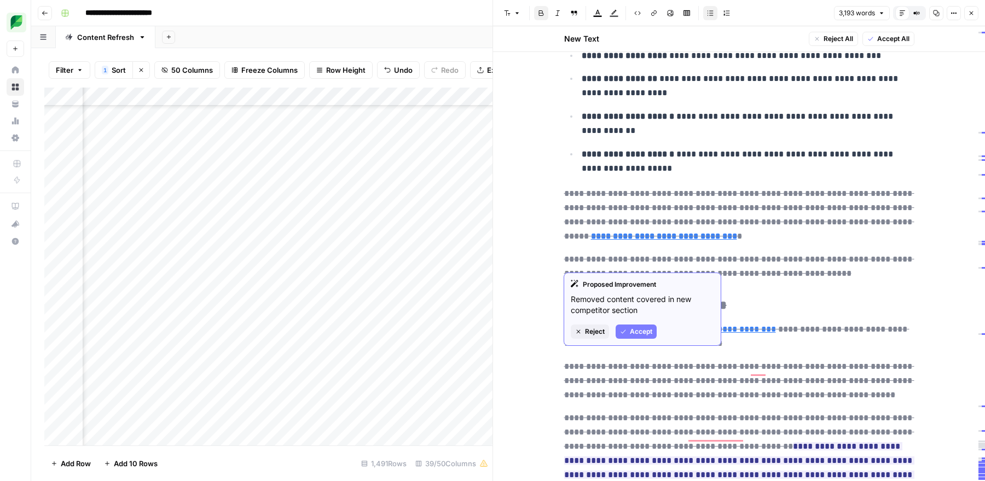
click at [642, 330] on span "Accept" at bounding box center [641, 332] width 22 height 10
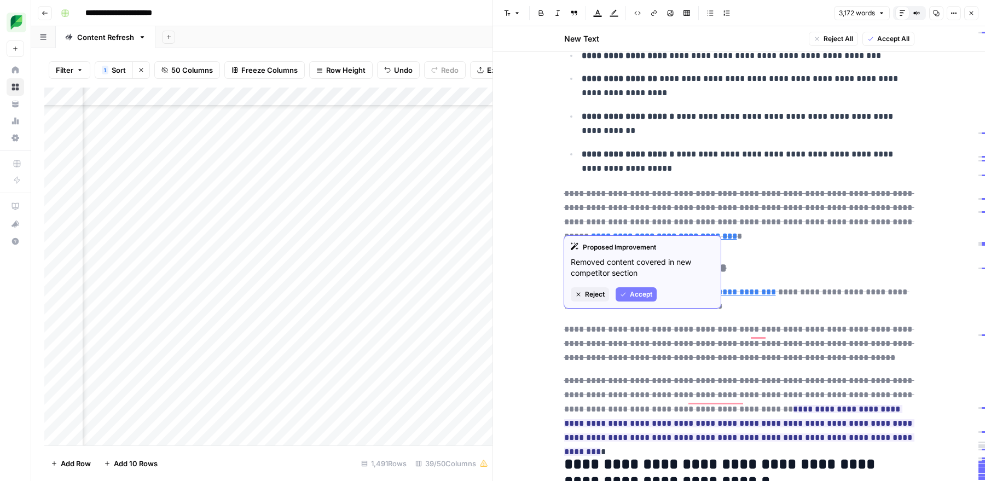
click at [643, 292] on span "Accept" at bounding box center [641, 294] width 22 height 10
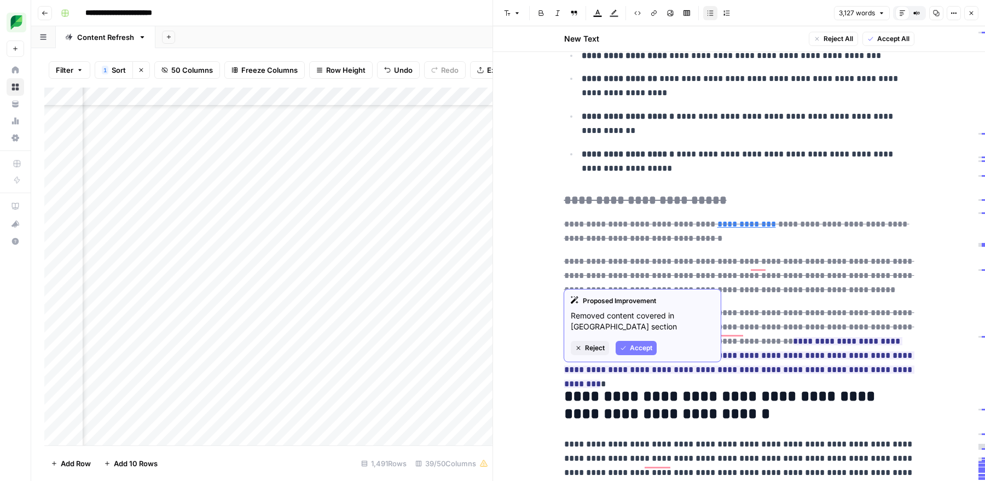
click at [638, 347] on span "Accept" at bounding box center [641, 348] width 22 height 10
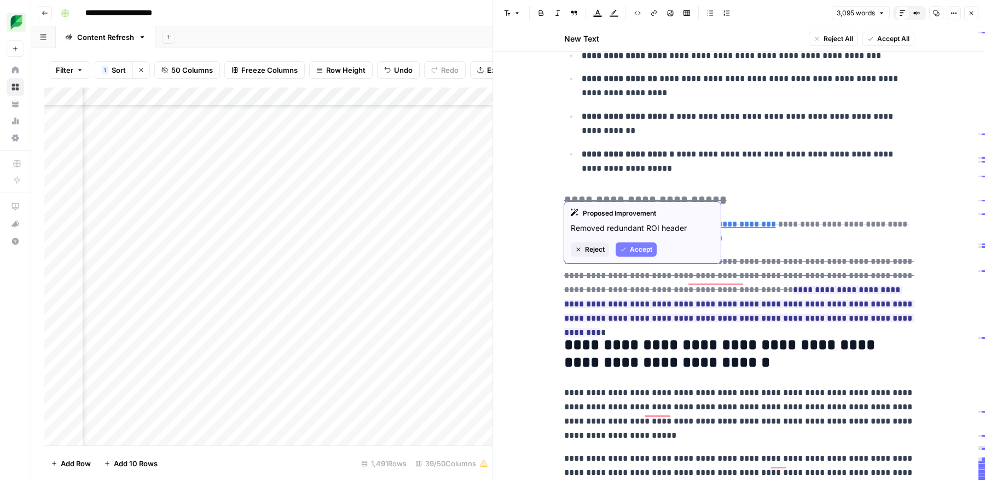
click at [641, 254] on button "Accept" at bounding box center [636, 249] width 41 height 14
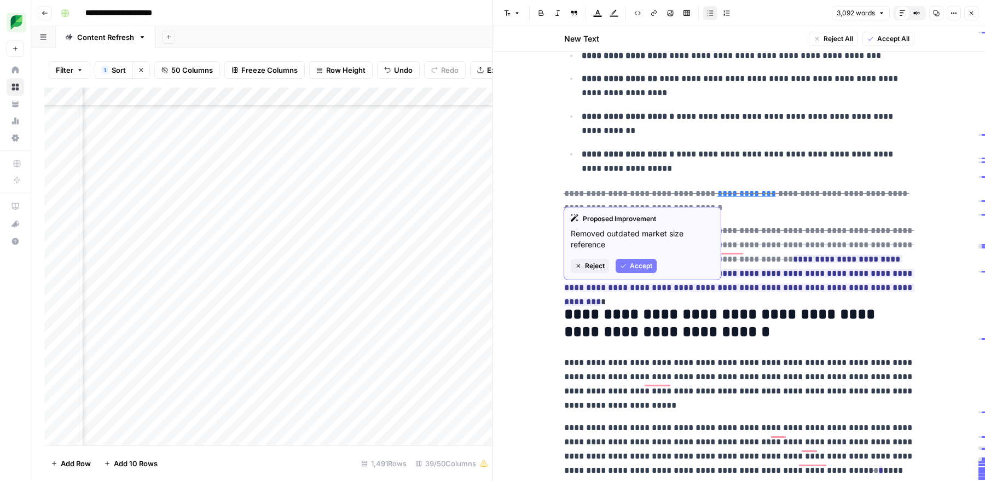
click at [641, 266] on span "Accept" at bounding box center [641, 266] width 22 height 10
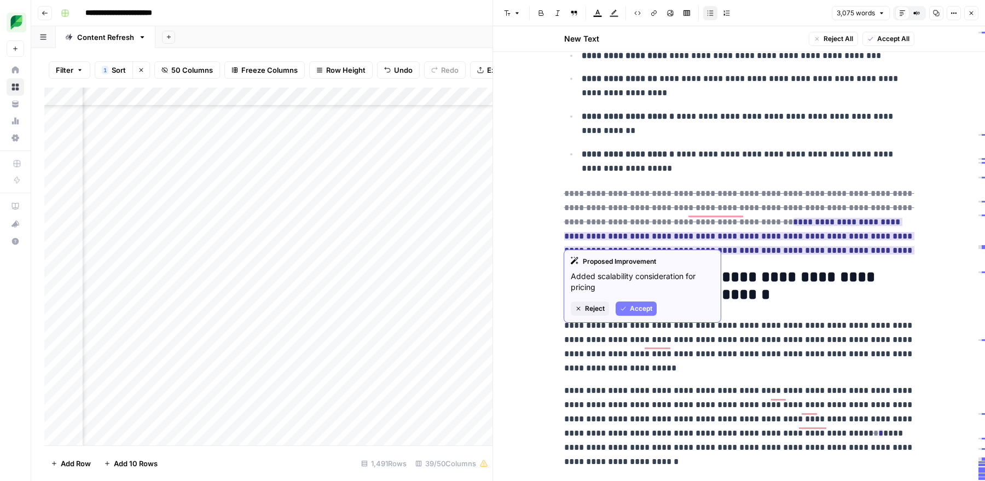
click at [637, 304] on span "Accept" at bounding box center [641, 309] width 22 height 10
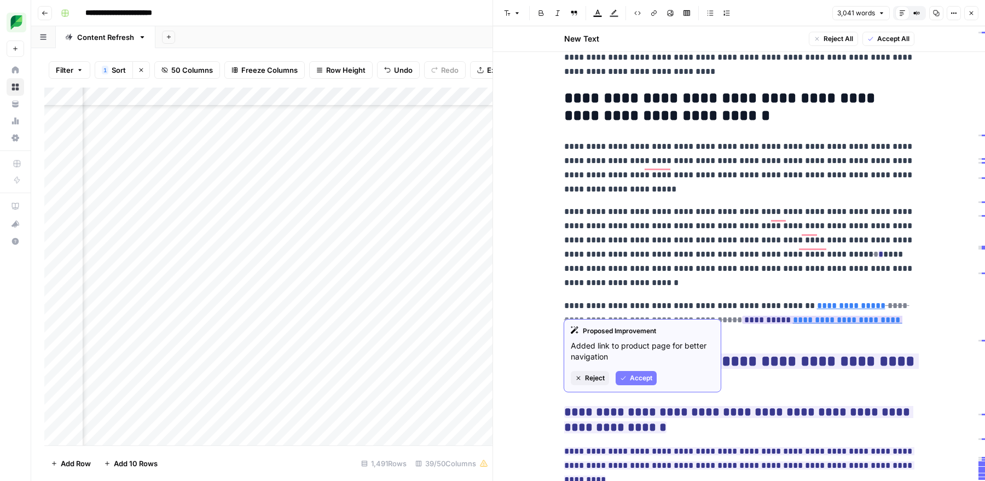
click at [636, 383] on button "Accept" at bounding box center [636, 378] width 41 height 14
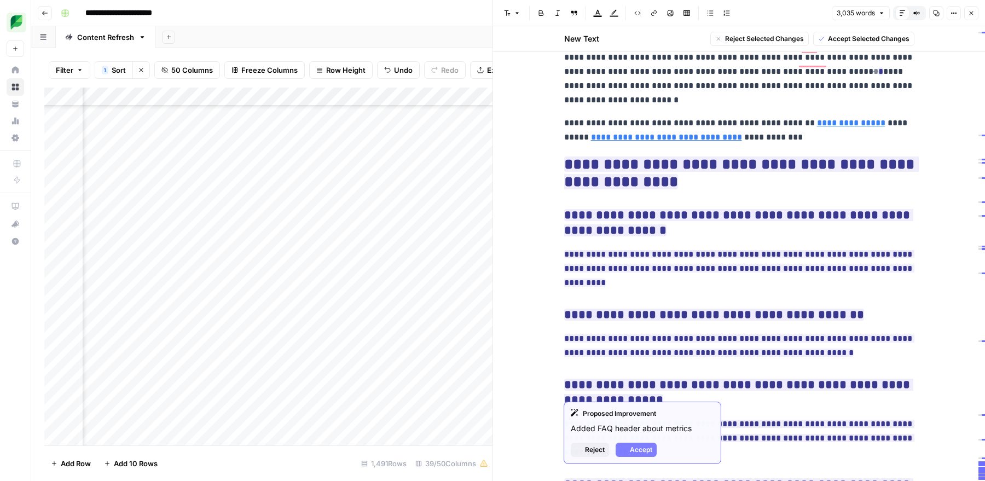
scroll to position [11364, 0]
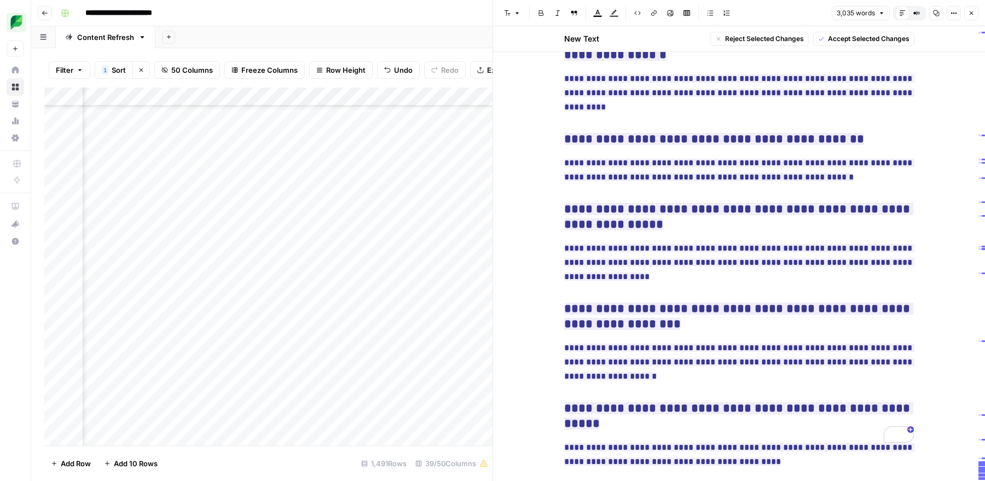
drag, startPoint x: 559, startPoint y: 149, endPoint x: 718, endPoint y: 516, distance: 400.2
click at [718, 480] on html "**********" at bounding box center [492, 240] width 985 height 481
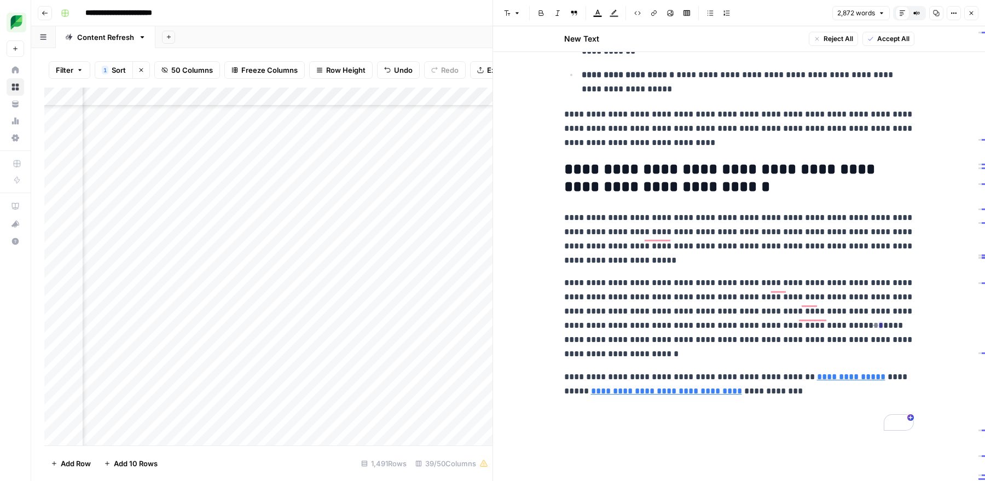
scroll to position [10923, 0]
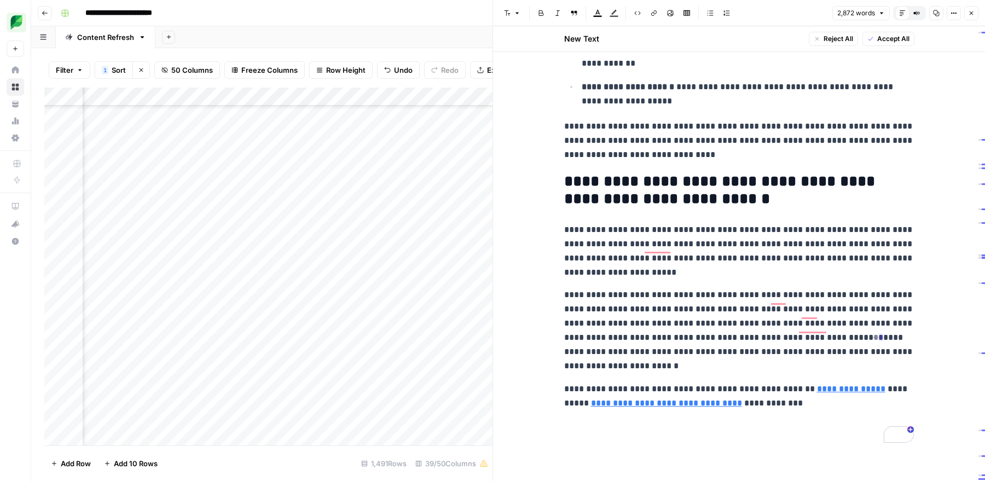
click at [938, 16] on icon "button" at bounding box center [936, 13] width 7 height 7
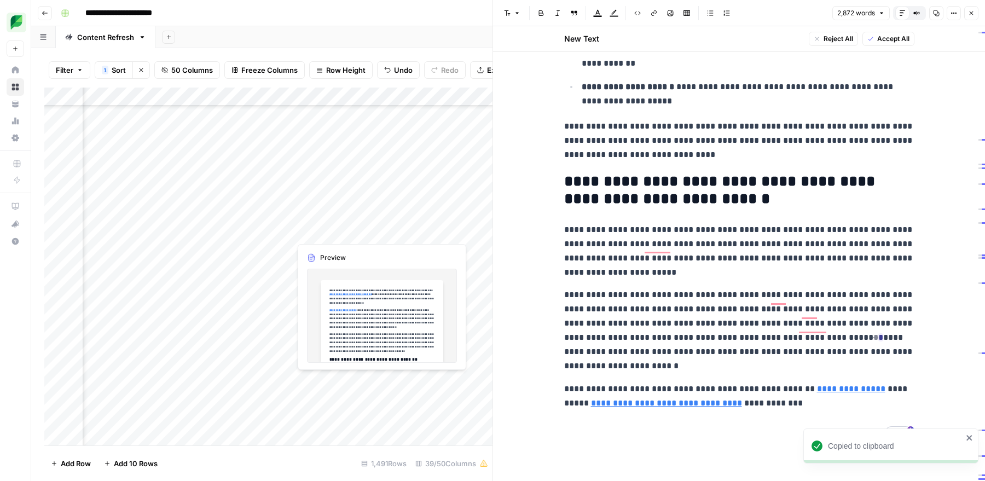
click at [325, 227] on div "Add Column" at bounding box center [268, 267] width 448 height 358
click at [324, 229] on div "Add Column" at bounding box center [268, 267] width 448 height 358
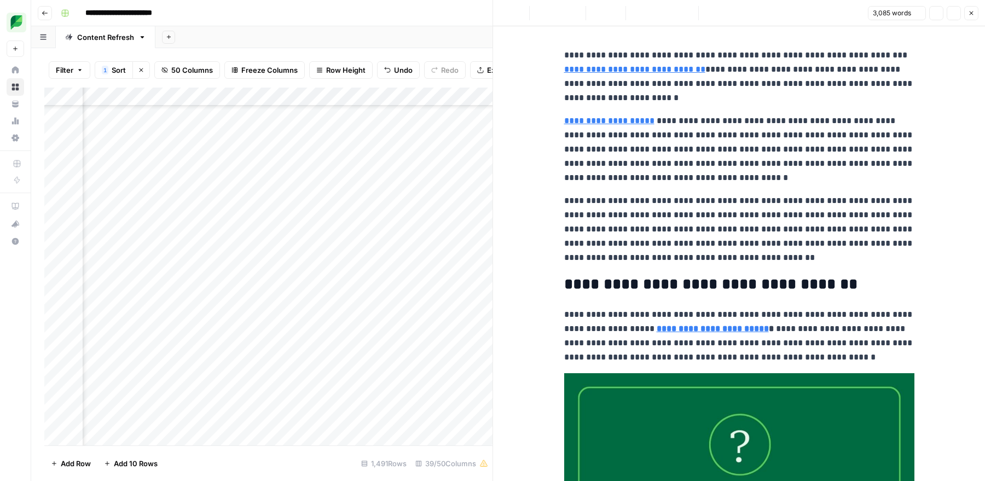
click at [365, 234] on div at bounding box center [341, 231] width 100 height 20
click at [661, 178] on p "**********" at bounding box center [739, 149] width 350 height 71
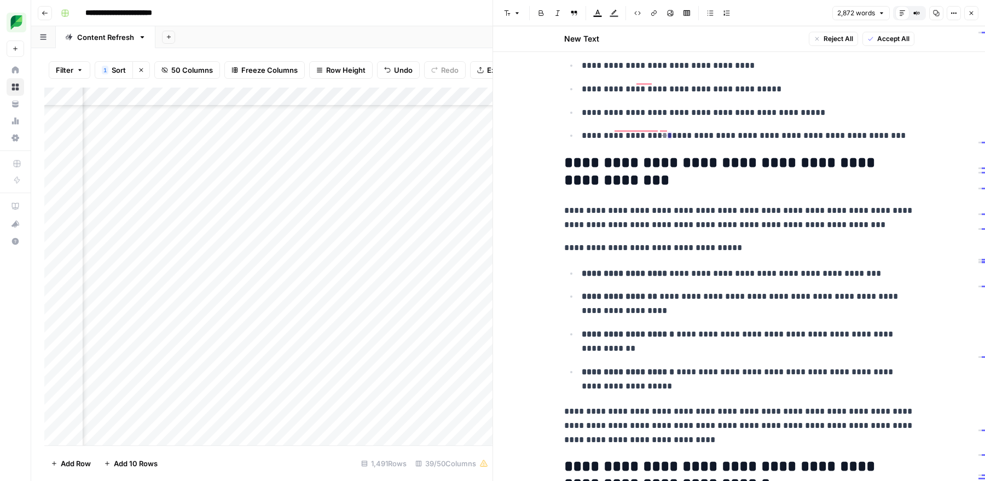
scroll to position [10207, 0]
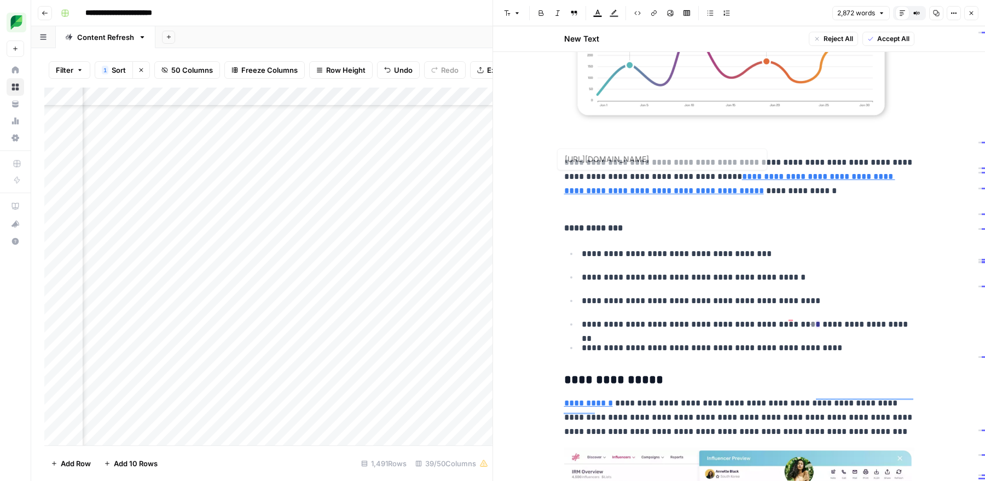
type input "https://media.sproutsocial.com/uploads/2024/11/Screenshot-2024-11-05-at-10.06.25"
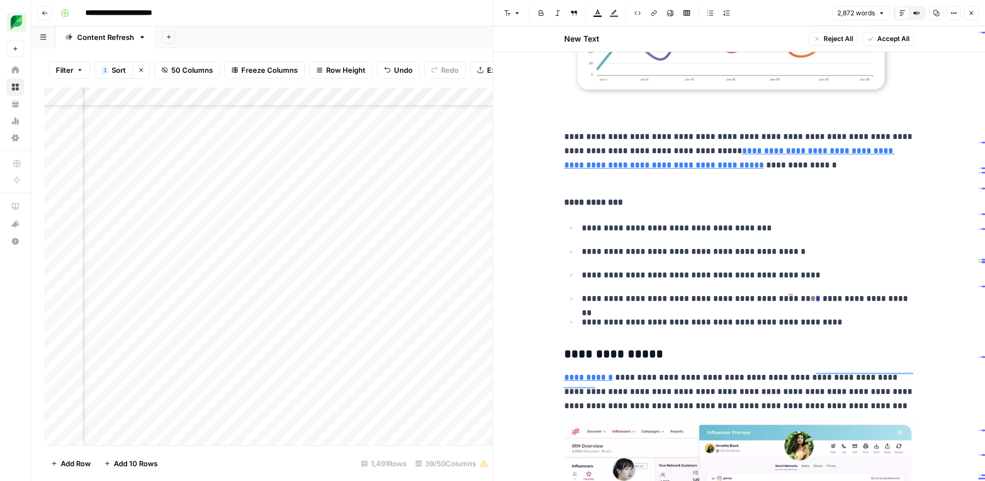
click at [891, 42] on span "Accept All" at bounding box center [893, 39] width 32 height 10
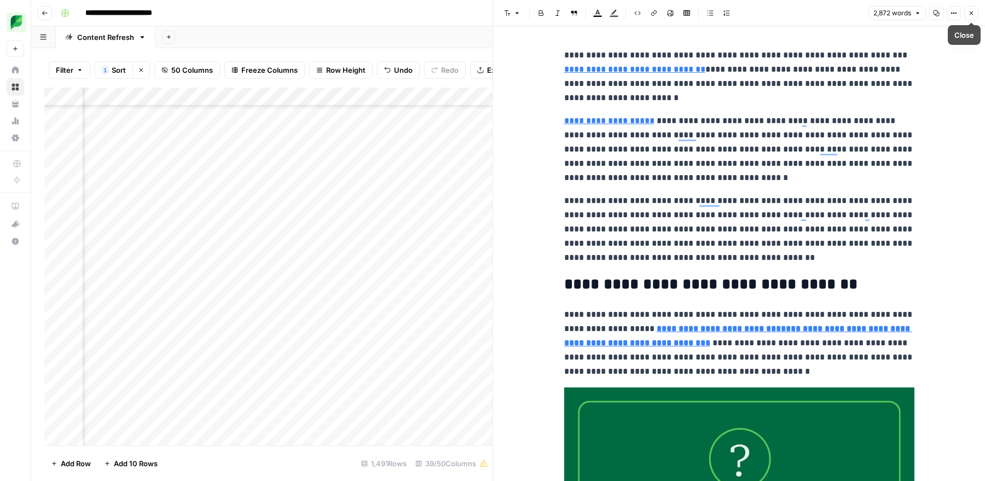
click at [971, 11] on icon "button" at bounding box center [971, 13] width 7 height 7
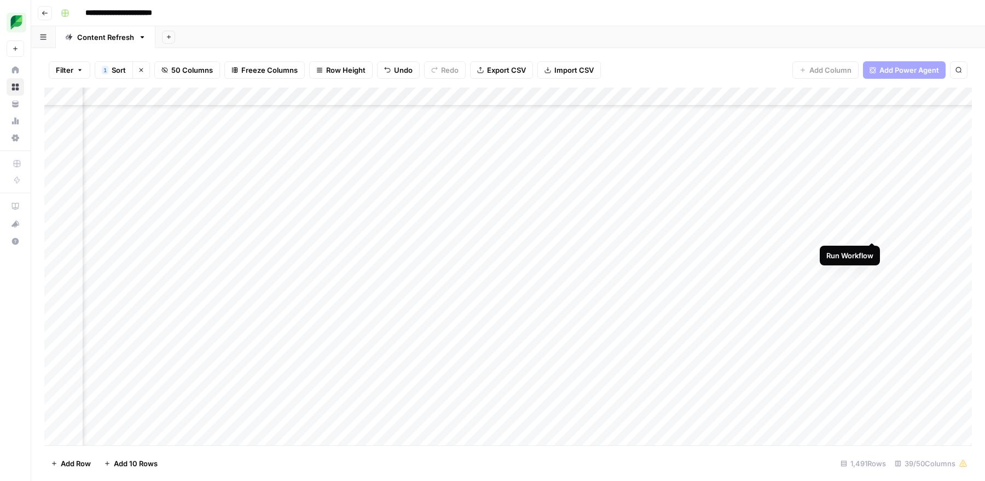
click at [873, 231] on div "Add Column" at bounding box center [507, 267] width 927 height 358
click at [821, 231] on div "Add Column" at bounding box center [507, 267] width 927 height 358
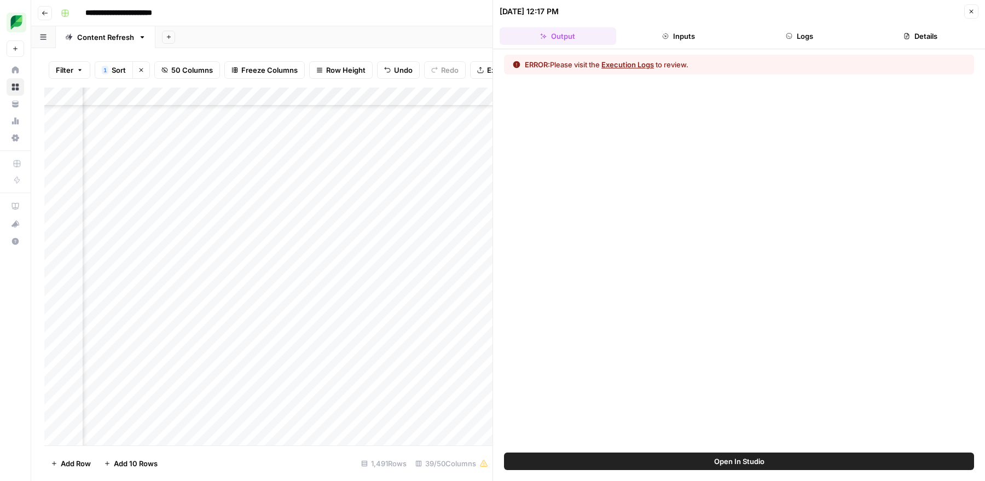
click at [625, 64] on button "Execution Logs" at bounding box center [627, 64] width 53 height 11
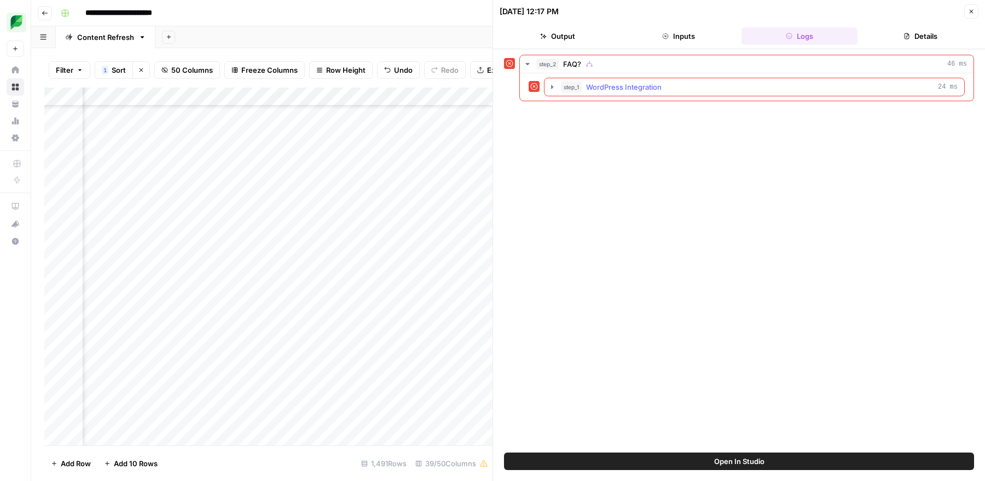
click at [622, 84] on span "WordPress Integration" at bounding box center [624, 87] width 76 height 11
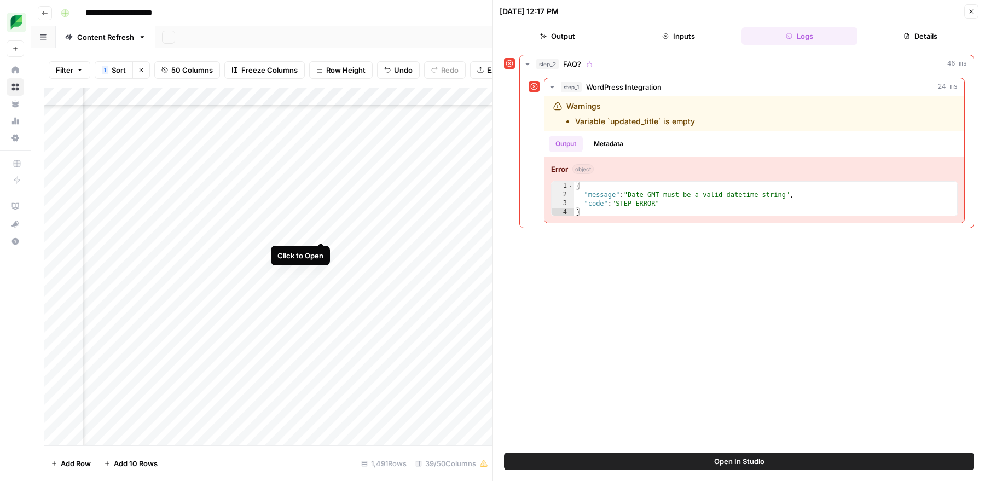
scroll to position [9630, 1656]
click at [330, 229] on div "Add Column" at bounding box center [268, 267] width 448 height 358
click at [327, 234] on div "Add Column" at bounding box center [268, 267] width 448 height 358
click at [321, 283] on div "Add Column" at bounding box center [268, 267] width 448 height 358
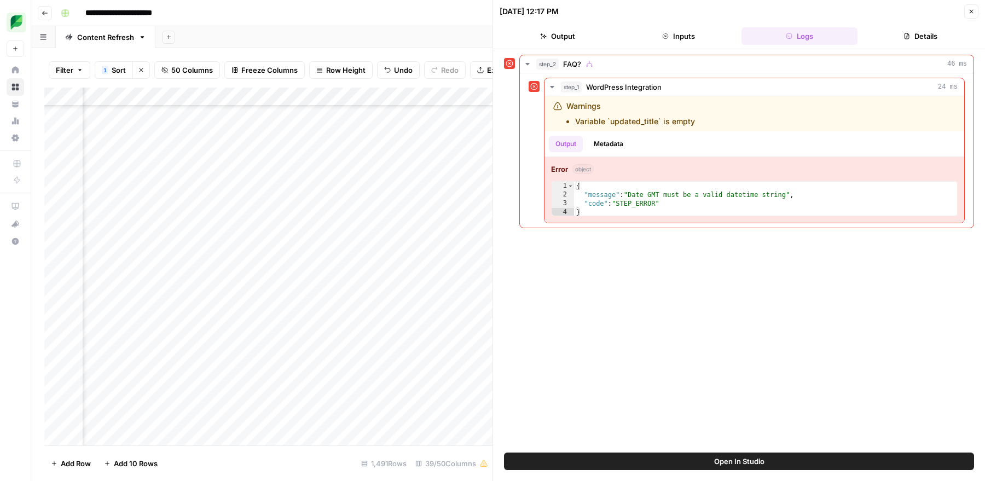
click at [327, 234] on div "Add Column" at bounding box center [268, 267] width 448 height 358
click at [340, 233] on div "Add Column" at bounding box center [268, 267] width 448 height 358
click at [340, 283] on div "Add Column" at bounding box center [268, 267] width 448 height 358
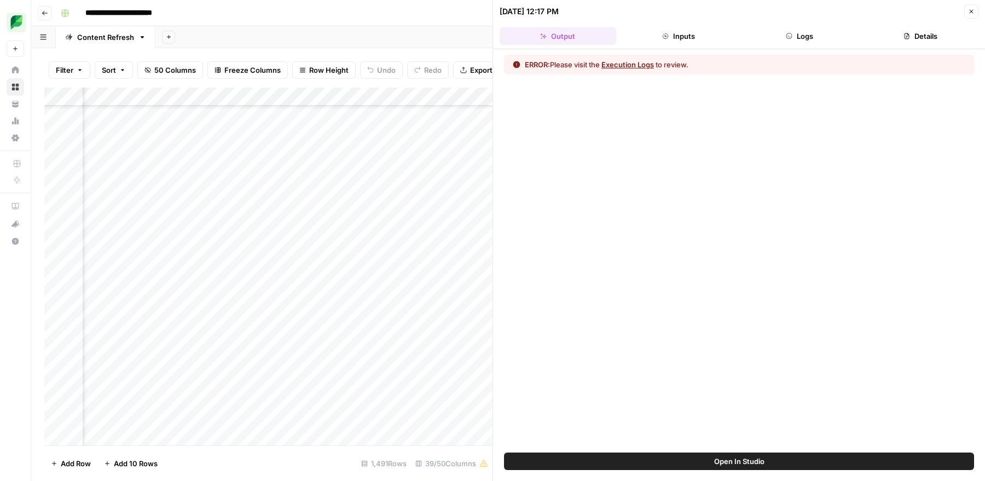
click at [971, 14] on icon "button" at bounding box center [971, 11] width 7 height 7
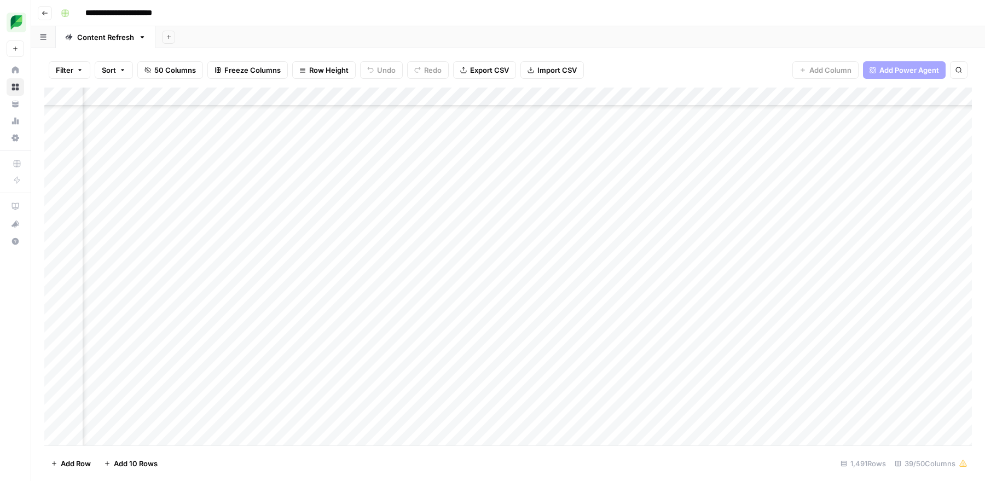
scroll to position [2597, 1011]
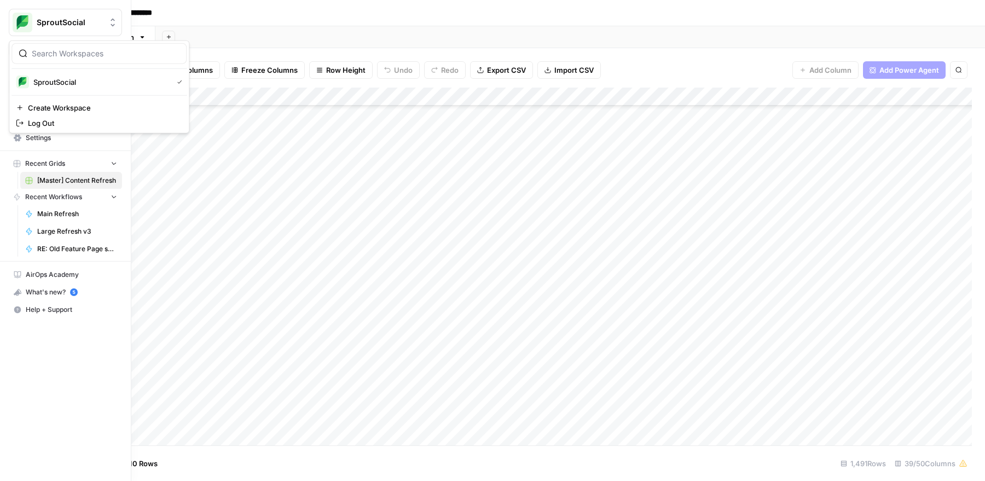
click at [13, 25] on img "Workspace: SproutSocial" at bounding box center [23, 23] width 20 height 20
click at [37, 121] on span "Log Out" at bounding box center [103, 123] width 150 height 11
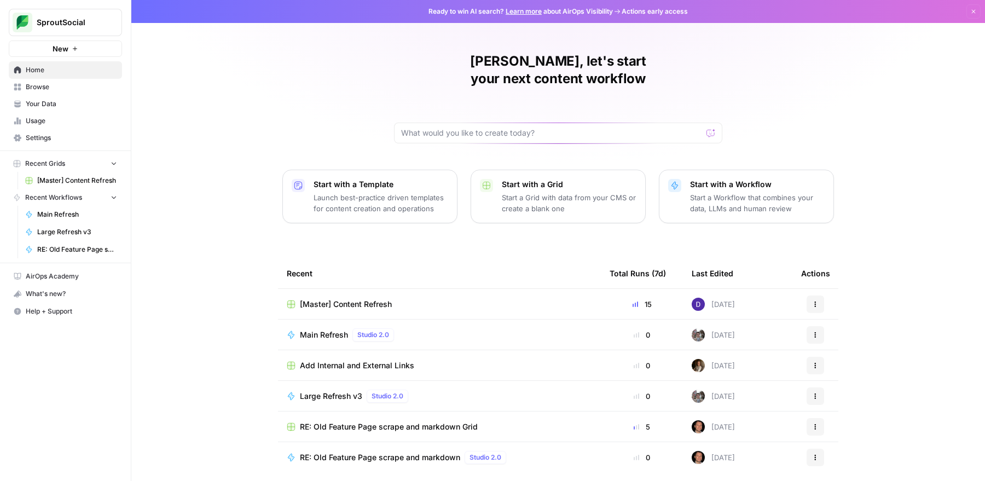
click at [338, 299] on span "[Master] Content Refresh" at bounding box center [346, 304] width 92 height 11
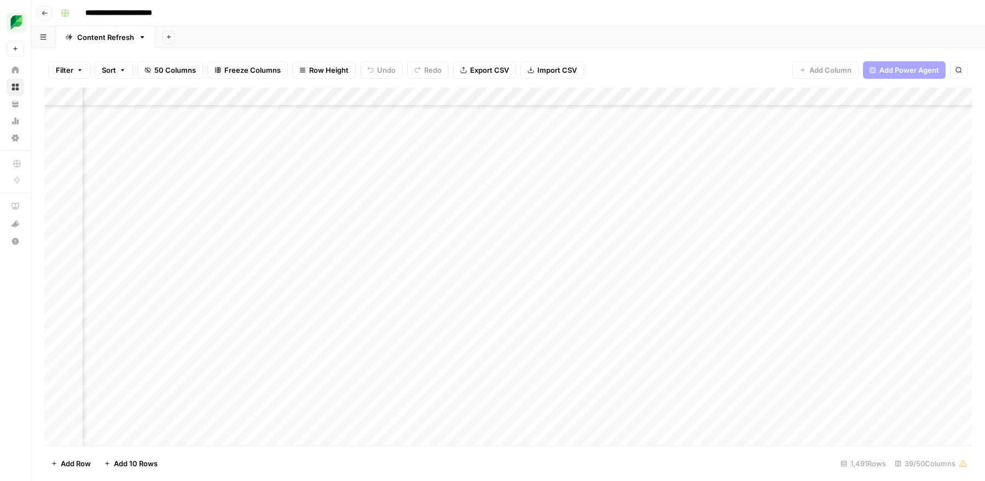
scroll to position [7418, 412]
click at [323, 93] on div "Add Column" at bounding box center [507, 267] width 927 height 358
click at [245, 173] on span "Sort Ascending" at bounding box center [264, 173] width 96 height 11
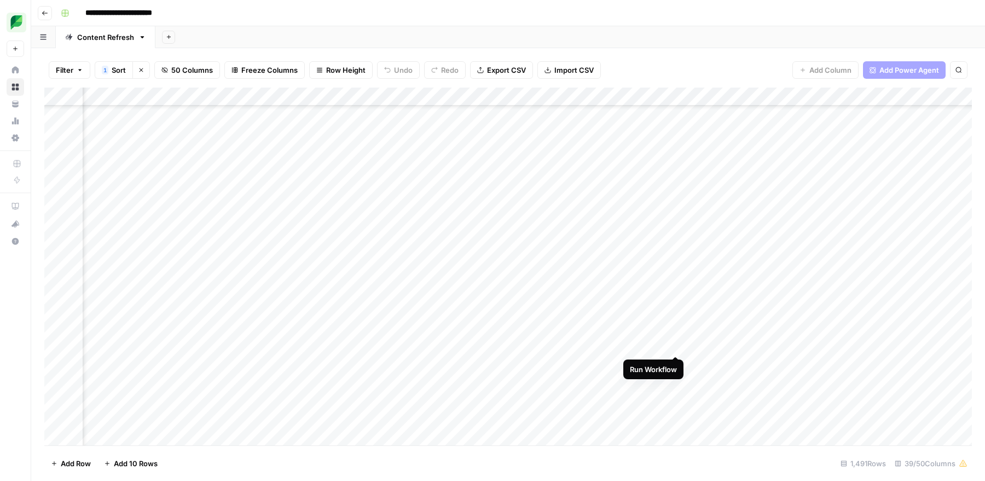
click at [674, 344] on div "Add Column" at bounding box center [507, 267] width 927 height 358
click at [569, 346] on div "Add Column" at bounding box center [507, 267] width 927 height 358
click at [403, 306] on div "Add Column" at bounding box center [507, 267] width 927 height 358
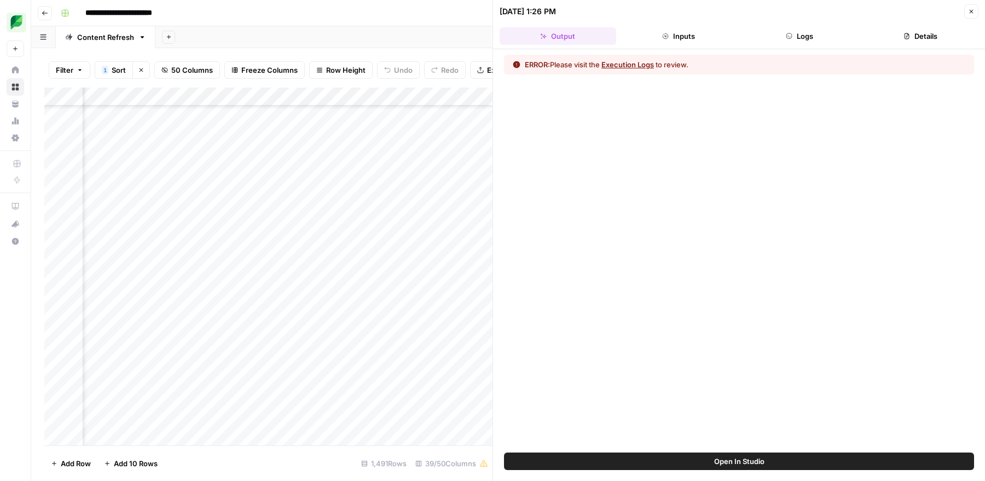
click at [626, 62] on button "Execution Logs" at bounding box center [627, 64] width 53 height 11
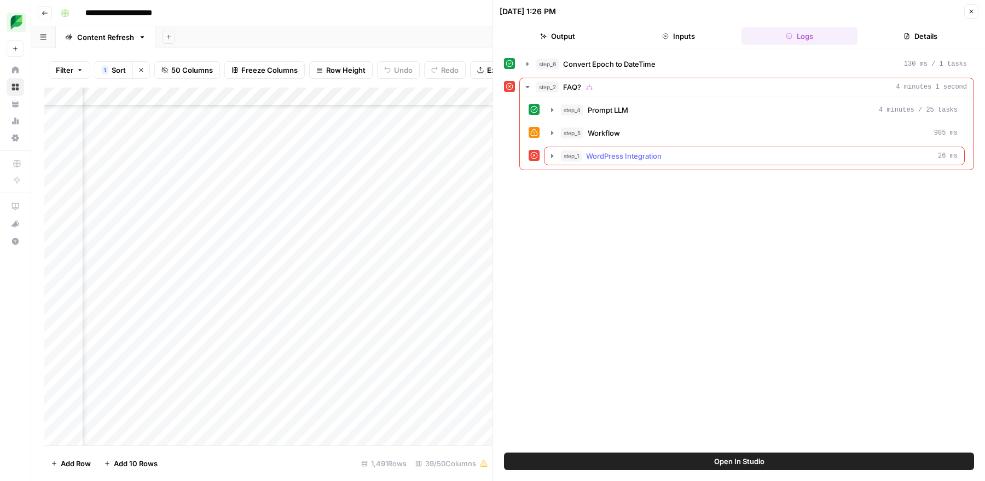
click at [646, 153] on span "WordPress Integration" at bounding box center [624, 155] width 76 height 11
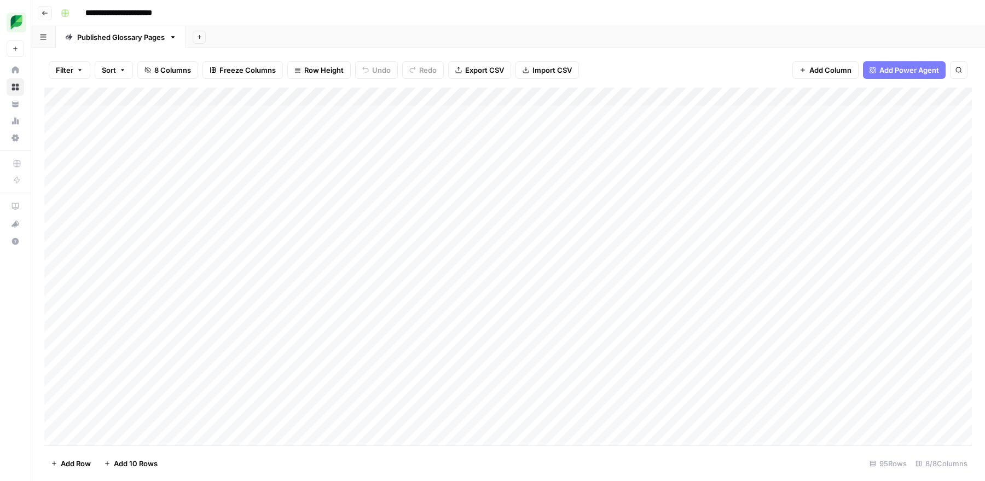
click at [175, 37] on icon "button" at bounding box center [173, 37] width 8 height 8
click at [312, 11] on div "**********" at bounding box center [515, 13] width 918 height 18
